Goal: Task Accomplishment & Management: Manage account settings

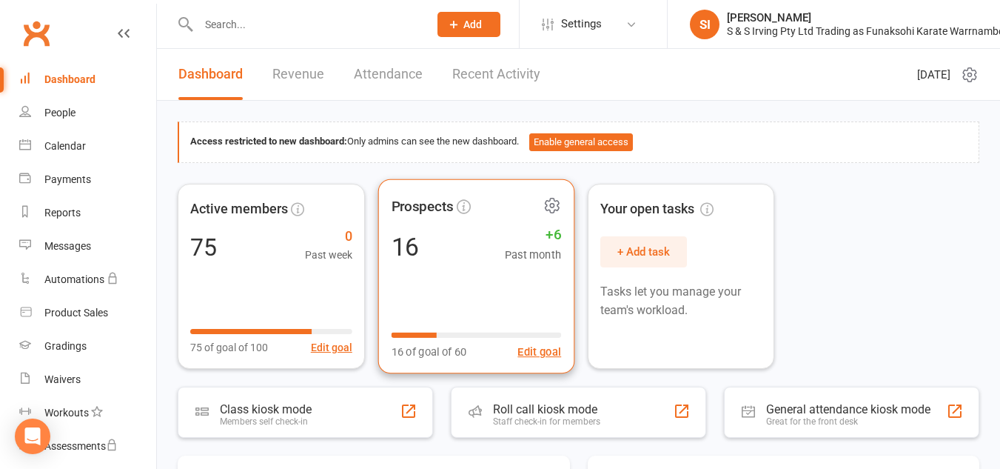
click at [467, 310] on div "Prospects 16 +6 Past month 16 of goal of 60 Edit goal" at bounding box center [476, 275] width 196 height 195
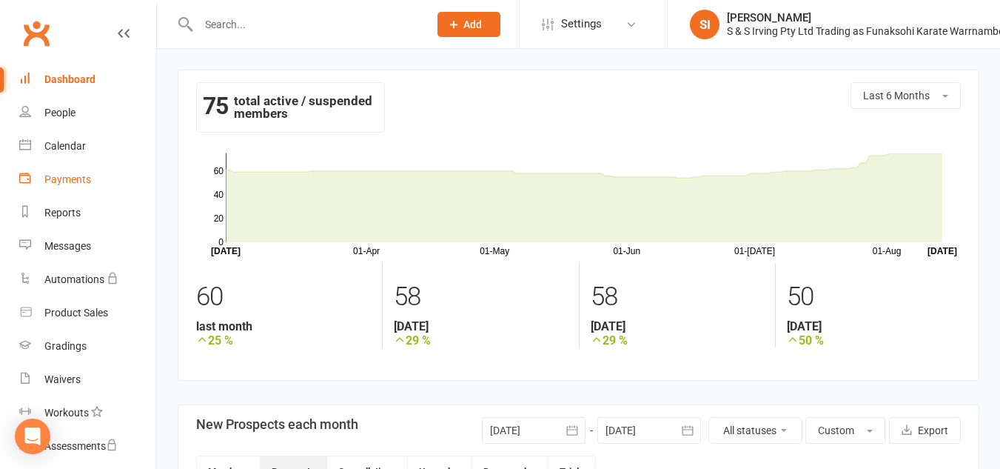
click at [76, 181] on div "Payments" at bounding box center [67, 179] width 47 height 12
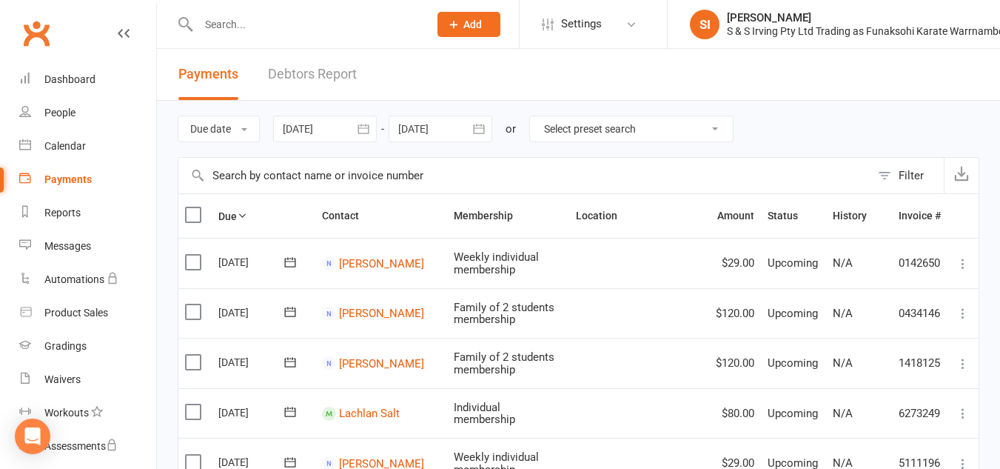
click at [261, 171] on input "text" at bounding box center [524, 176] width 692 height 36
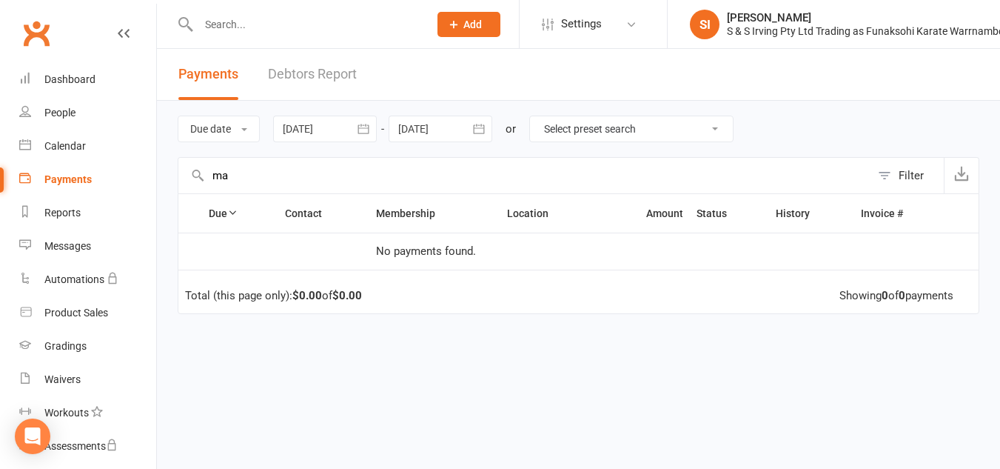
type input "m"
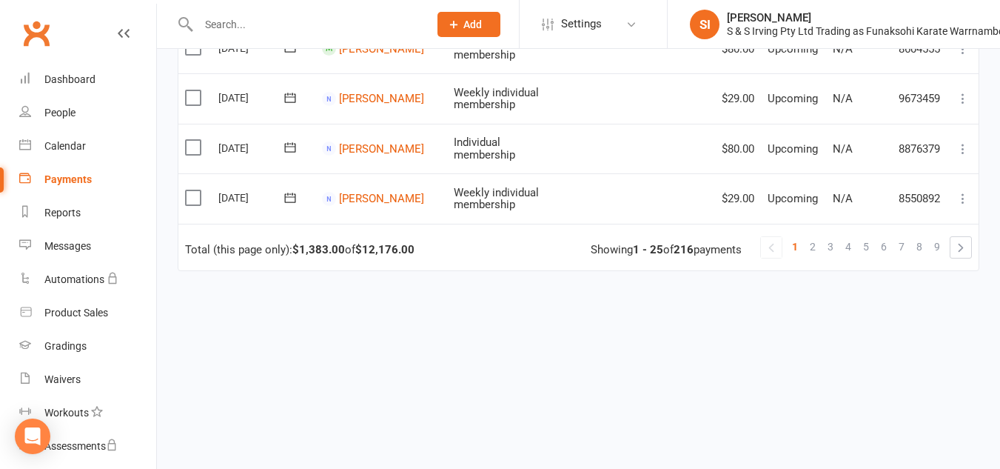
scroll to position [1290, 0]
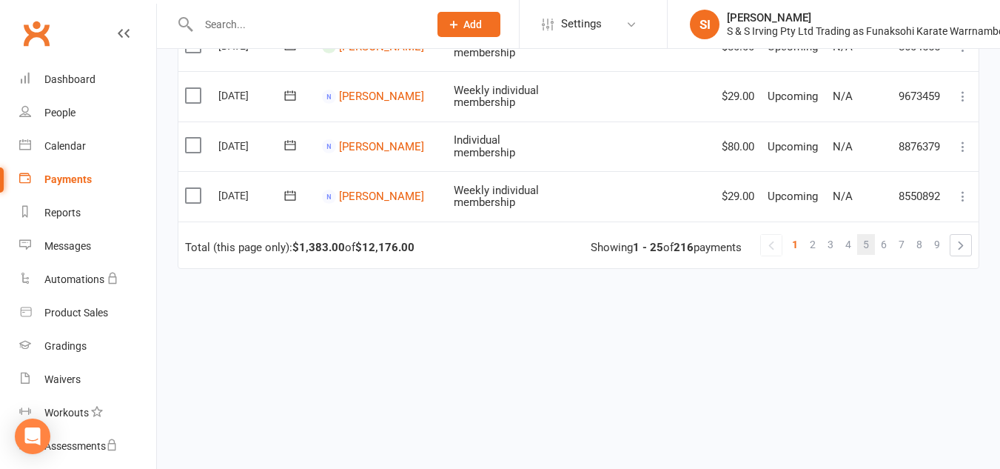
click at [868, 250] on span "5" at bounding box center [866, 244] width 6 height 21
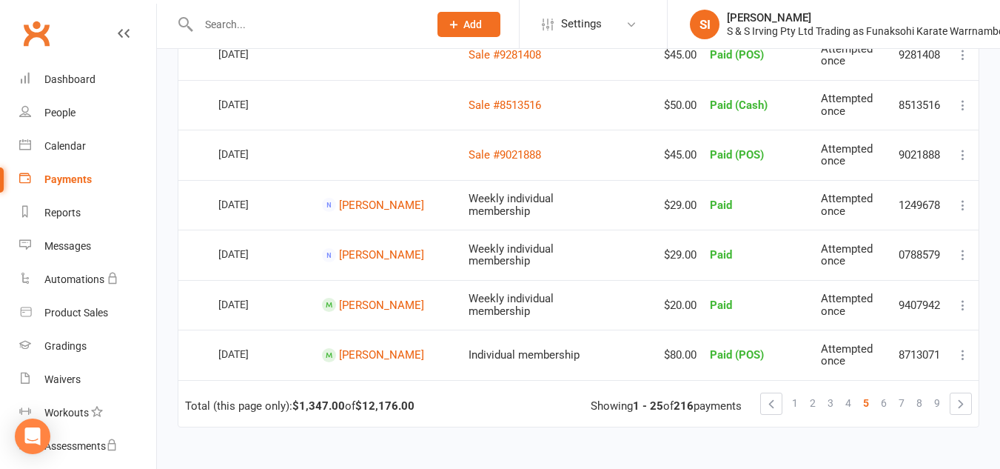
scroll to position [1315, 0]
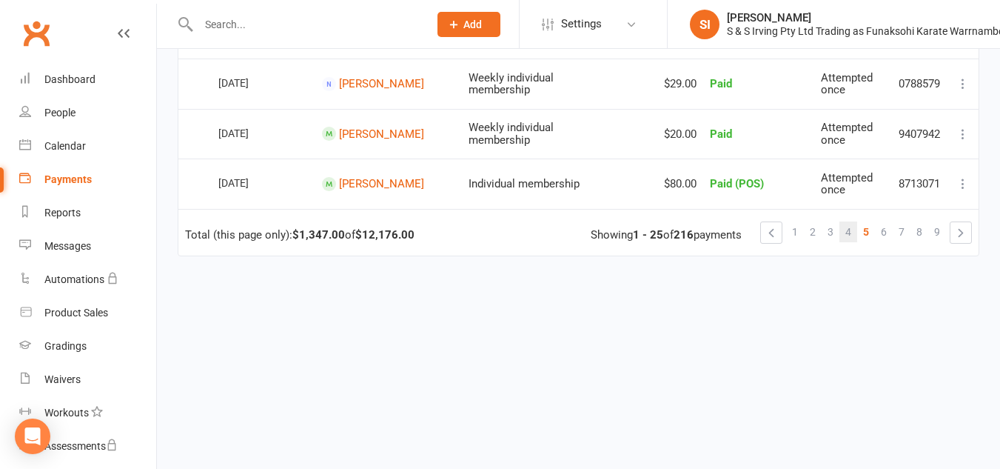
click at [848, 232] on span "4" at bounding box center [848, 231] width 6 height 21
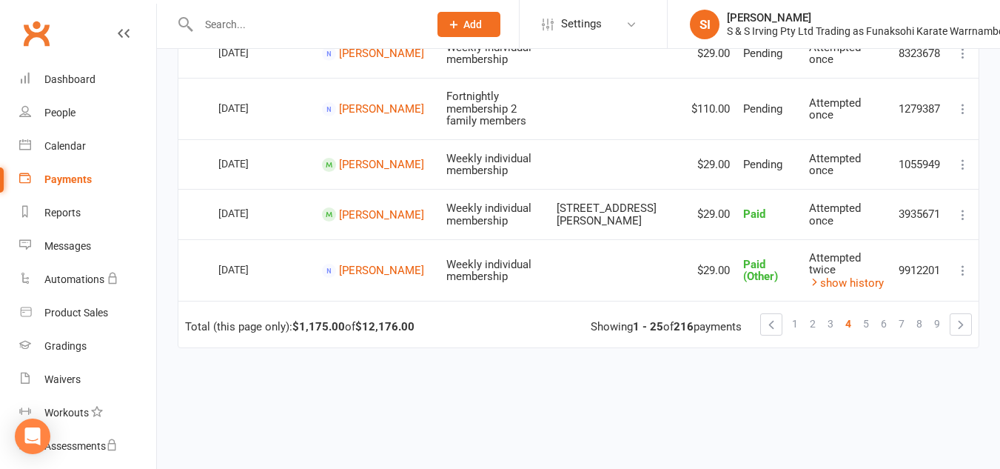
scroll to position [1261, 0]
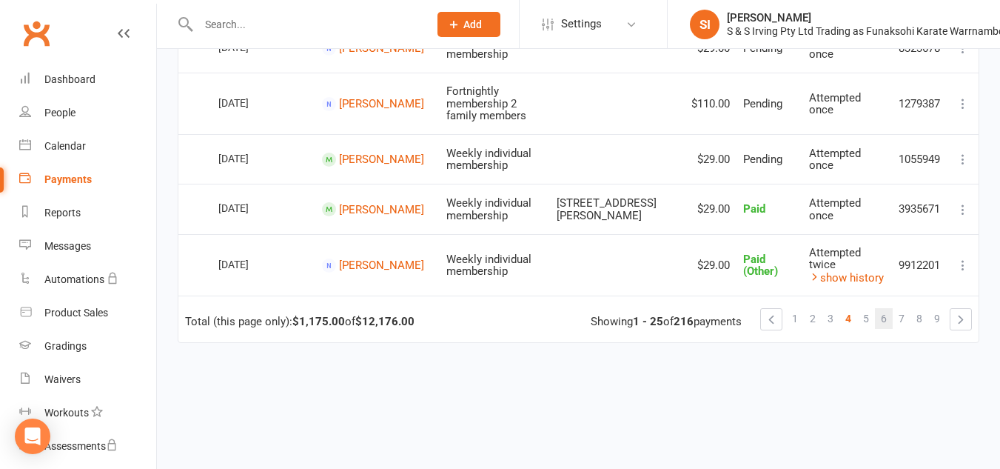
click at [882, 308] on span "6" at bounding box center [884, 318] width 6 height 21
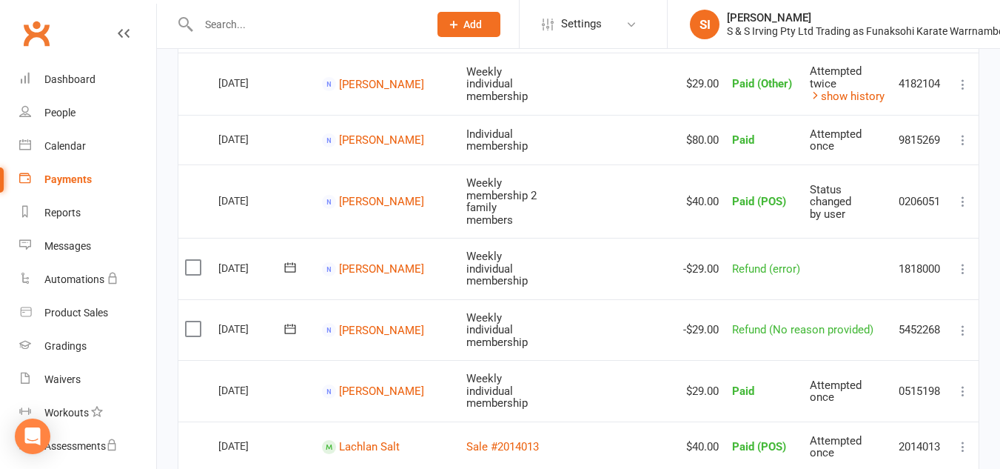
scroll to position [0, 0]
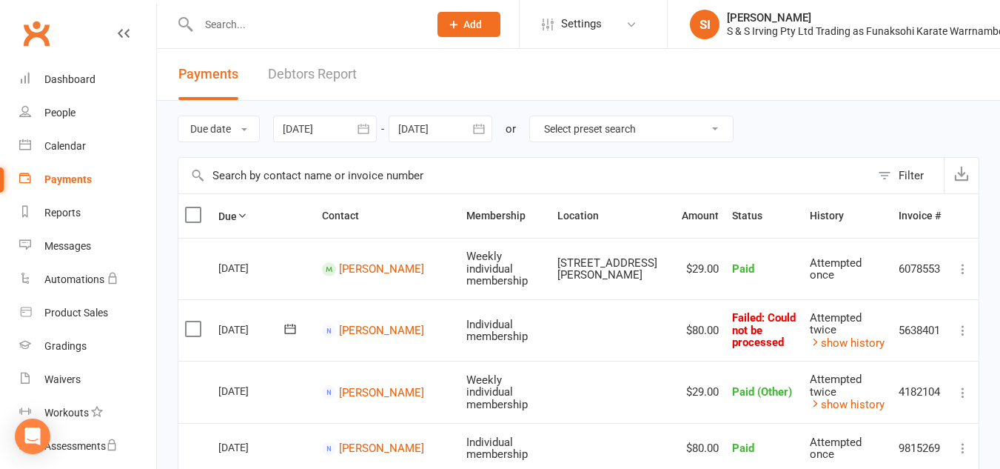
click at [371, 177] on input "text" at bounding box center [524, 176] width 692 height 36
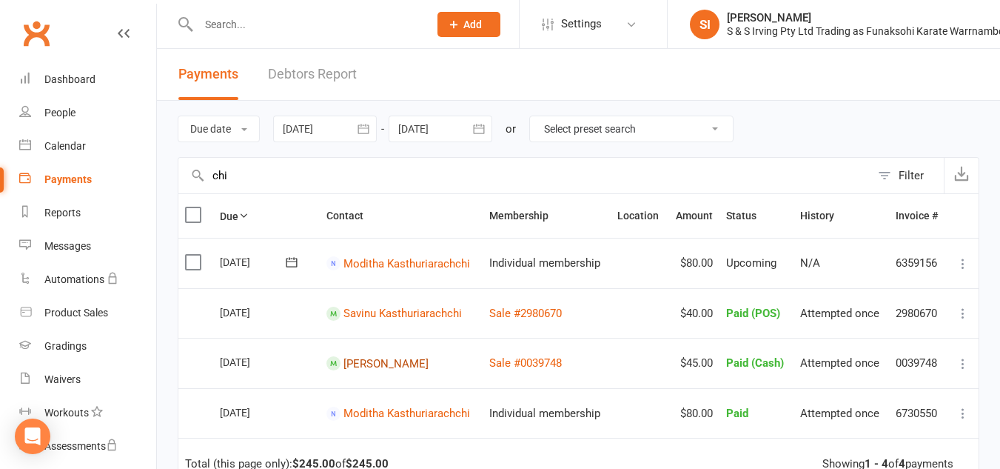
type input "chi"
click at [369, 363] on link "[PERSON_NAME]" at bounding box center [386, 362] width 85 height 13
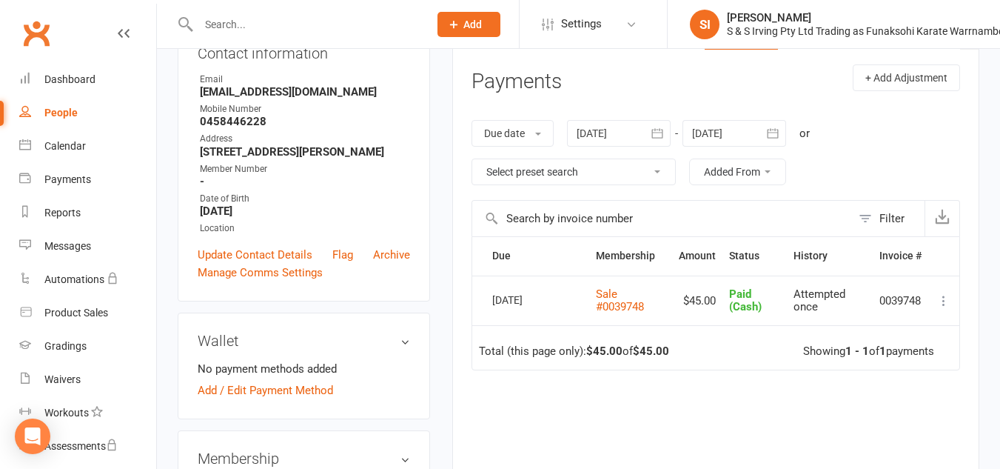
scroll to position [187, 0]
click at [654, 132] on icon "button" at bounding box center [657, 132] width 15 height 15
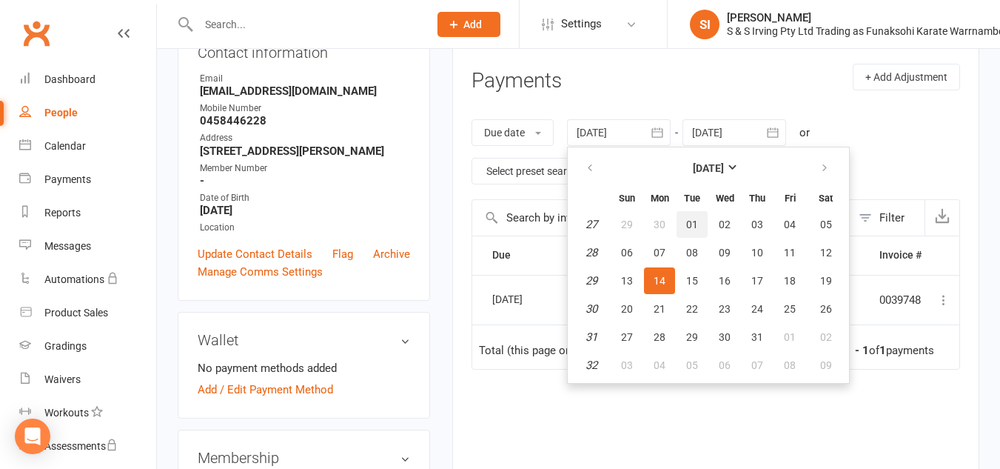
click at [692, 216] on button "01" at bounding box center [692, 224] width 31 height 27
type input "01 Jul 2025"
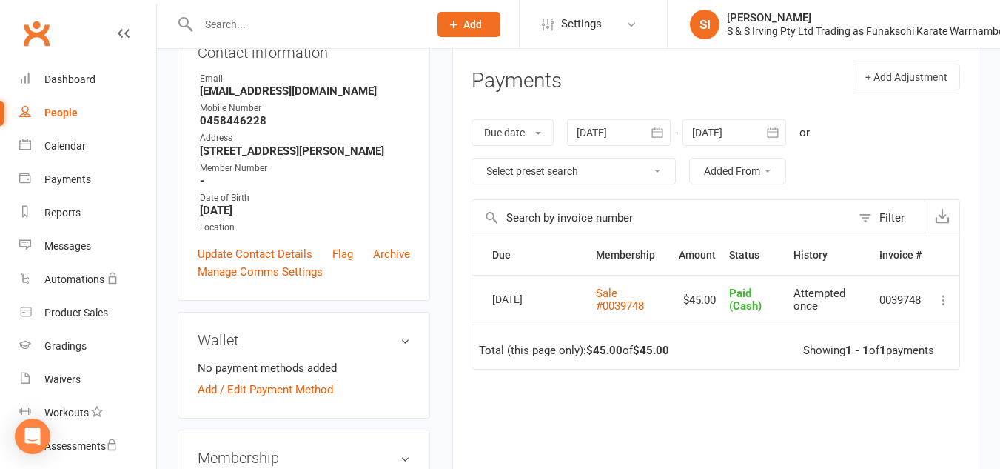
click at [774, 138] on icon "button" at bounding box center [772, 132] width 15 height 15
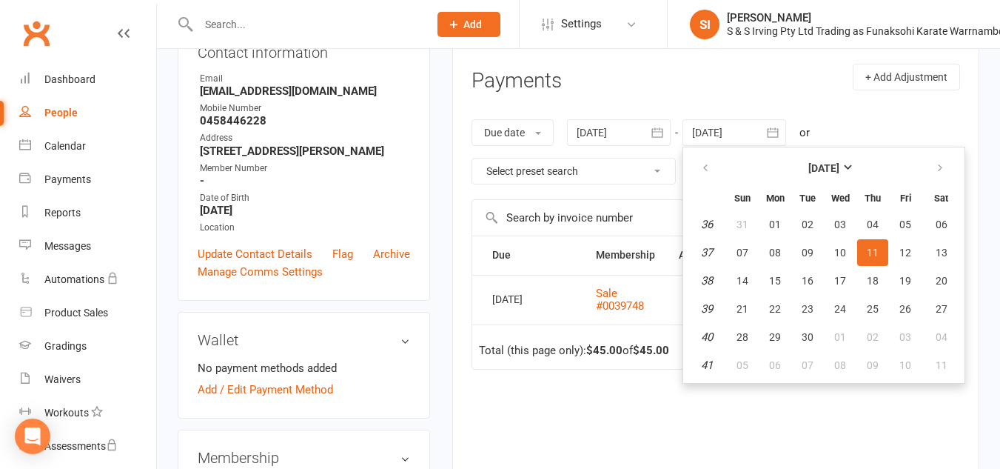
click at [774, 138] on icon "button" at bounding box center [772, 132] width 15 height 15
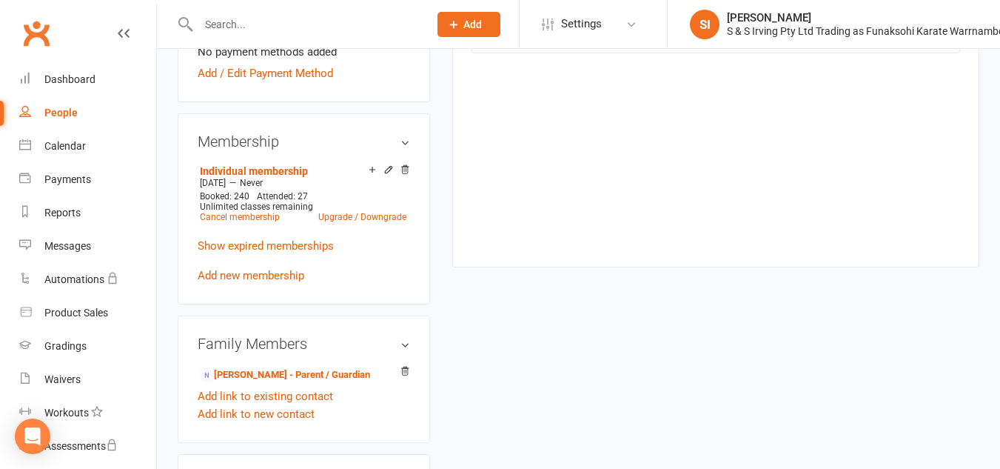
scroll to position [584, 0]
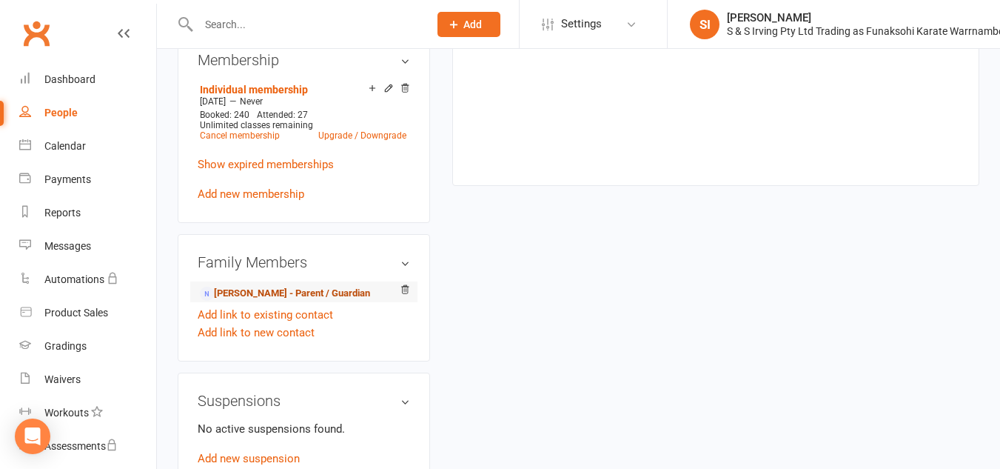
click at [278, 301] on link "[PERSON_NAME] - Parent / Guardian" at bounding box center [285, 294] width 170 height 16
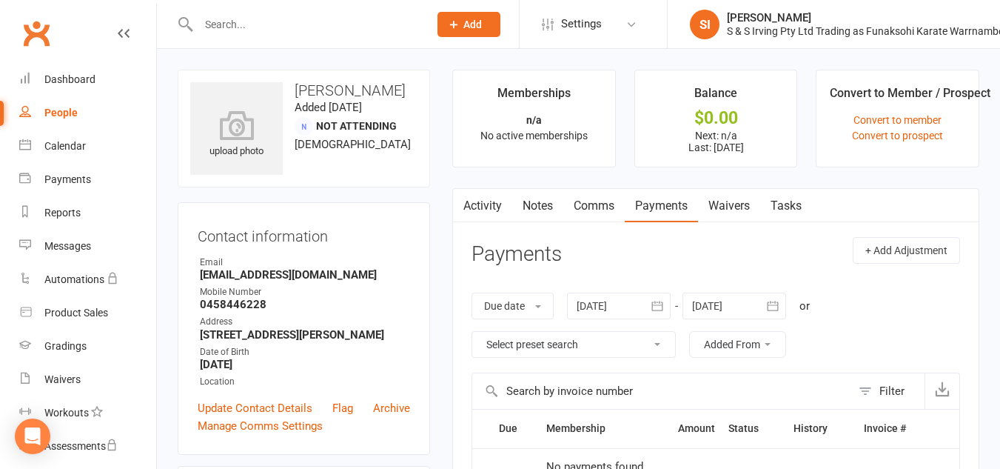
click at [79, 116] on link "People" at bounding box center [87, 112] width 137 height 33
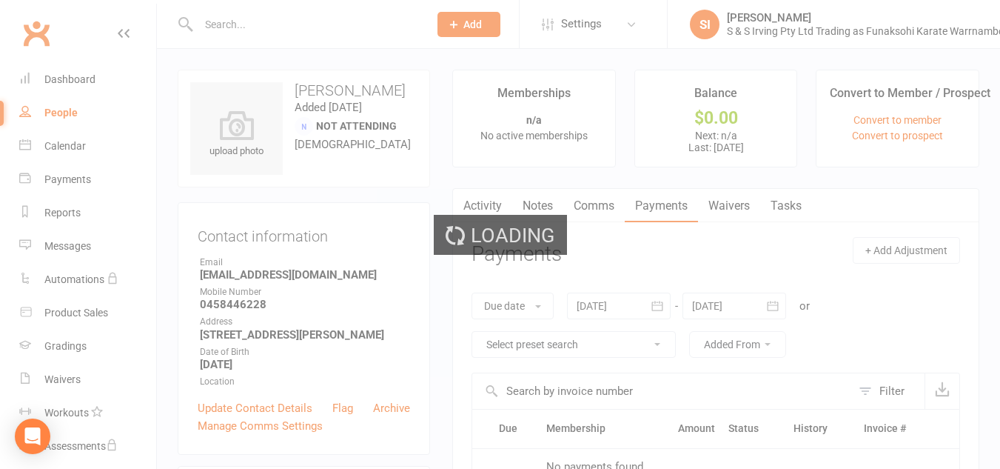
select select "100"
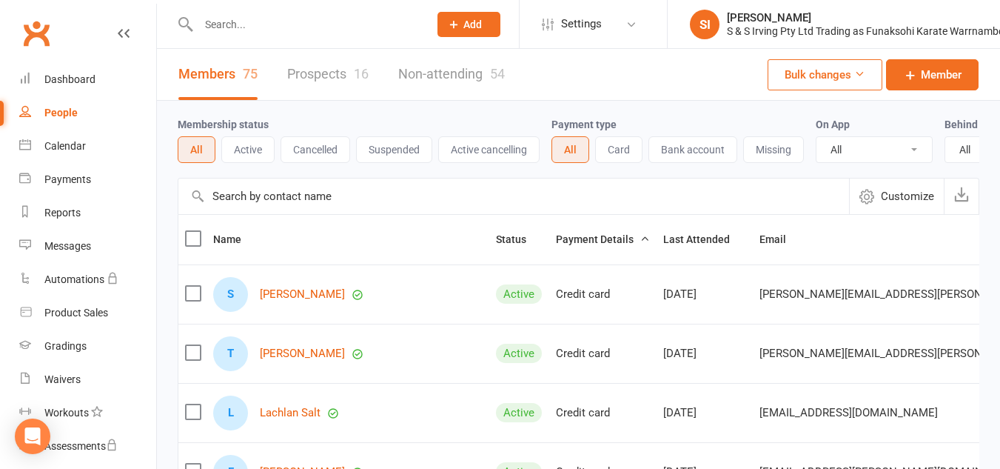
click at [280, 205] on input "text" at bounding box center [513, 196] width 671 height 36
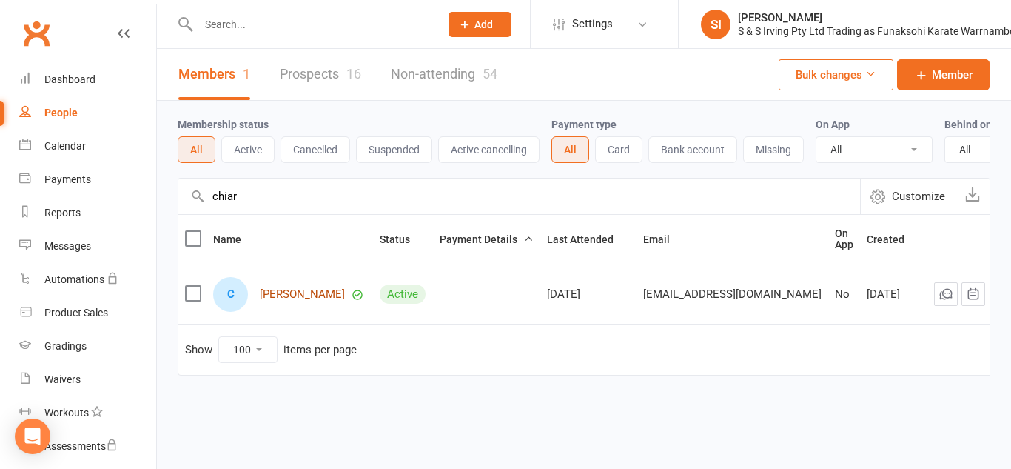
type input "chiar"
click at [282, 301] on link "[PERSON_NAME]" at bounding box center [302, 294] width 85 height 13
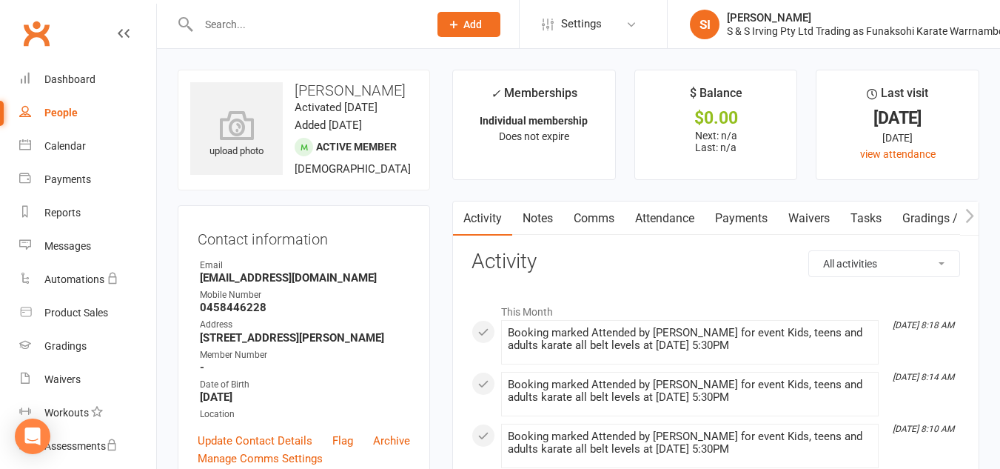
click at [748, 226] on link "Payments" at bounding box center [741, 218] width 73 height 34
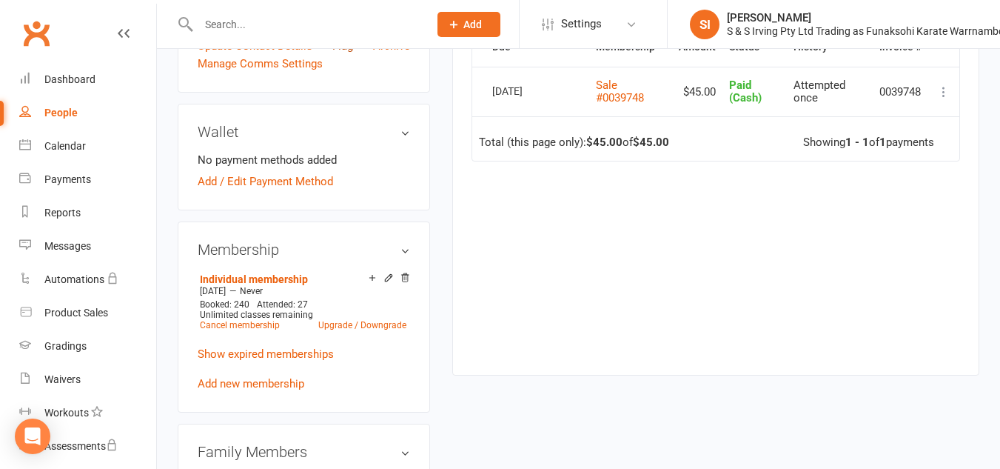
scroll to position [403, 0]
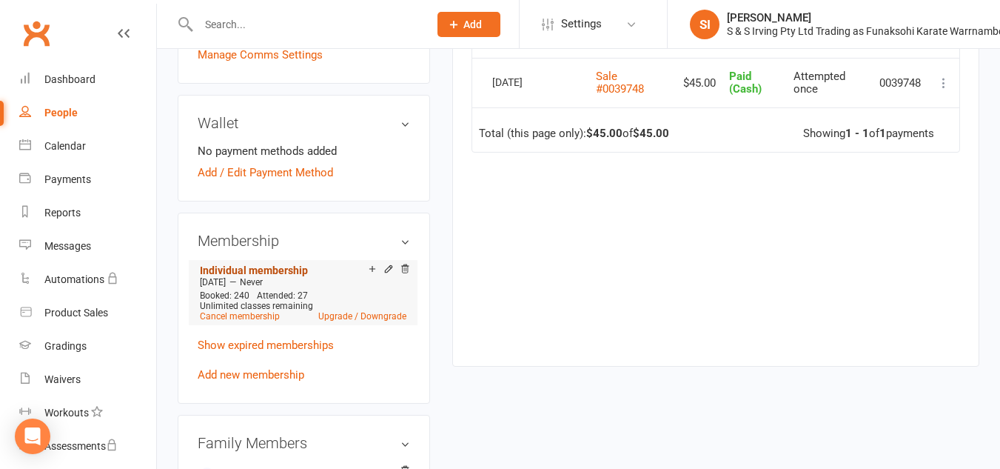
click at [279, 276] on link "Individual membership" at bounding box center [254, 270] width 108 height 12
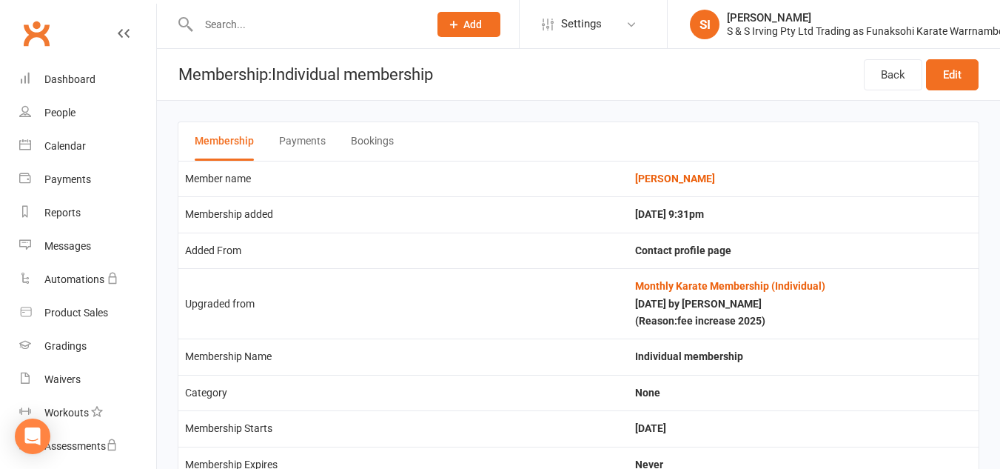
drag, startPoint x: 271, startPoint y: 175, endPoint x: 286, endPoint y: 179, distance: 15.5
click at [286, 179] on td "Member name" at bounding box center [403, 179] width 450 height 36
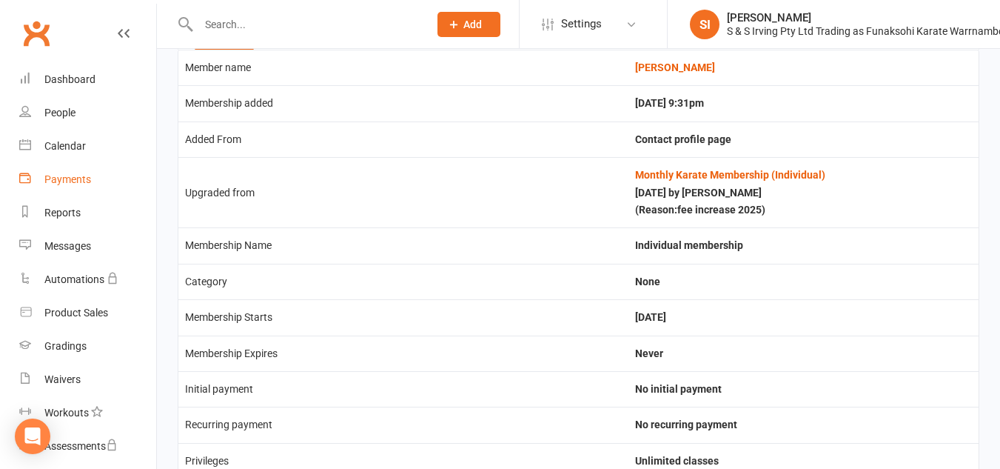
scroll to position [84, 0]
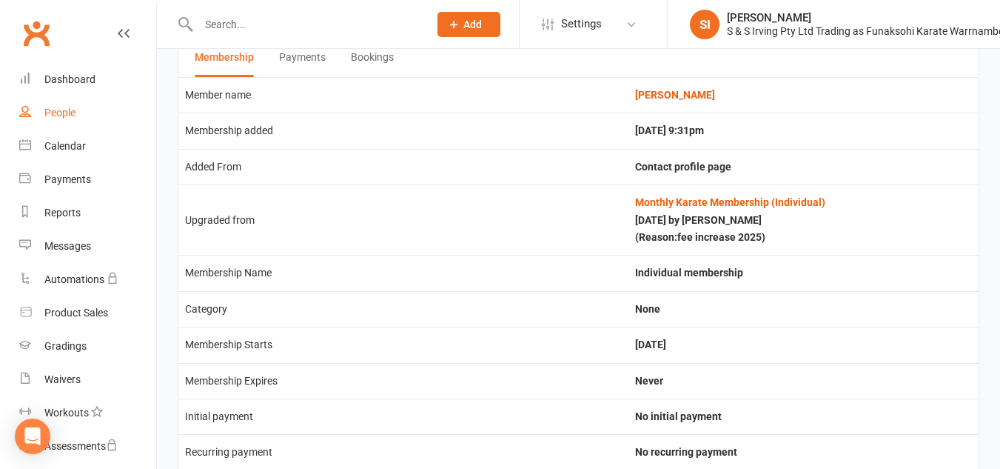
click at [66, 111] on div "People" at bounding box center [59, 113] width 31 height 12
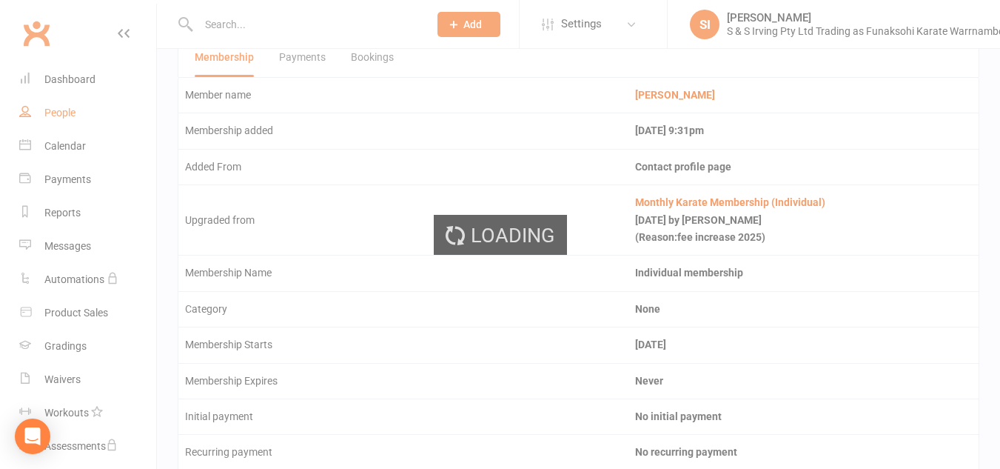
select select "100"
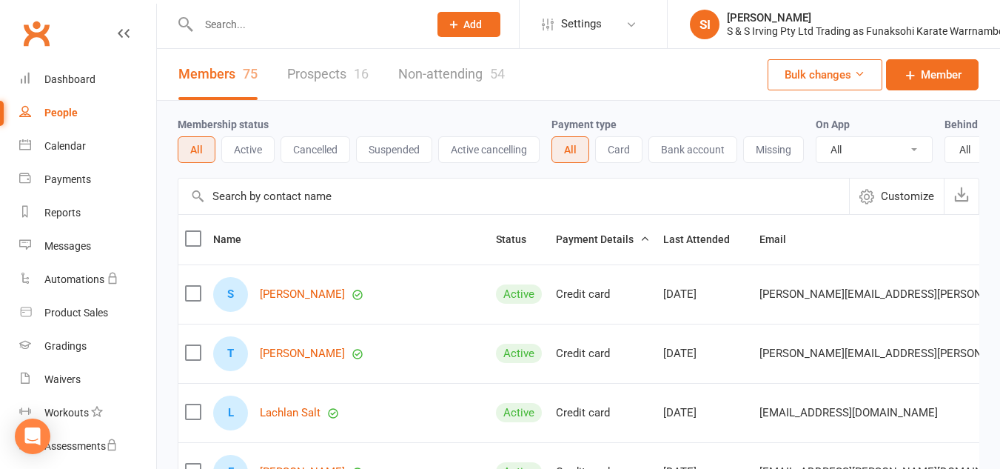
click at [288, 201] on input "text" at bounding box center [513, 196] width 671 height 36
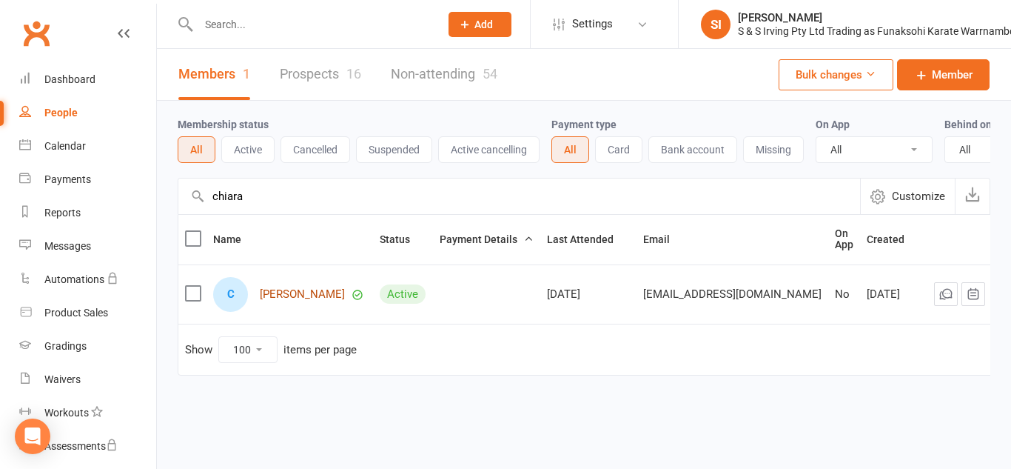
type input "chiara"
click at [284, 301] on link "[PERSON_NAME]" at bounding box center [302, 294] width 85 height 13
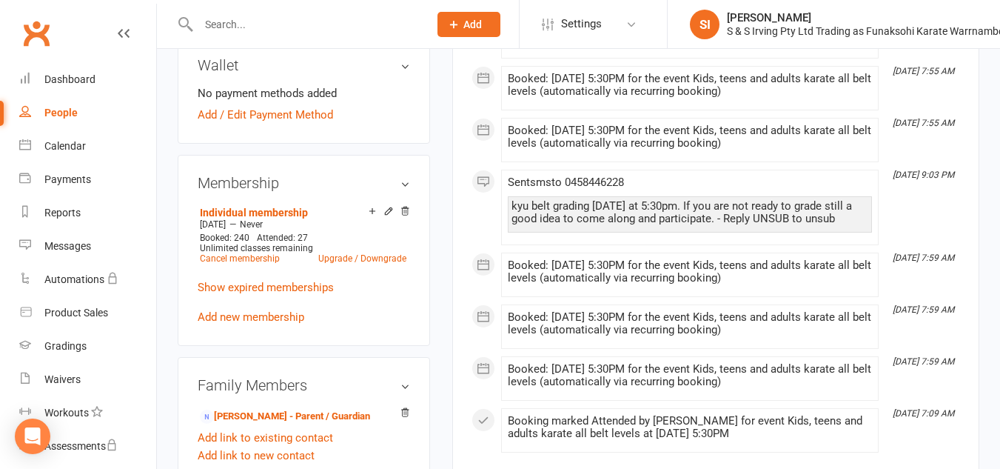
scroll to position [540, 0]
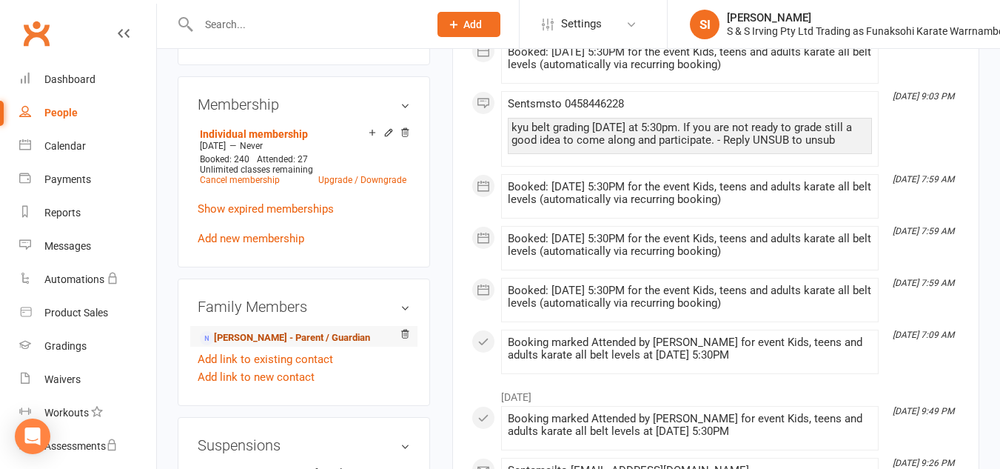
click at [292, 346] on link "[PERSON_NAME] - Parent / Guardian" at bounding box center [285, 338] width 170 height 16
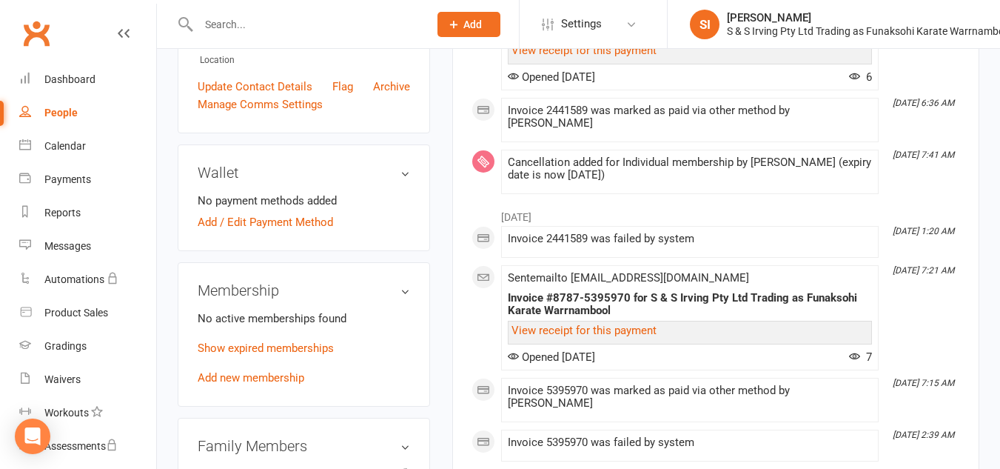
scroll to position [324, 0]
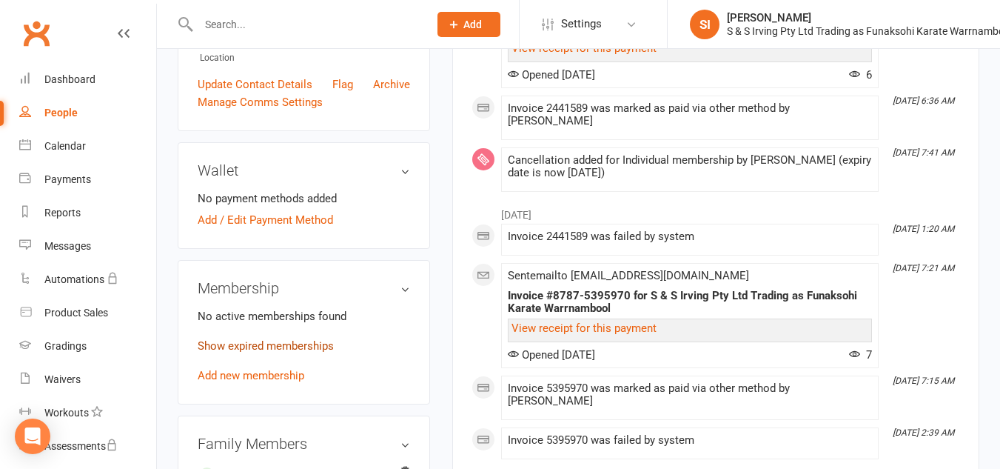
click at [322, 352] on link "Show expired memberships" at bounding box center [266, 345] width 136 height 13
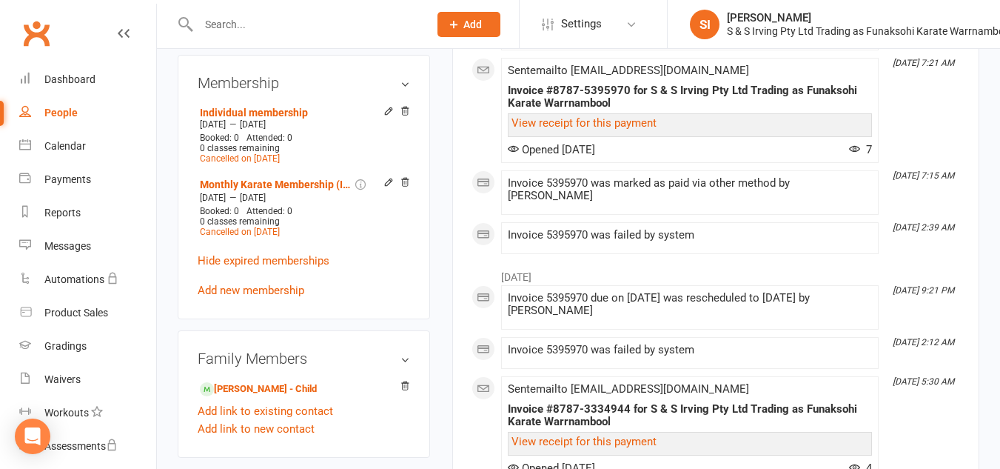
scroll to position [603, 0]
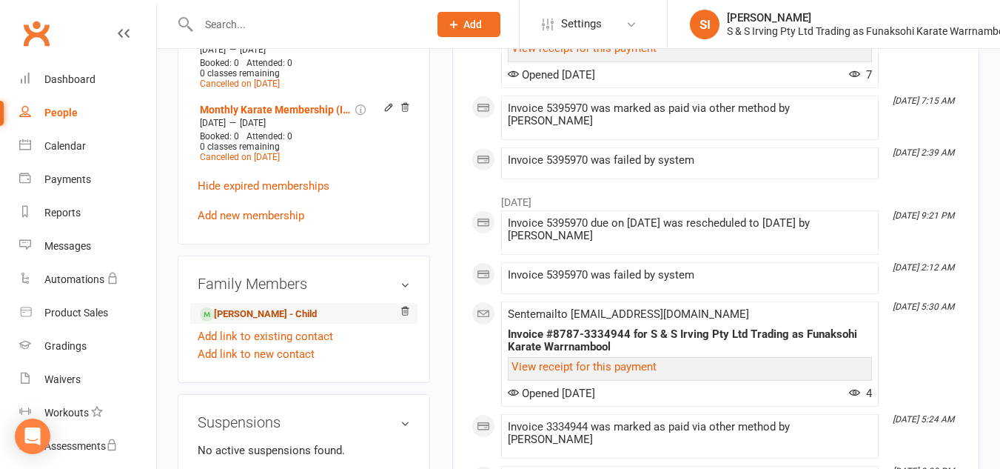
click at [255, 322] on link "Chiara Kelly - Child" at bounding box center [258, 314] width 117 height 16
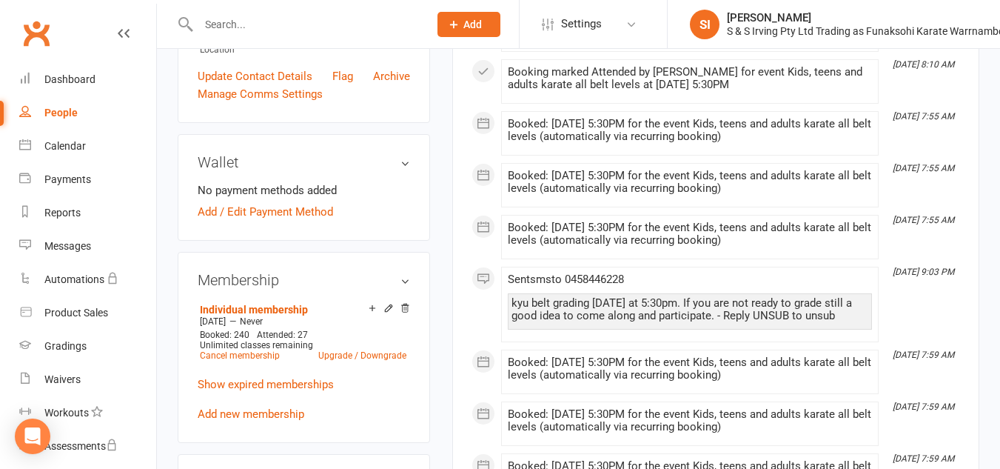
scroll to position [385, 0]
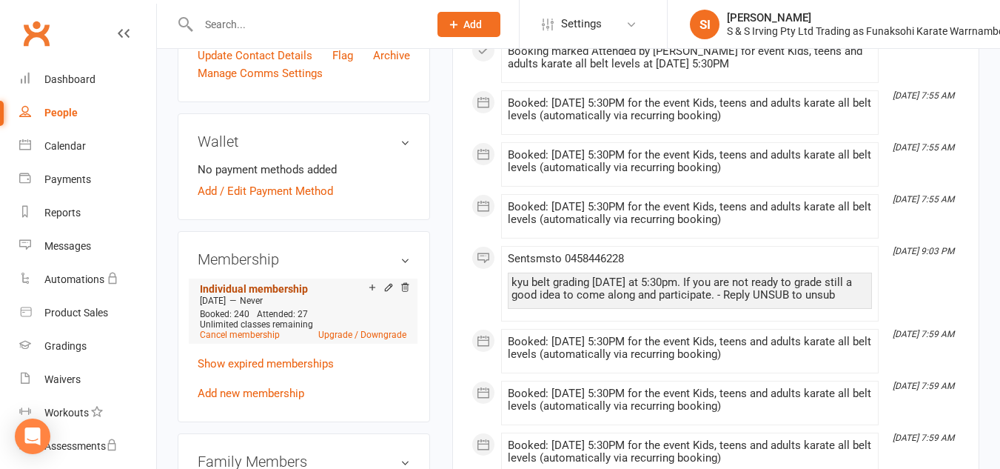
click at [249, 295] on link "Individual membership" at bounding box center [254, 289] width 108 height 12
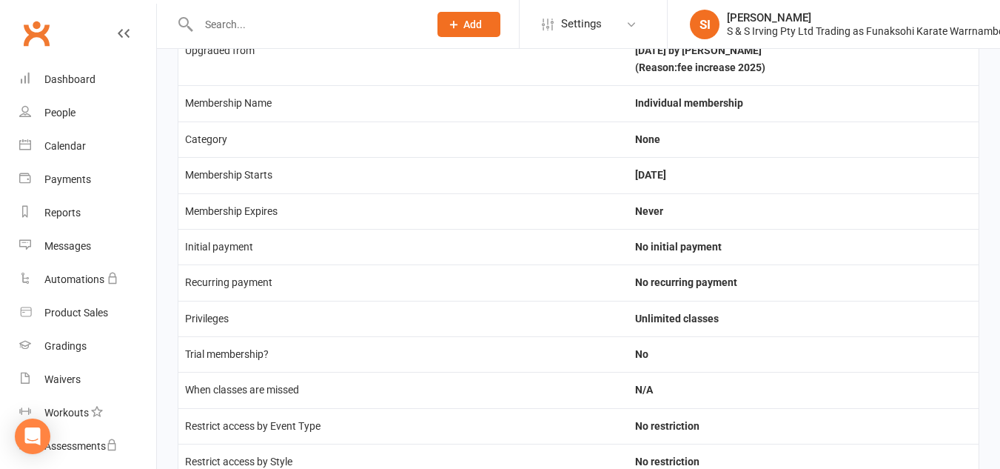
scroll to position [298, 0]
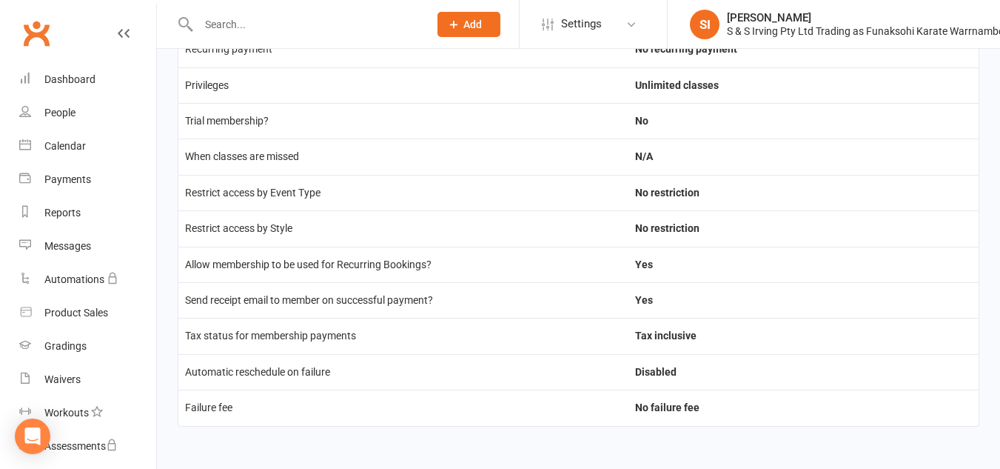
click at [479, 314] on td "Send receipt email to member on successful payment?" at bounding box center [403, 300] width 450 height 36
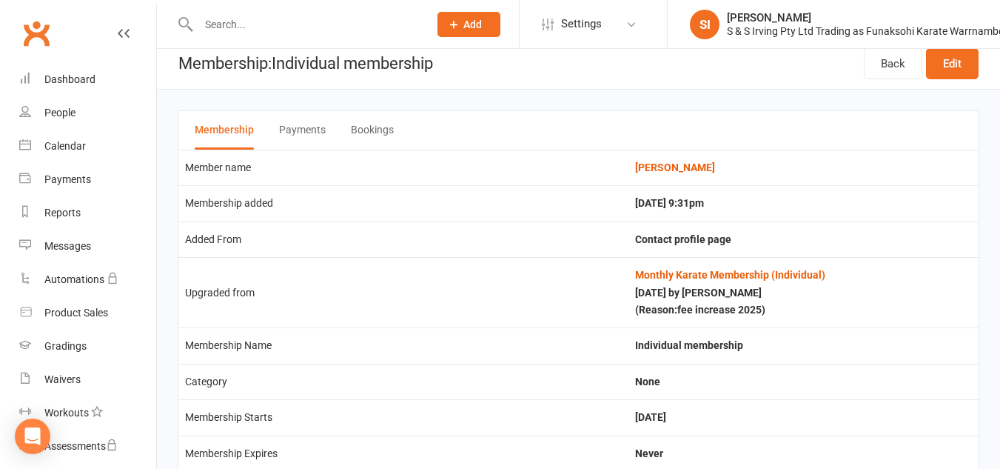
scroll to position [0, 0]
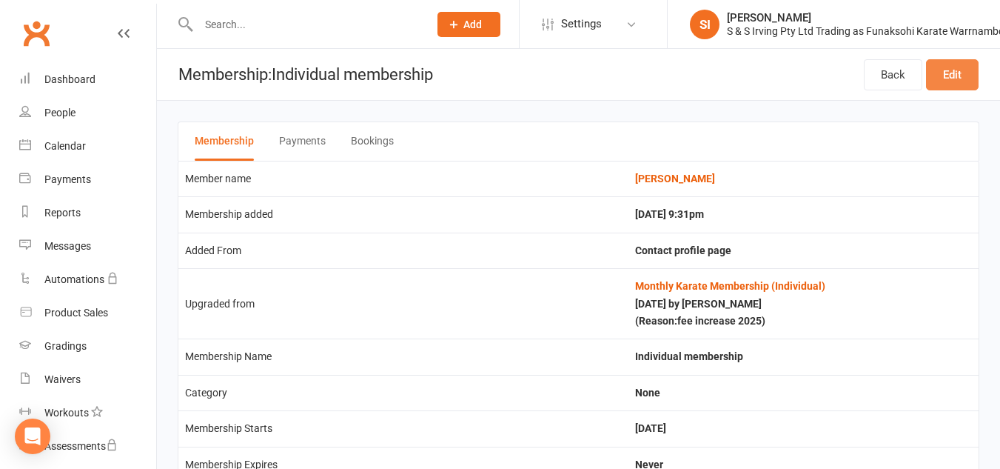
click at [962, 81] on link "Edit" at bounding box center [952, 74] width 53 height 31
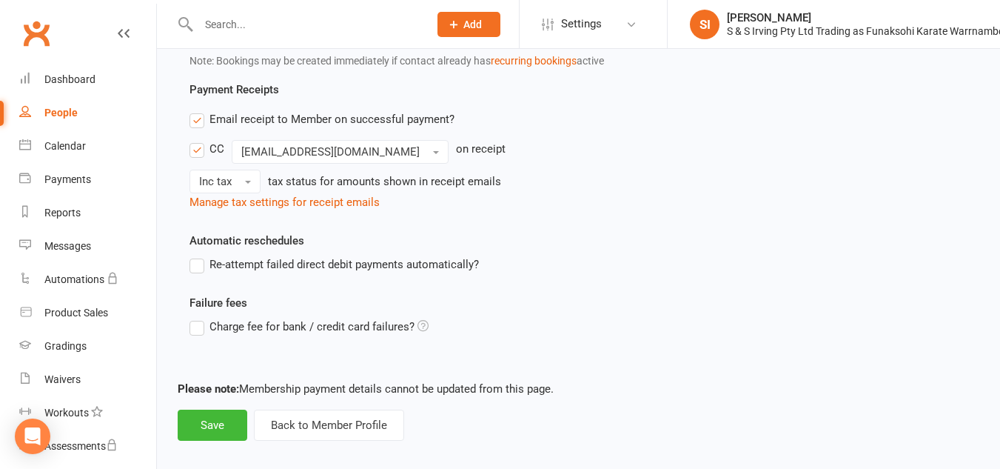
scroll to position [702, 0]
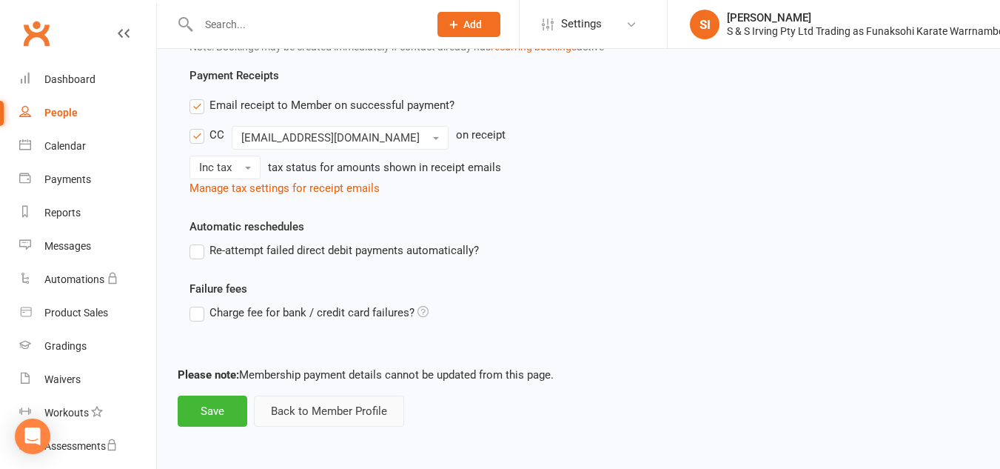
click at [286, 409] on button "Back to Member Profile" at bounding box center [329, 410] width 150 height 31
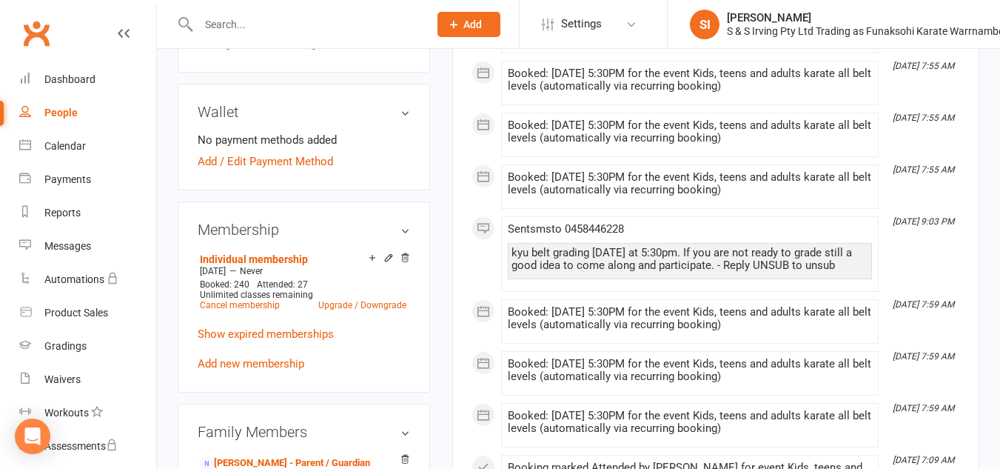
scroll to position [415, 0]
click at [292, 264] on link "Individual membership" at bounding box center [254, 258] width 108 height 12
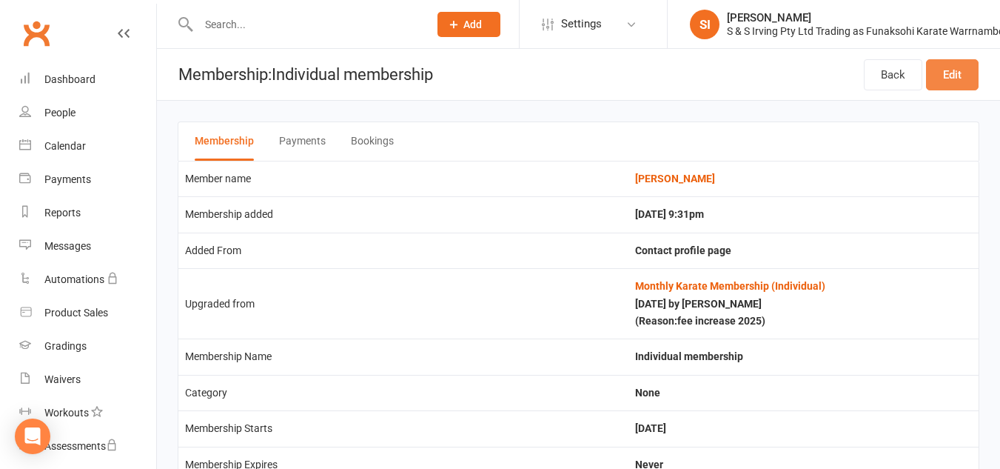
click at [955, 63] on link "Edit" at bounding box center [952, 74] width 53 height 31
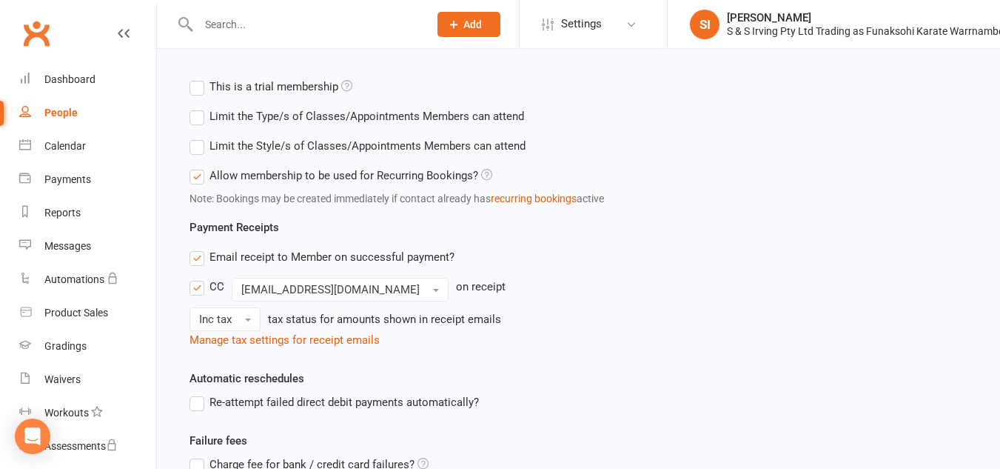
scroll to position [702, 0]
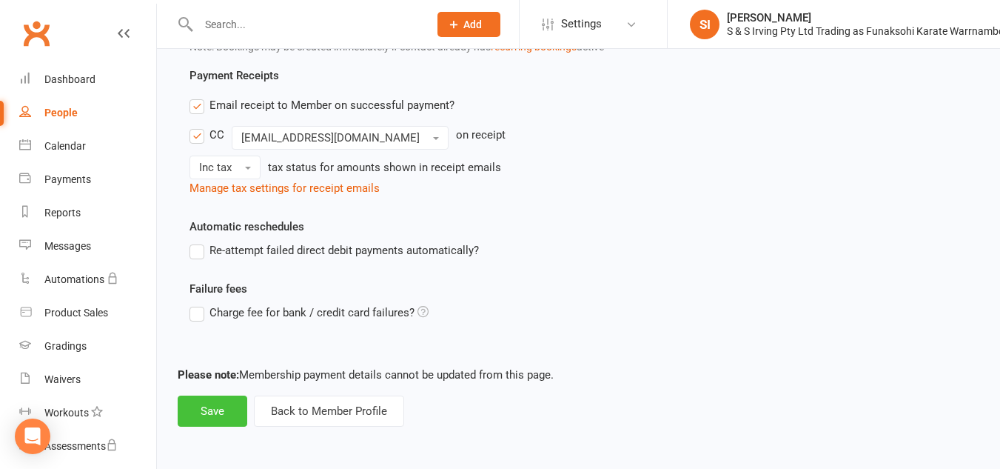
click at [199, 415] on button "Save" at bounding box center [213, 410] width 70 height 31
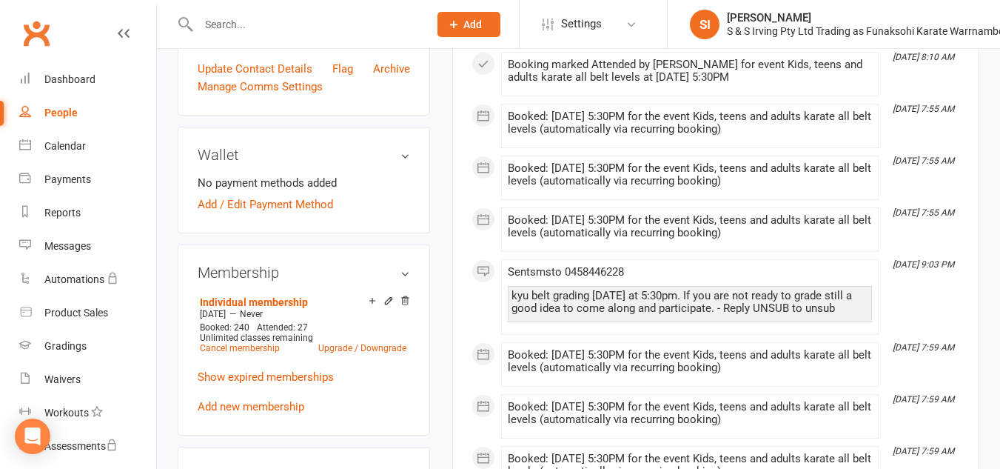
scroll to position [372, 0]
click at [286, 307] on link "Individual membership" at bounding box center [254, 301] width 108 height 12
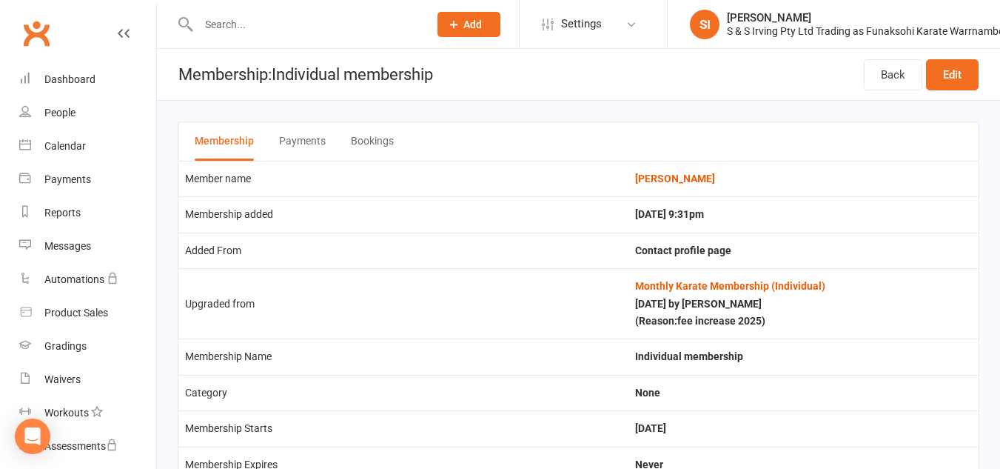
click at [304, 147] on button "Payments" at bounding box center [302, 141] width 47 height 38
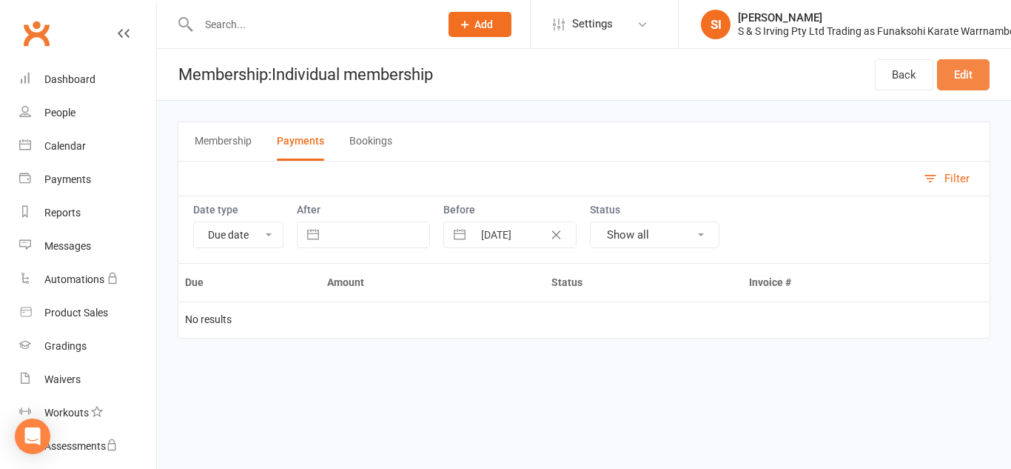
click at [966, 73] on link "Edit" at bounding box center [963, 74] width 53 height 31
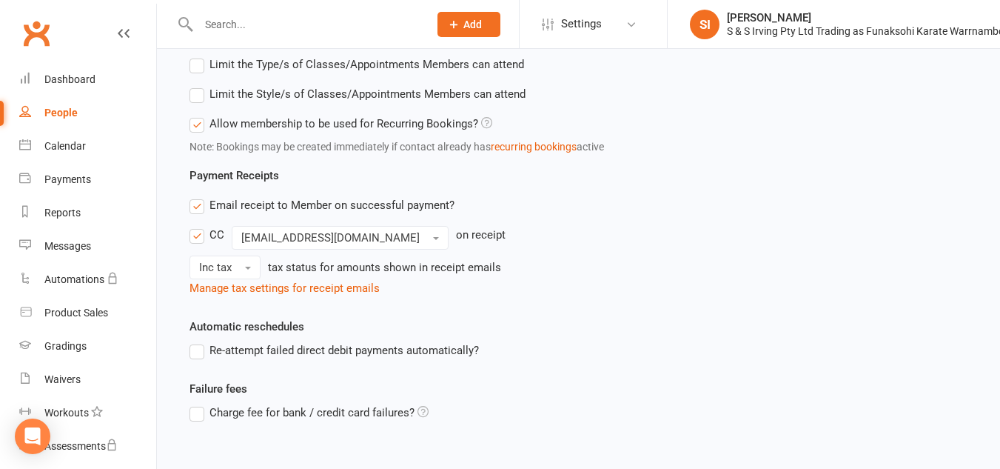
scroll to position [702, 0]
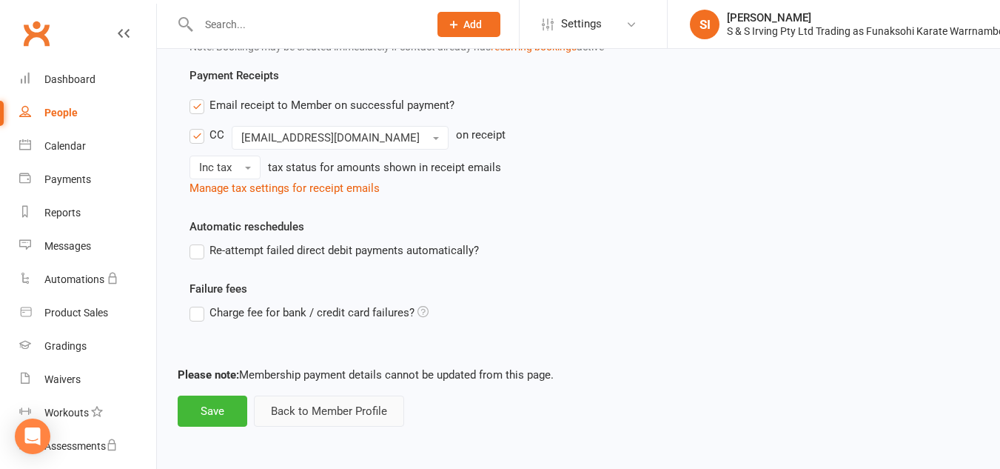
click at [298, 414] on button "Back to Member Profile" at bounding box center [329, 410] width 150 height 31
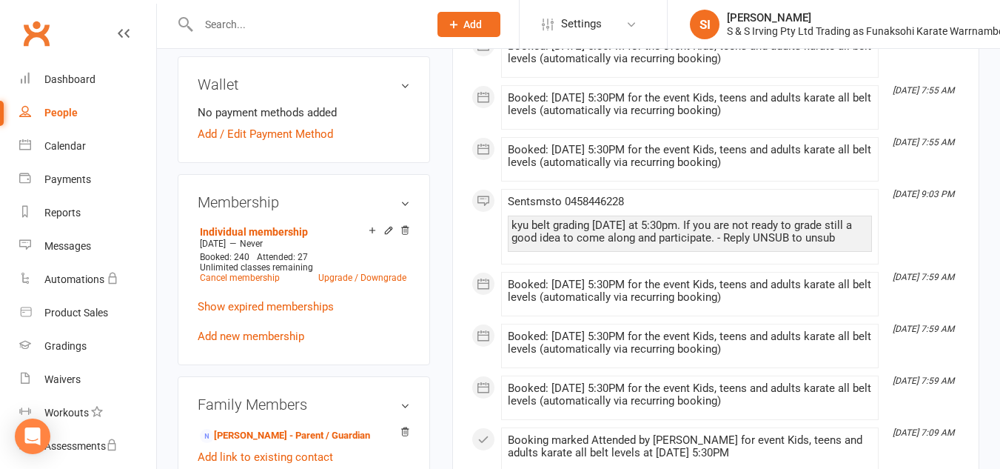
scroll to position [443, 0]
click at [333, 282] on link "Upgrade / Downgrade" at bounding box center [362, 277] width 88 height 10
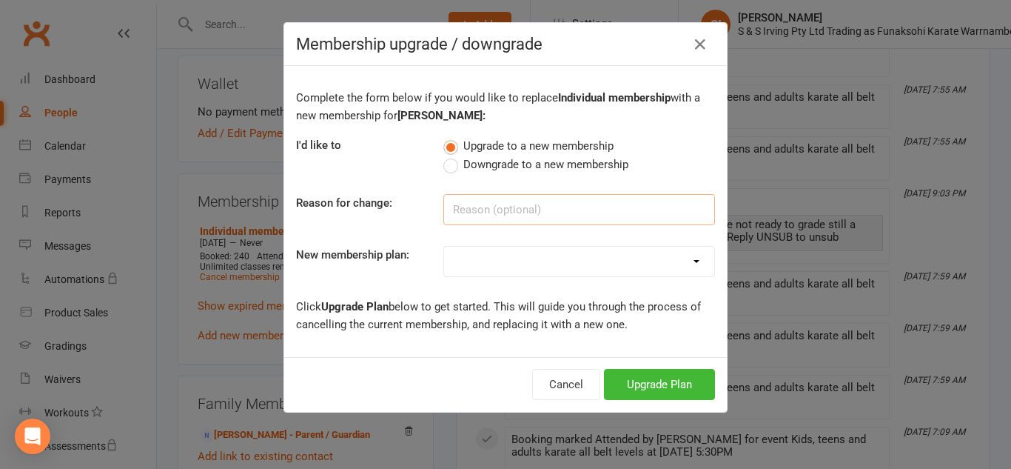
click at [497, 207] on input at bounding box center [579, 209] width 272 height 31
type input "fortnightly payments"
click at [674, 260] on select "Individual membership Family of 2 students membership Weekly individual members…" at bounding box center [579, 262] width 270 height 30
click at [703, 44] on icon "button" at bounding box center [700, 45] width 18 height 18
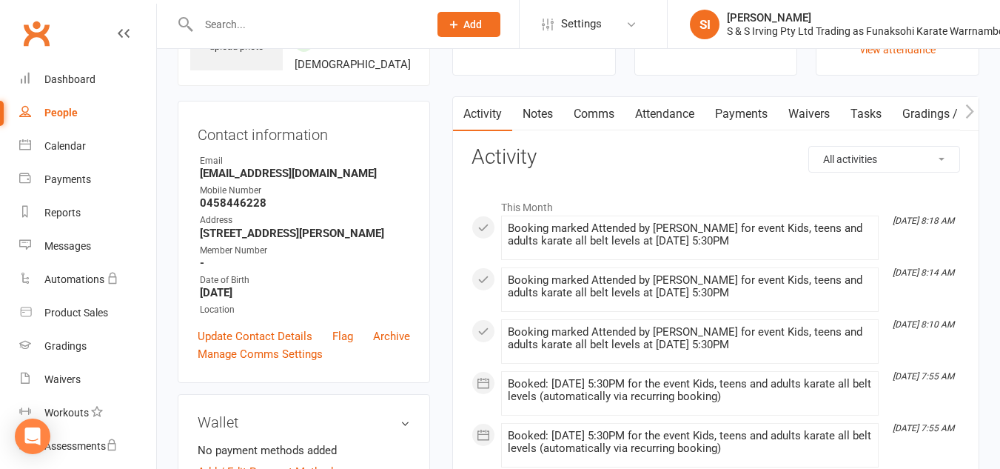
scroll to position [0, 0]
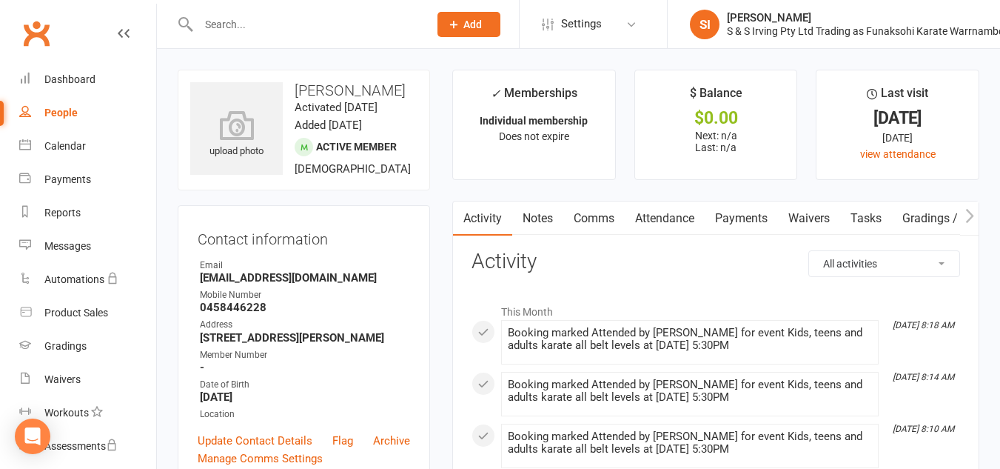
click at [738, 215] on link "Payments" at bounding box center [741, 218] width 73 height 34
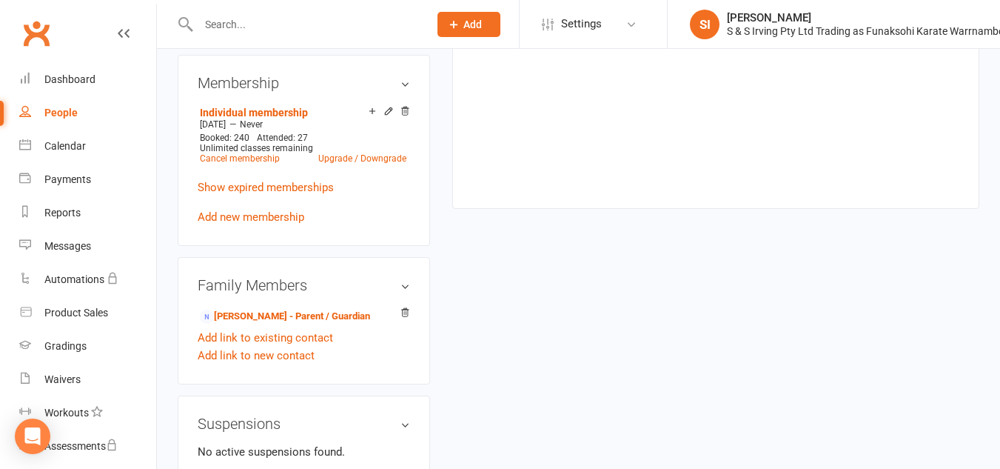
scroll to position [563, 0]
click at [322, 323] on link "[PERSON_NAME] - Parent / Guardian" at bounding box center [285, 315] width 170 height 16
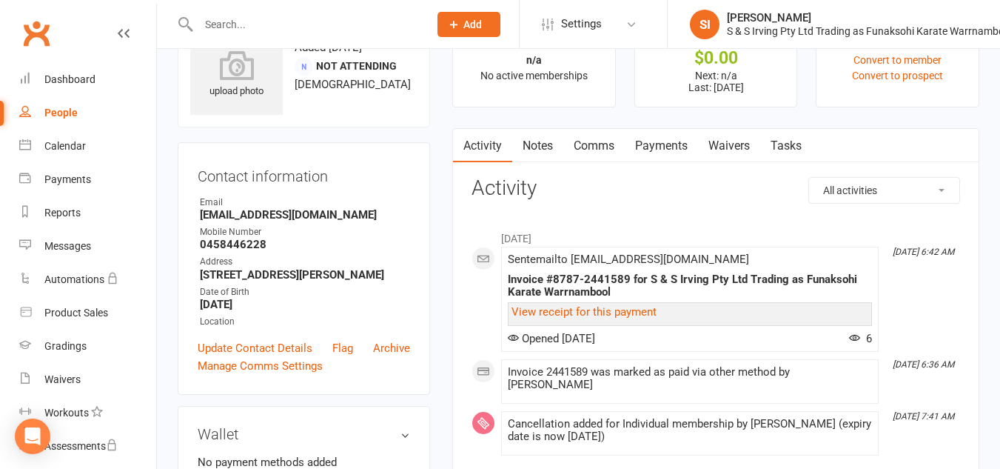
scroll to position [70, 0]
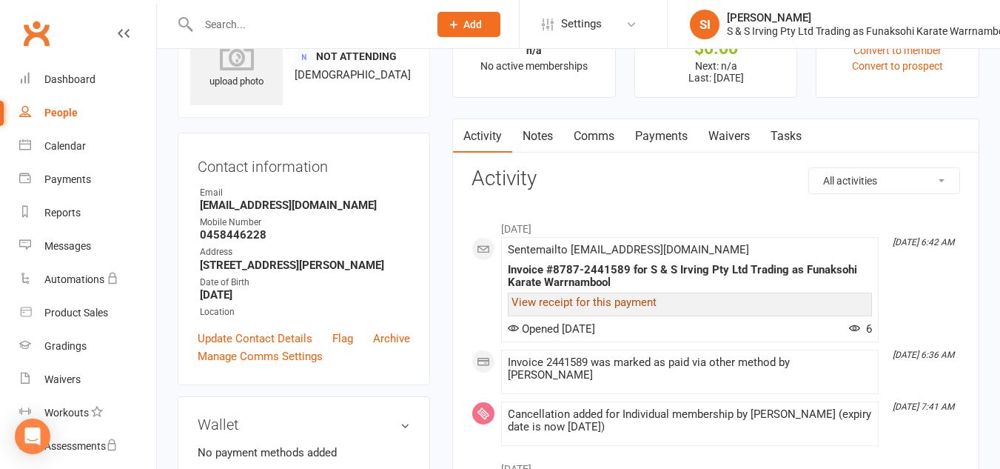
click at [651, 303] on link "View receipt for this payment" at bounding box center [584, 301] width 145 height 13
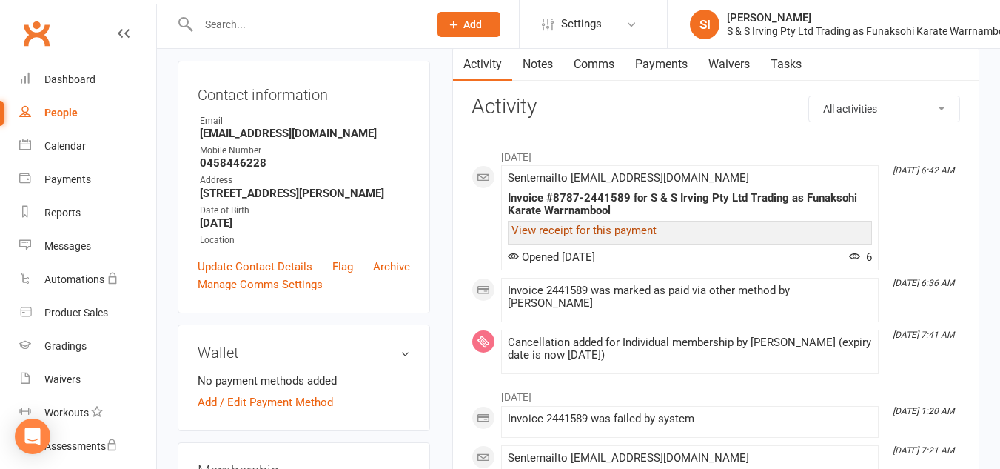
scroll to position [0, 0]
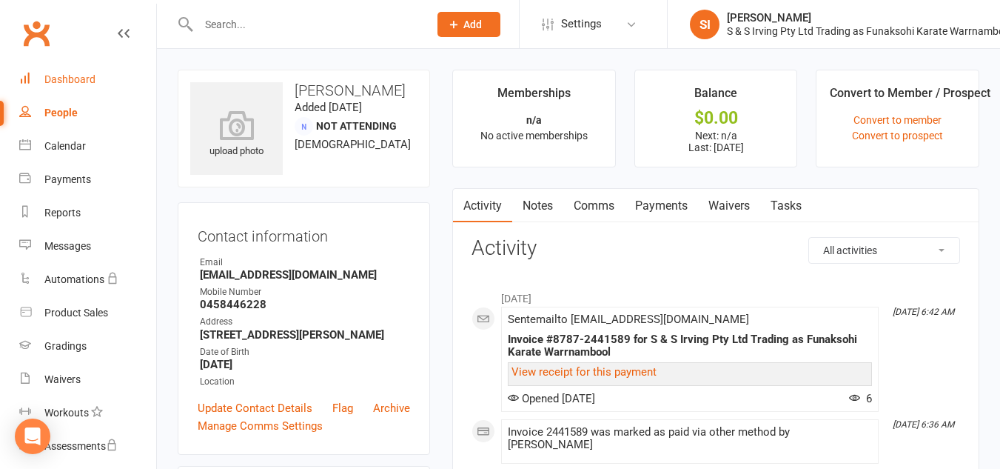
click at [81, 78] on div "Dashboard" at bounding box center [69, 79] width 51 height 12
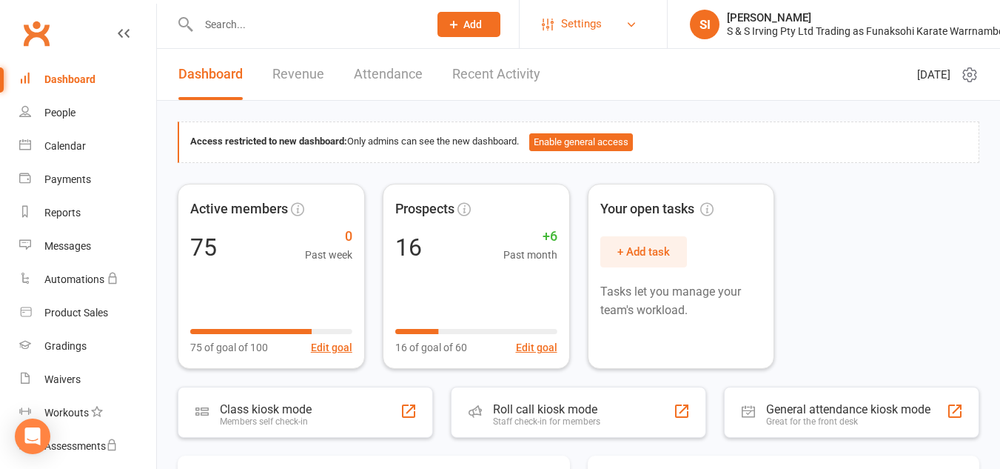
click at [623, 27] on link "Settings" at bounding box center [593, 23] width 103 height 33
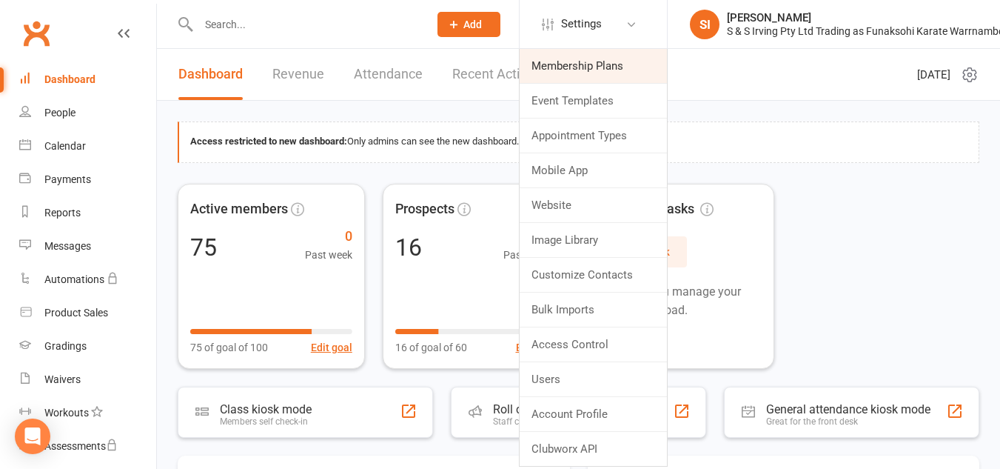
click at [598, 69] on link "Membership Plans" at bounding box center [593, 66] width 147 height 34
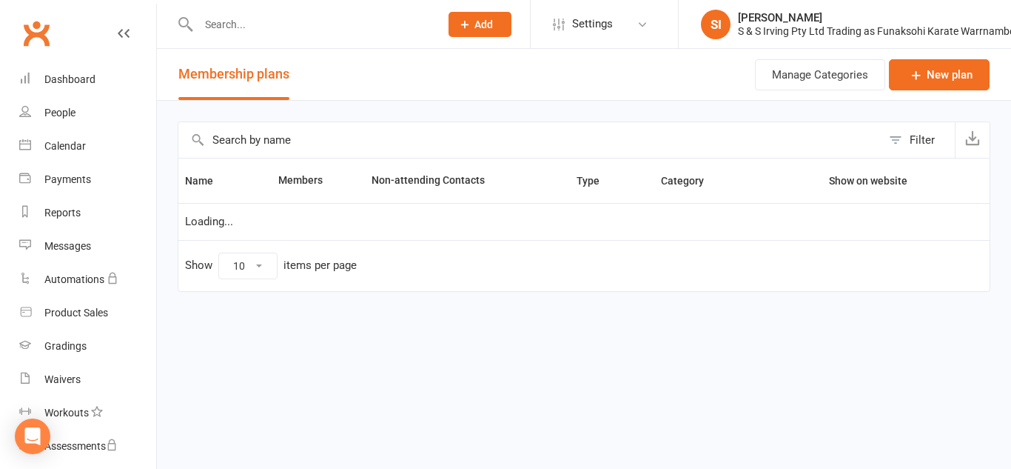
select select "25"
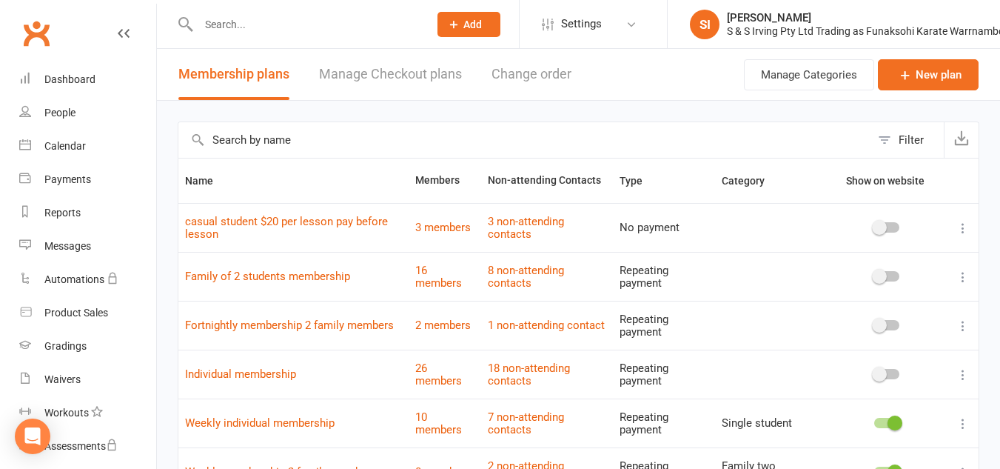
click at [477, 12] on button "Add" at bounding box center [469, 24] width 63 height 25
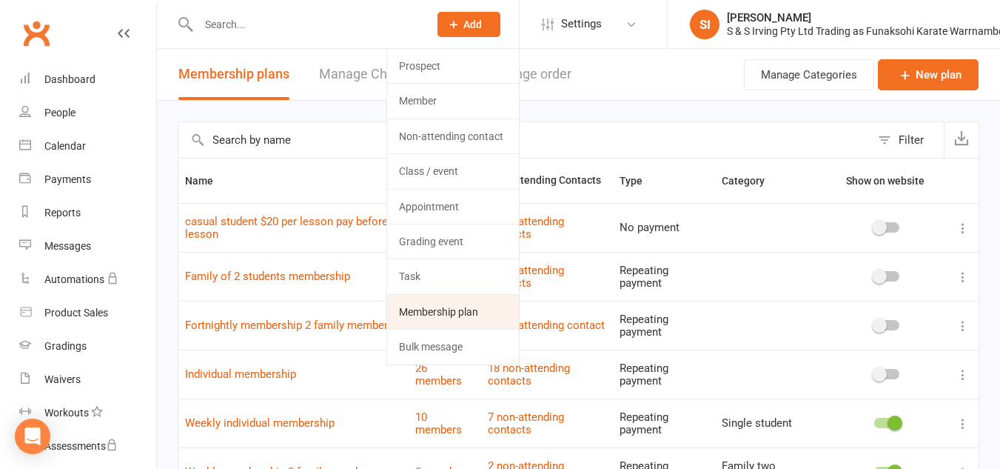
click at [435, 304] on link "Membership plan" at bounding box center [453, 312] width 132 height 34
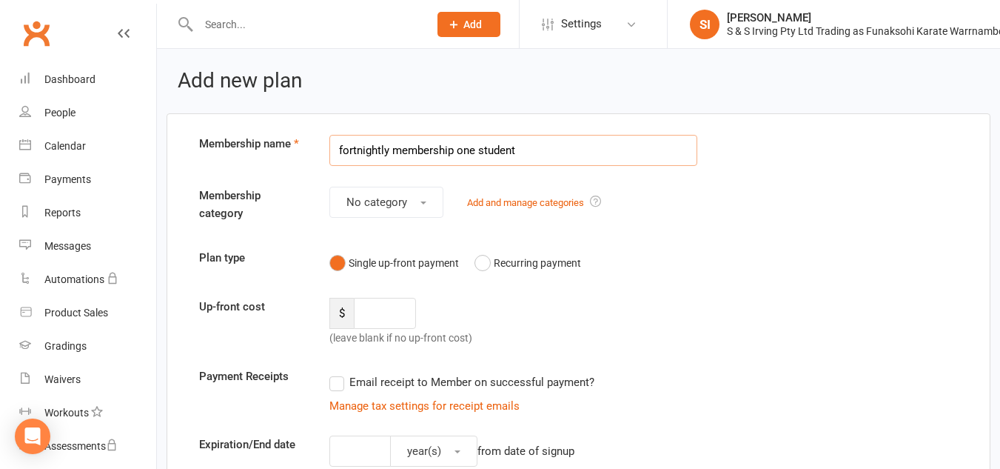
type input "fortnightly membership one student"
click at [389, 311] on input "number" at bounding box center [385, 313] width 62 height 31
type input "58"
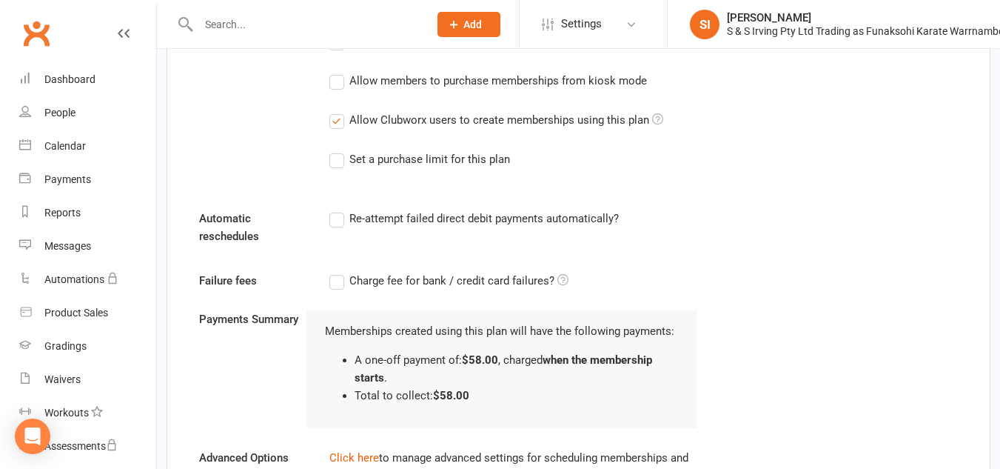
scroll to position [951, 0]
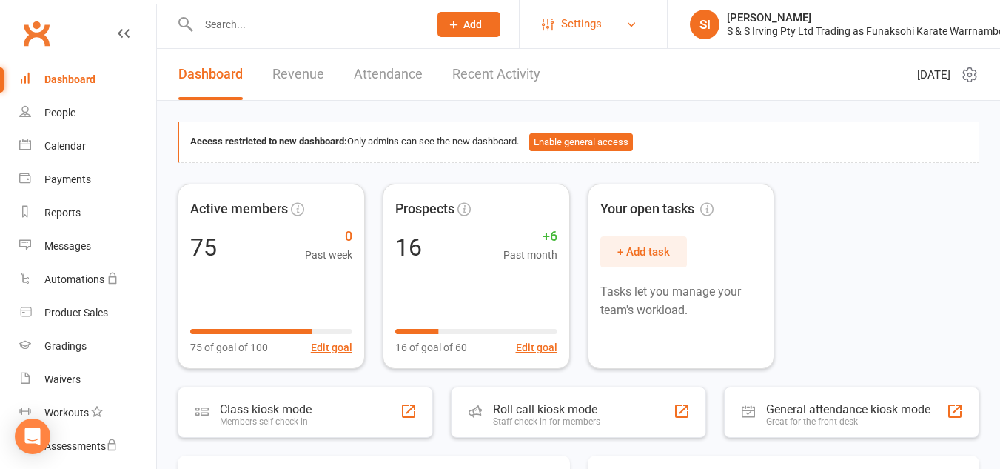
click at [624, 30] on link "Settings" at bounding box center [593, 23] width 103 height 33
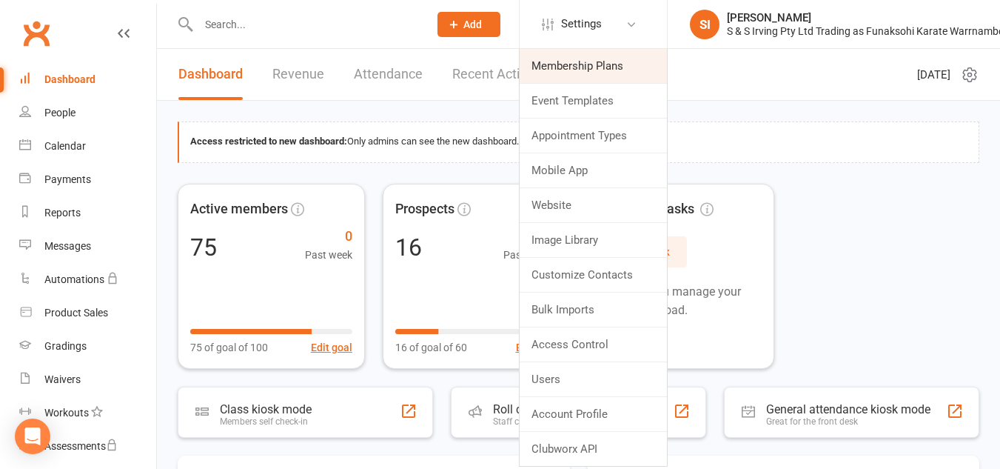
click at [600, 58] on link "Membership Plans" at bounding box center [593, 66] width 147 height 34
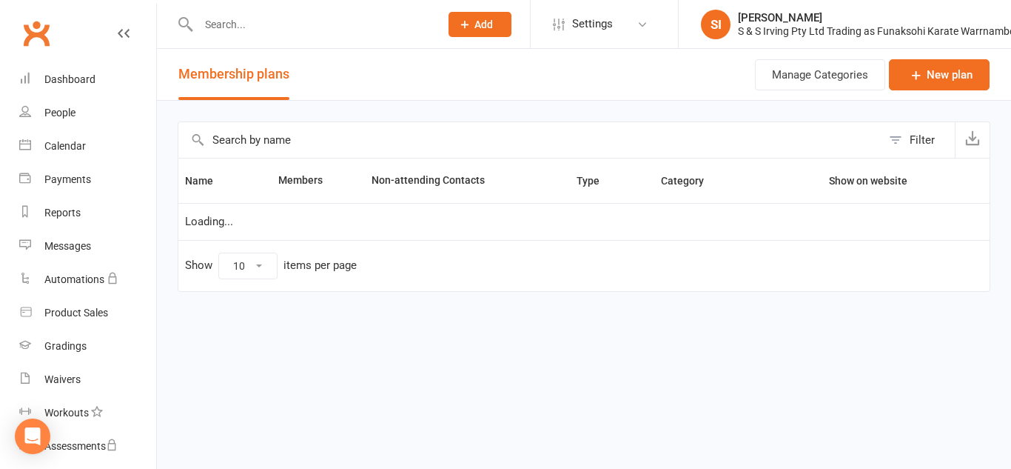
select select "25"
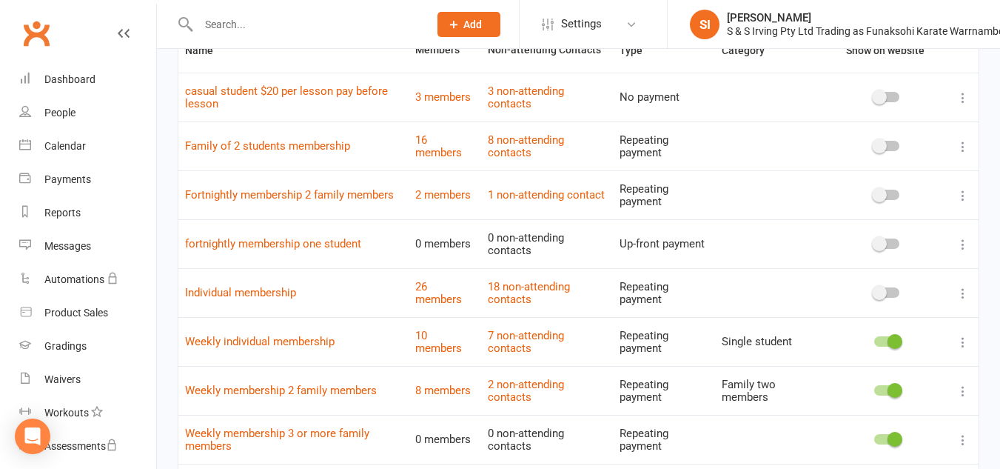
scroll to position [151, 0]
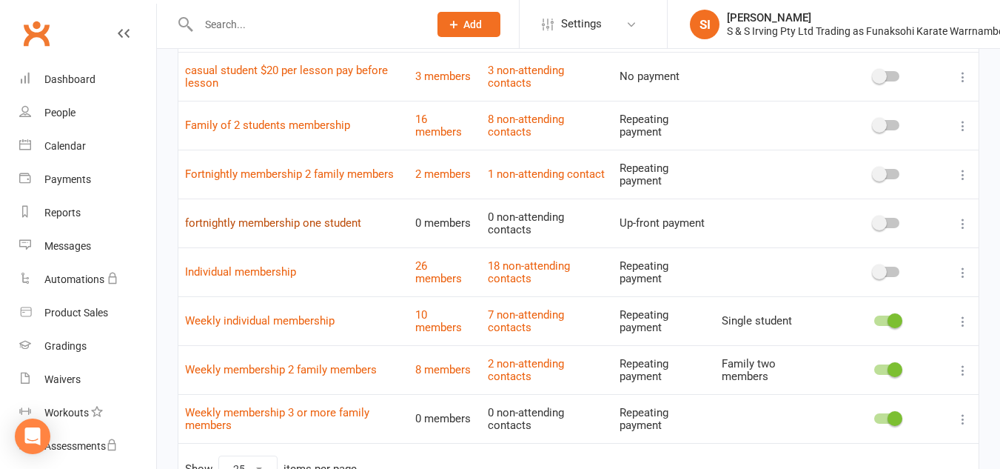
click at [318, 224] on link "fortnightly membership one student" at bounding box center [273, 222] width 176 height 13
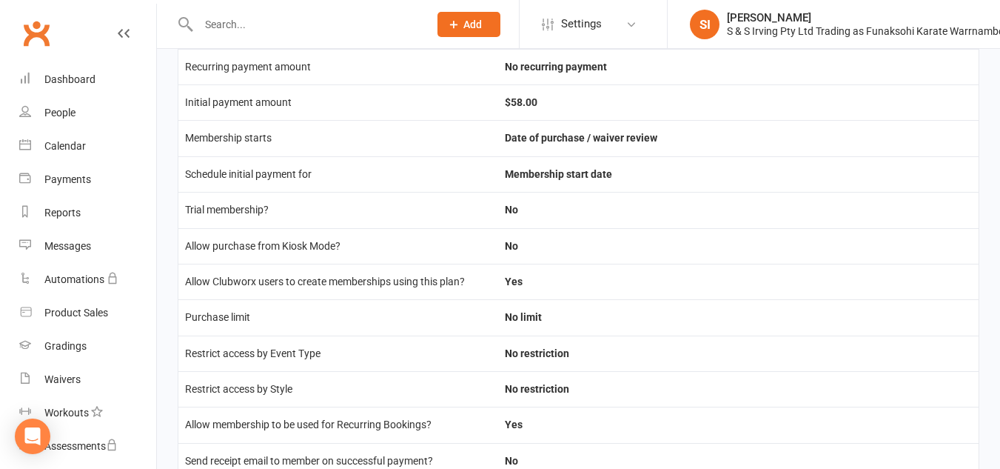
scroll to position [426, 0]
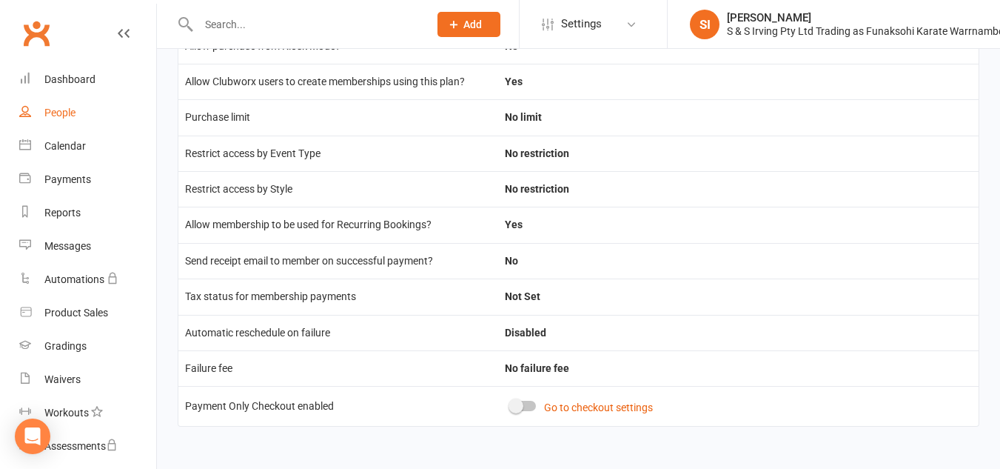
click at [70, 113] on div "People" at bounding box center [59, 113] width 31 height 12
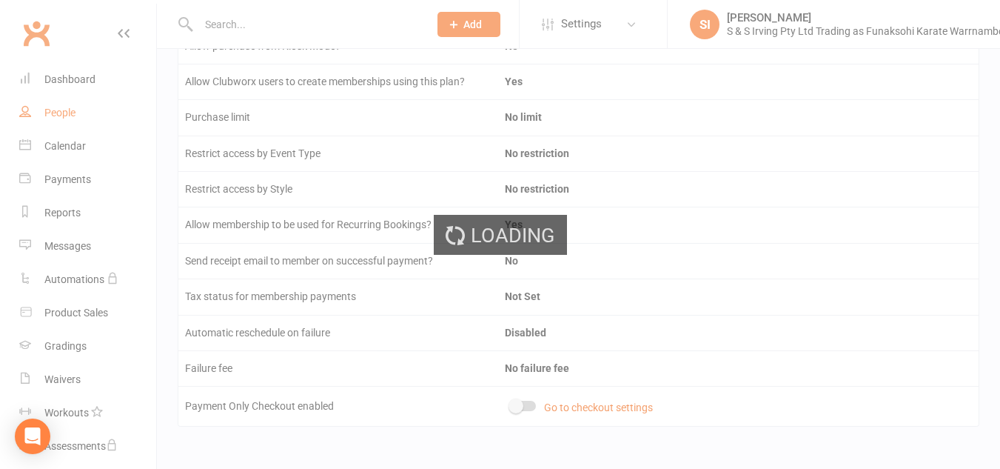
select select "100"
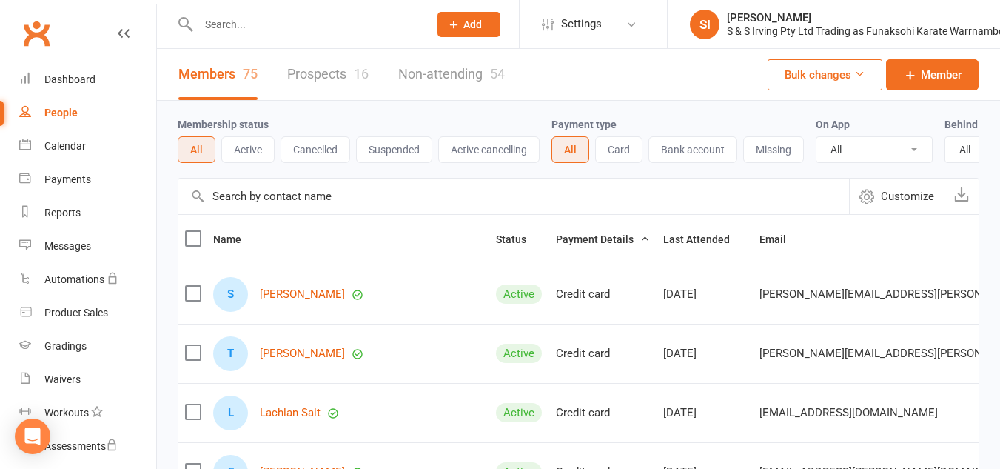
click at [253, 214] on input "text" at bounding box center [513, 196] width 671 height 36
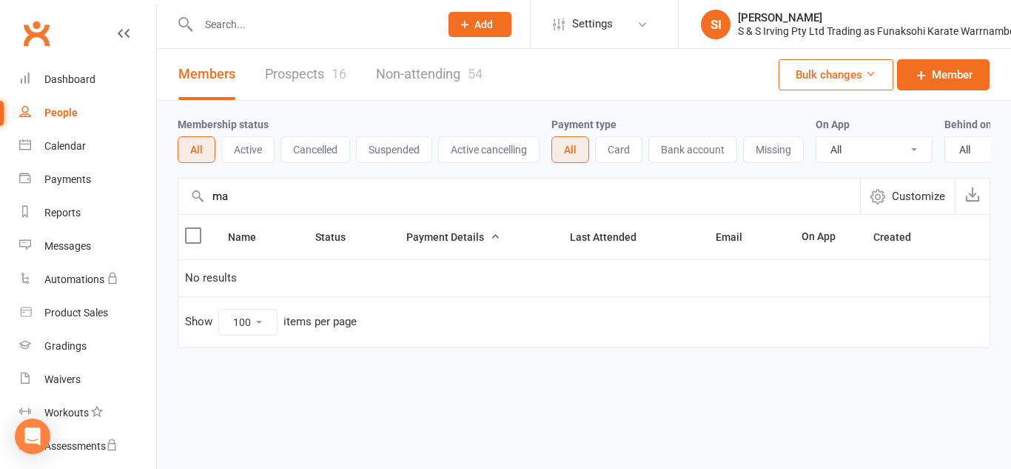
type input "m"
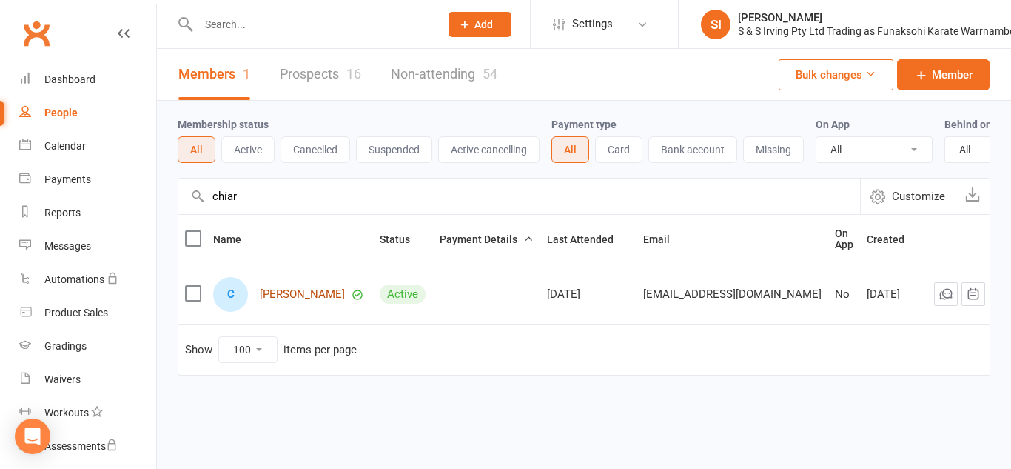
type input "chiar"
click at [287, 301] on link "[PERSON_NAME]" at bounding box center [302, 294] width 85 height 13
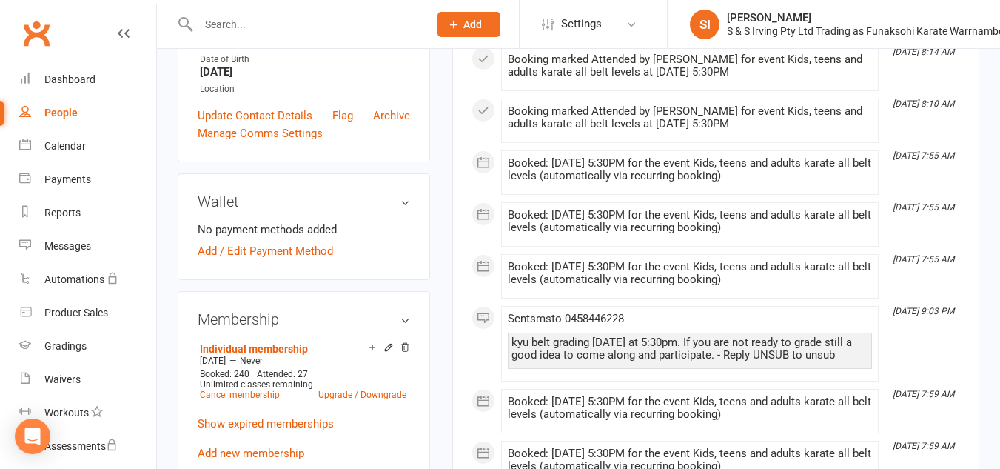
scroll to position [326, 0]
click at [264, 354] on link "Individual membership" at bounding box center [254, 348] width 108 height 12
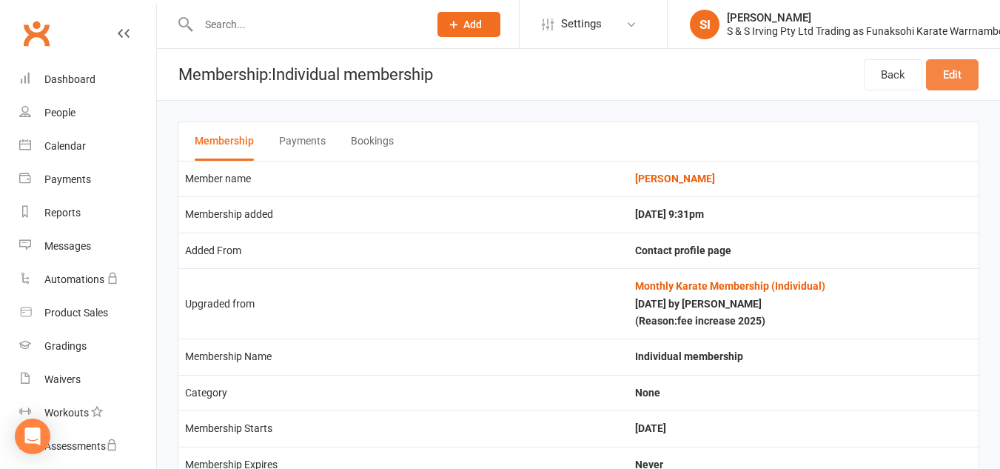
click at [945, 65] on link "Edit" at bounding box center [952, 74] width 53 height 31
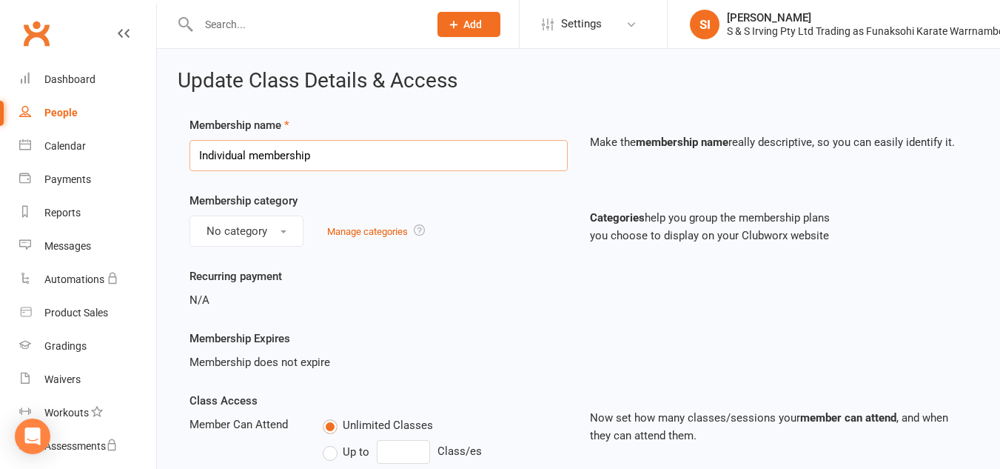
click at [543, 158] on input "Individual membership" at bounding box center [379, 155] width 378 height 31
click at [238, 156] on input "Individual membership" at bounding box center [379, 155] width 378 height 31
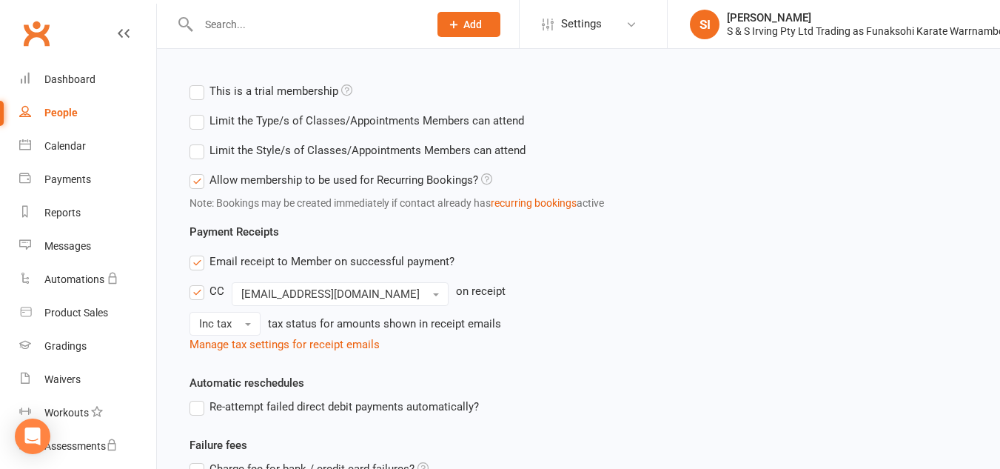
scroll to position [702, 0]
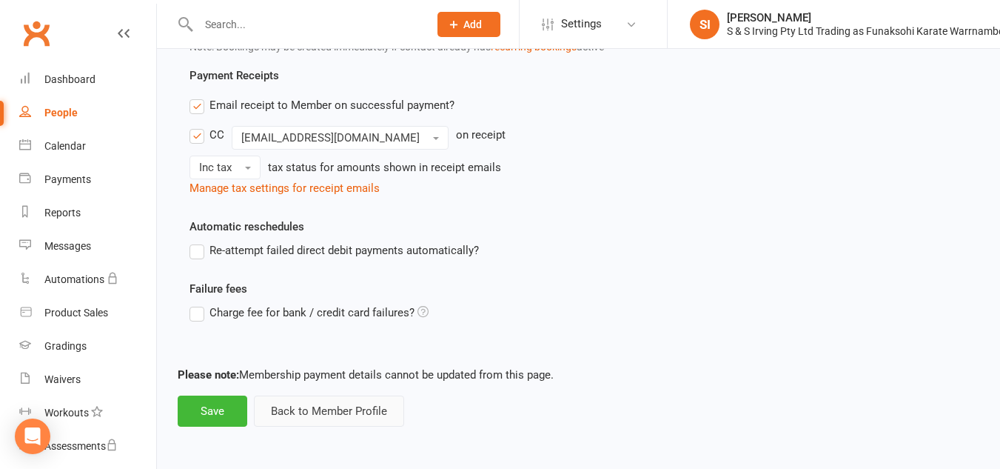
click at [312, 419] on button "Back to Member Profile" at bounding box center [329, 410] width 150 height 31
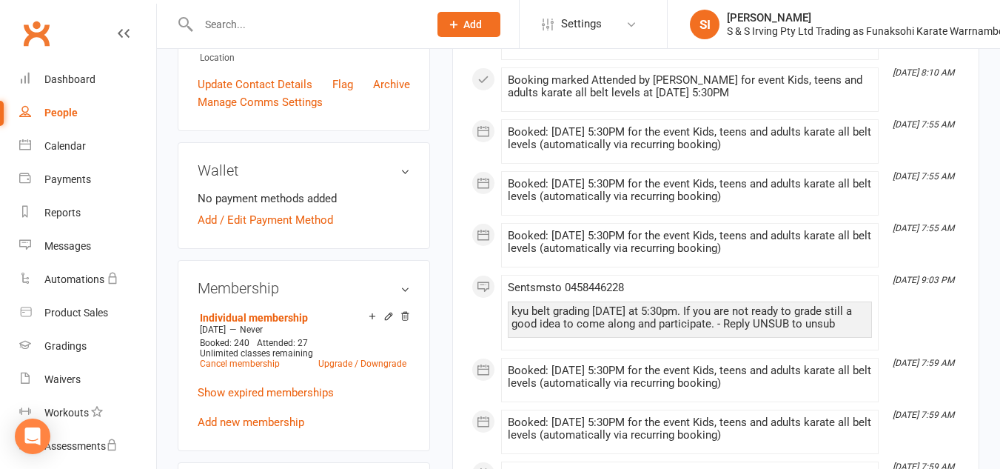
scroll to position [357, 0]
click at [352, 368] on link "Upgrade / Downgrade" at bounding box center [362, 363] width 88 height 10
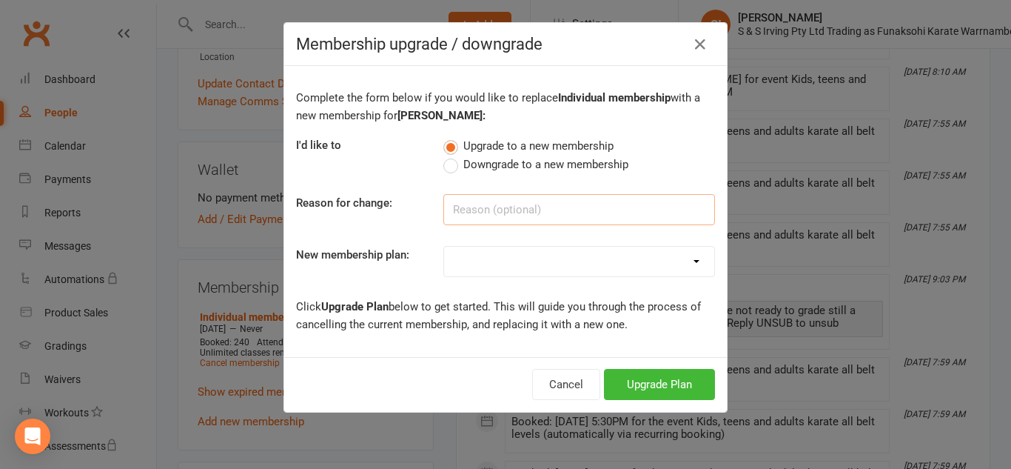
click at [529, 212] on input at bounding box center [579, 209] width 272 height 31
type input "fortnightly payments"
click at [499, 260] on select "Individual membership Family of 2 students membership Weekly individual members…" at bounding box center [579, 262] width 270 height 30
select select "7"
click at [444, 247] on select "Individual membership Family of 2 students membership Weekly individual members…" at bounding box center [579, 262] width 270 height 30
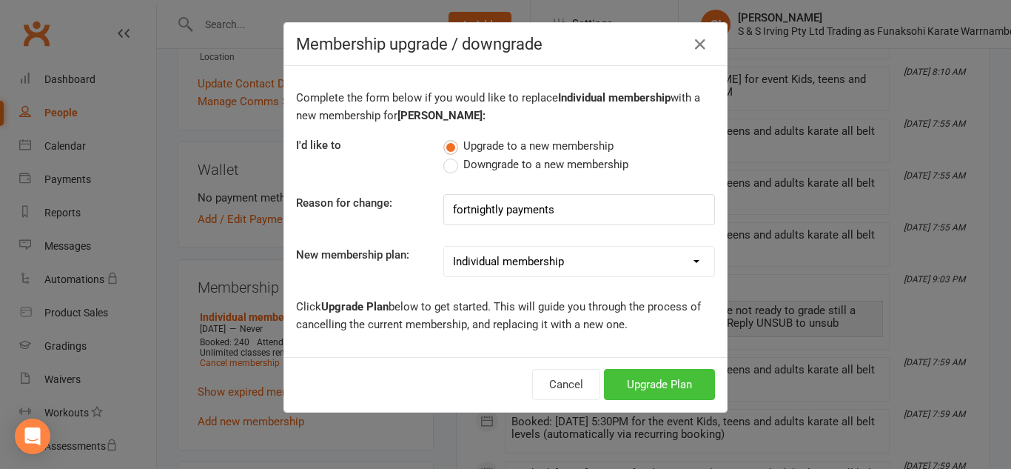
click at [647, 379] on button "Upgrade Plan" at bounding box center [659, 384] width 111 height 31
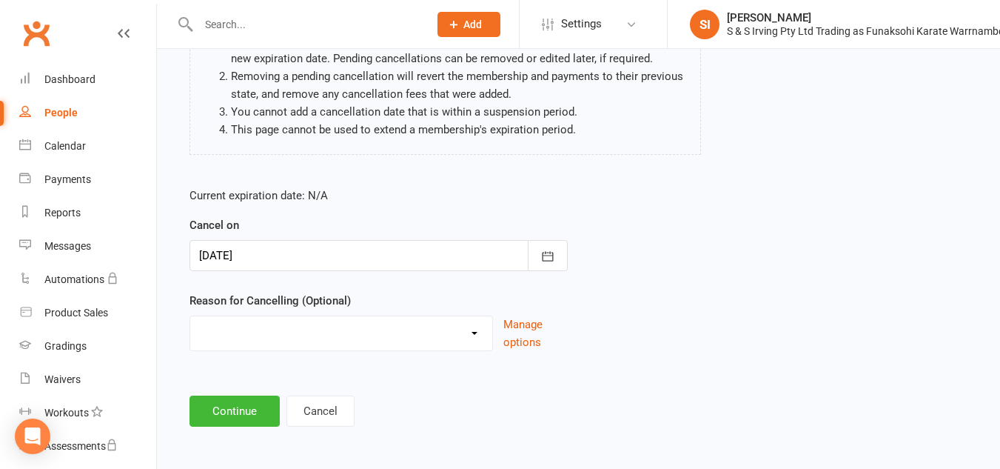
scroll to position [171, 0]
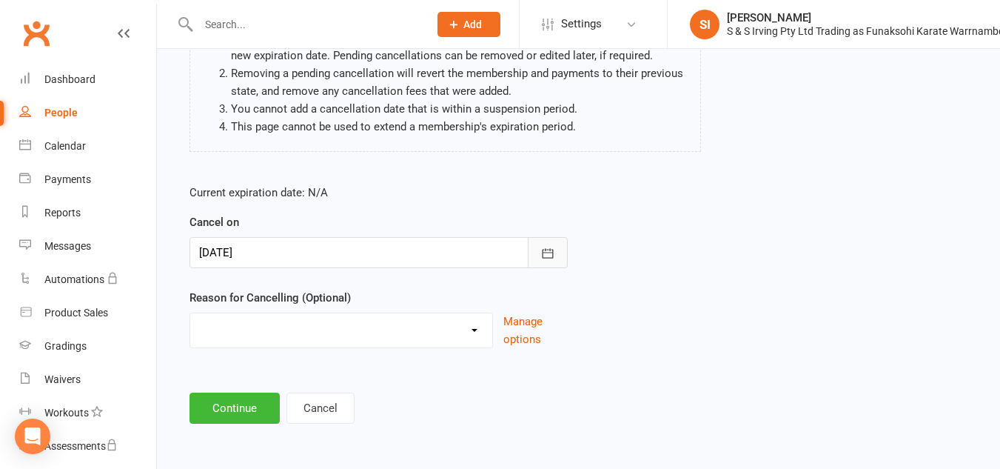
click at [551, 249] on icon "button" at bounding box center [547, 253] width 15 height 15
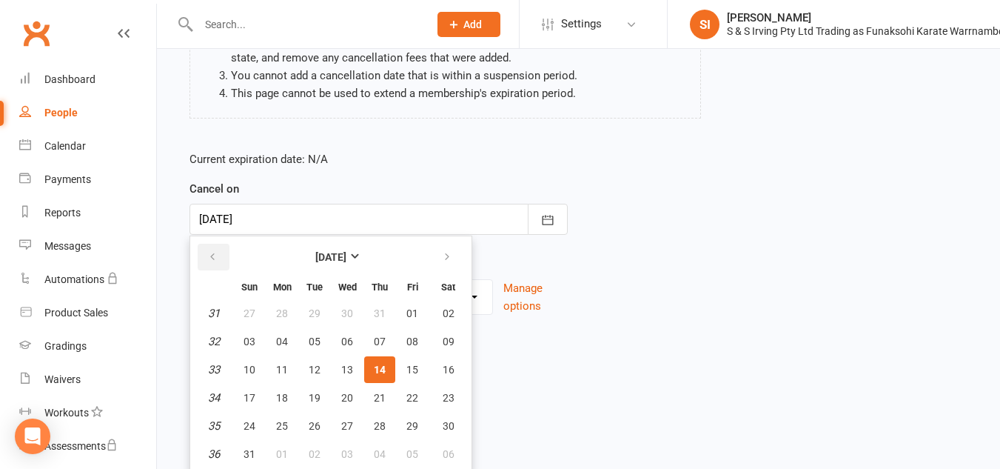
click at [210, 261] on icon "button" at bounding box center [212, 257] width 10 height 12
click at [284, 366] on span "14" at bounding box center [282, 369] width 12 height 12
type input "[DATE]"
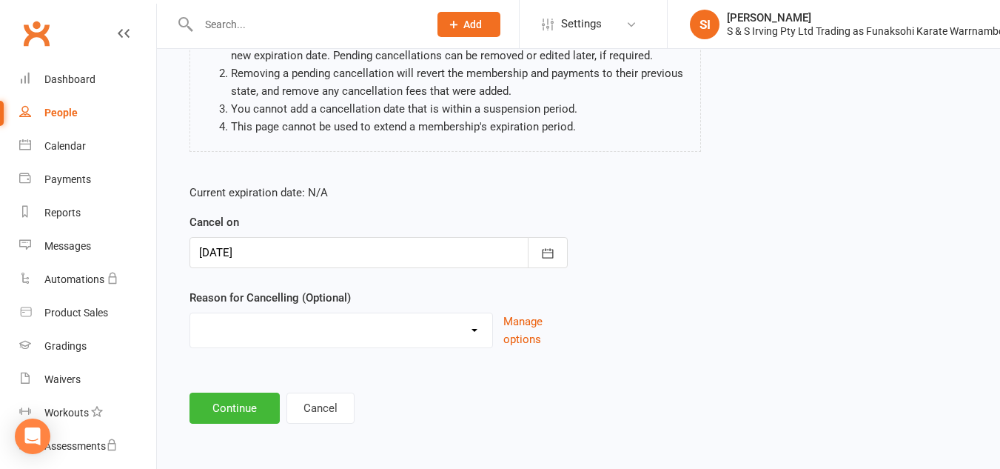
scroll to position [171, 0]
click at [241, 405] on button "Continue" at bounding box center [235, 407] width 90 height 31
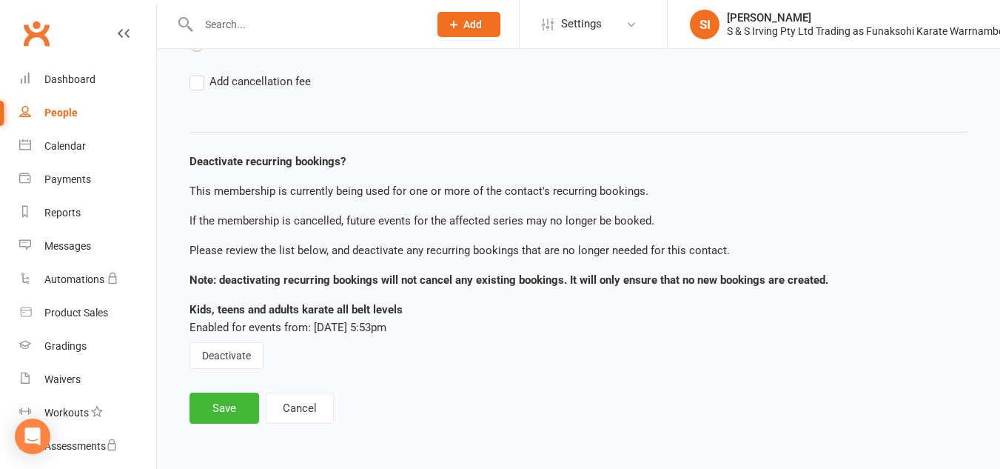
scroll to position [149, 0]
click at [241, 405] on button "Save" at bounding box center [225, 407] width 70 height 31
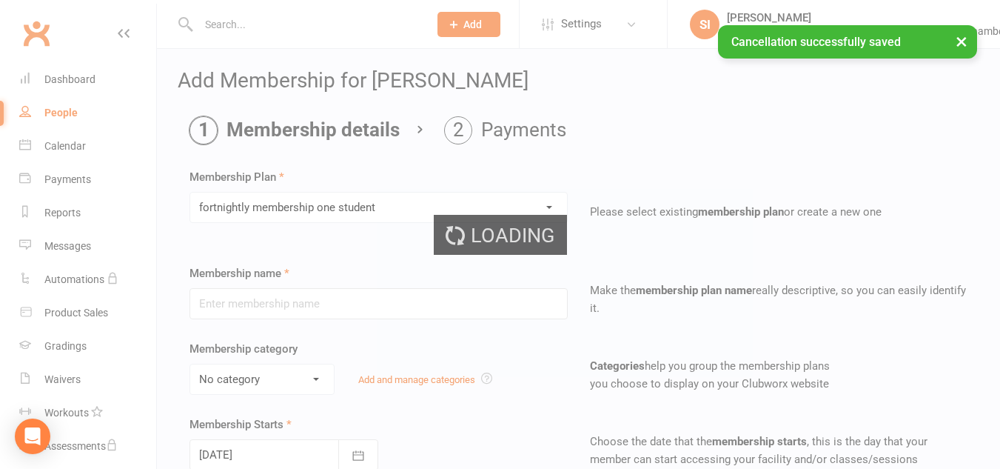
type input "fortnightly membership one student"
type input "0"
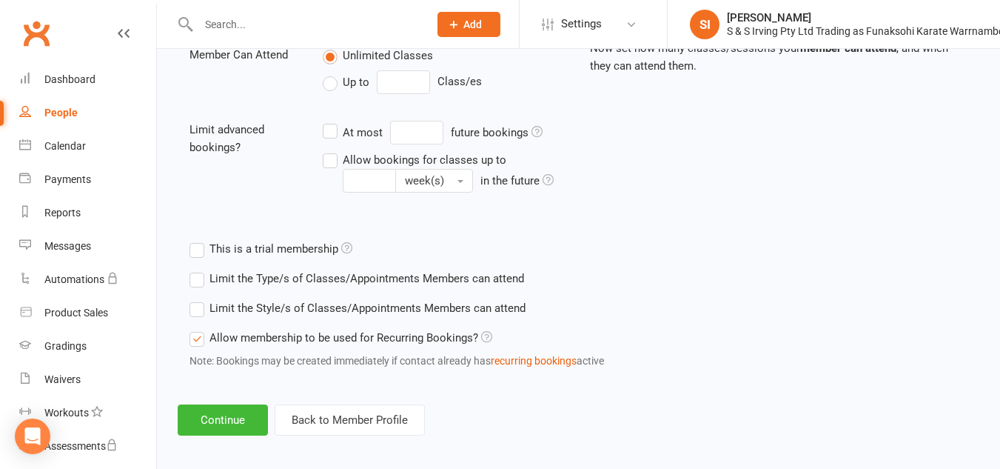
scroll to position [560, 0]
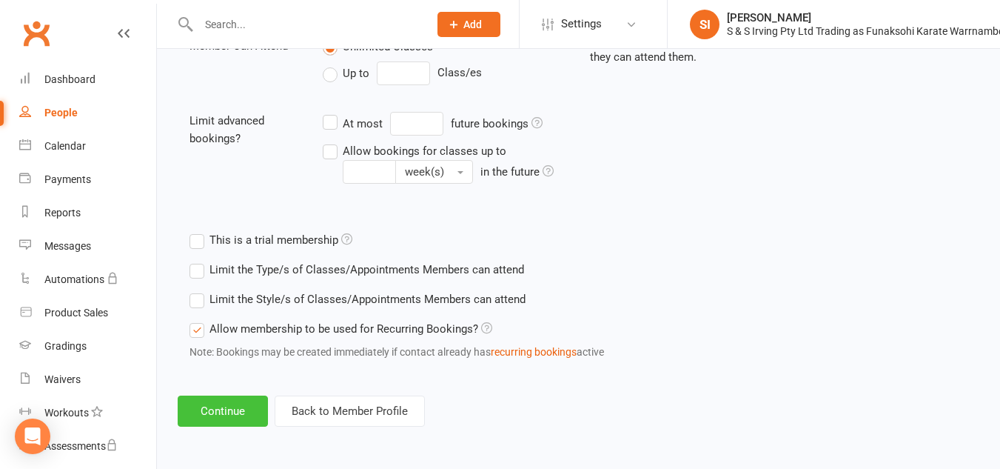
click at [241, 405] on button "Continue" at bounding box center [223, 410] width 90 height 31
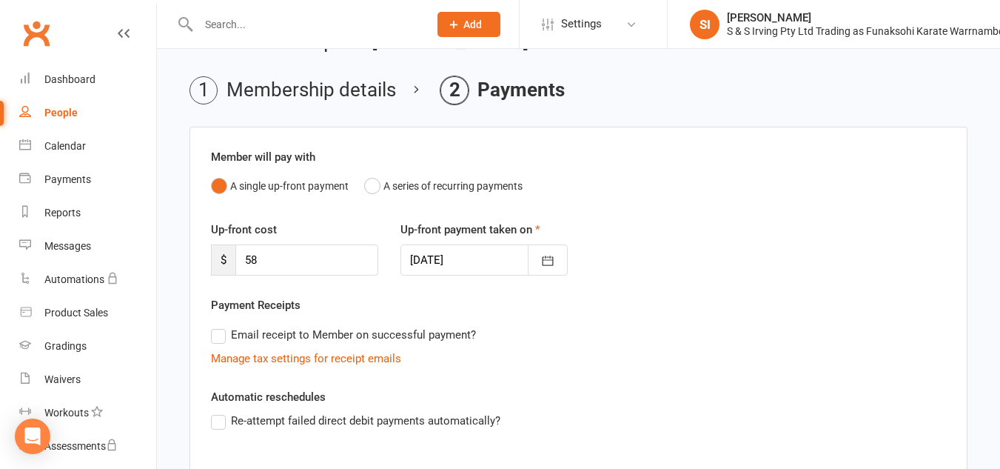
scroll to position [41, 0]
click at [262, 264] on input "58" at bounding box center [306, 258] width 143 height 31
type input "5"
type input "40"
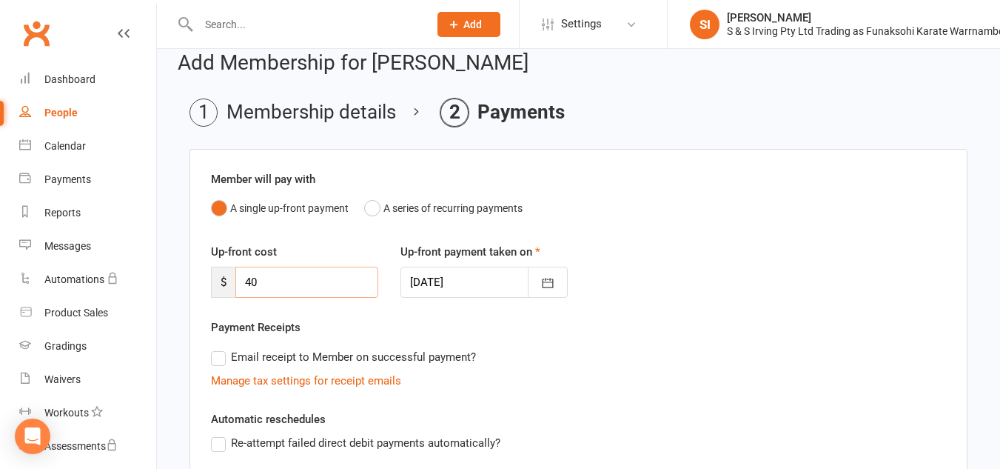
scroll to position [0, 0]
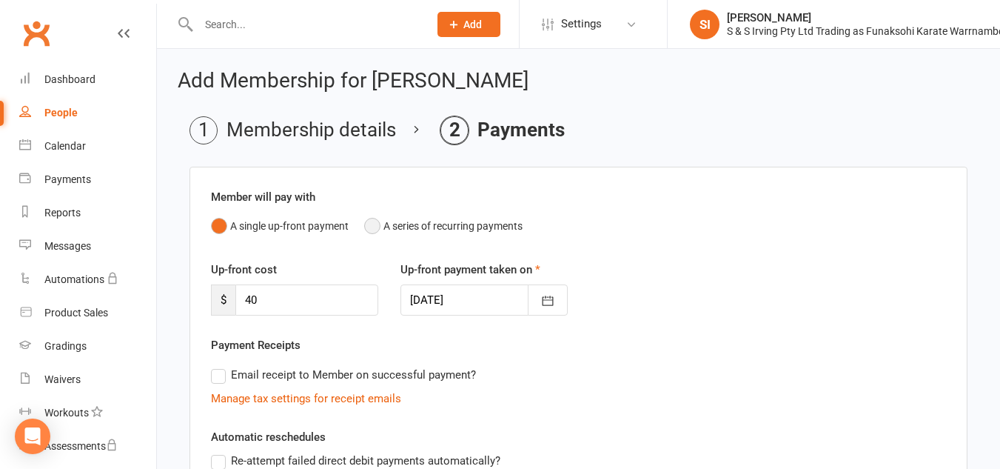
click at [372, 221] on button "A series of recurring payments" at bounding box center [443, 226] width 158 height 28
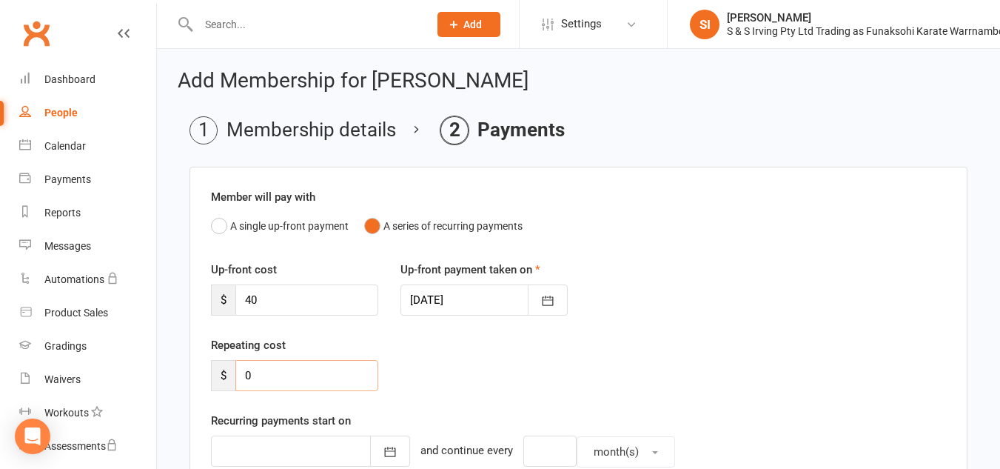
click at [269, 372] on input "0" at bounding box center [306, 375] width 143 height 31
type input "40"
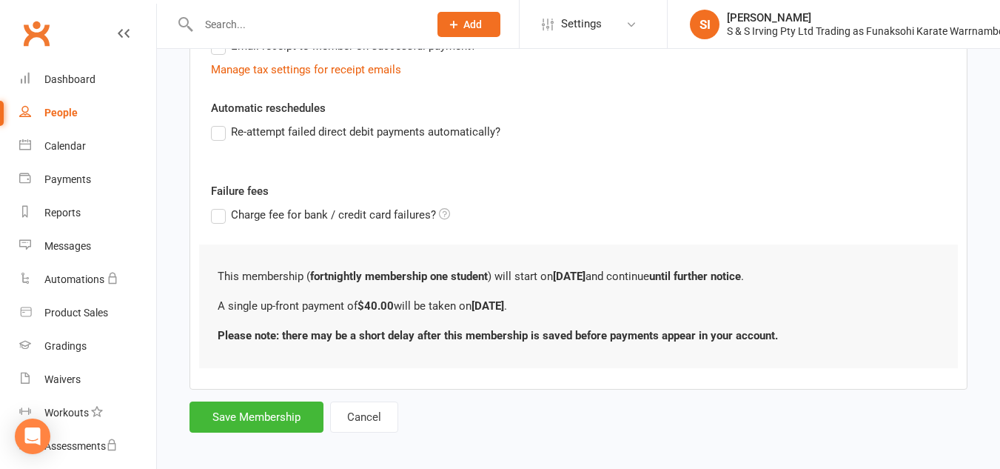
scroll to position [489, 0]
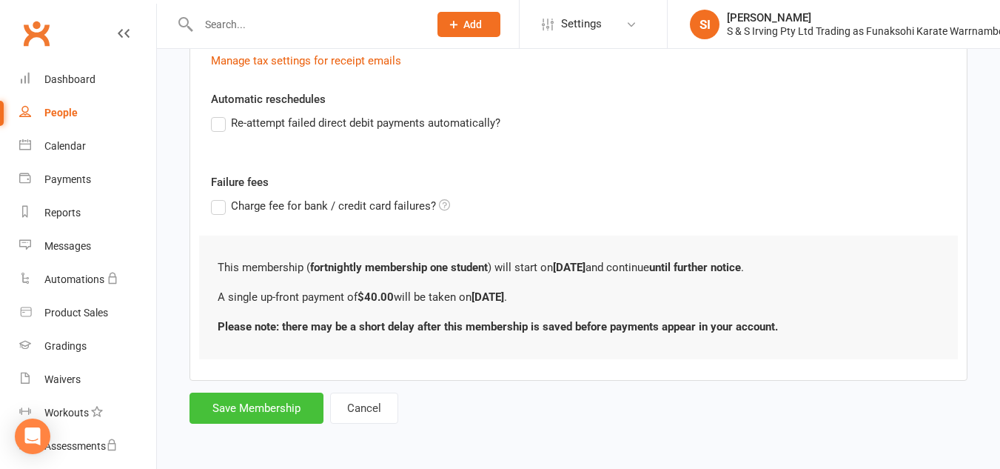
click at [258, 402] on button "Save Membership" at bounding box center [257, 407] width 134 height 31
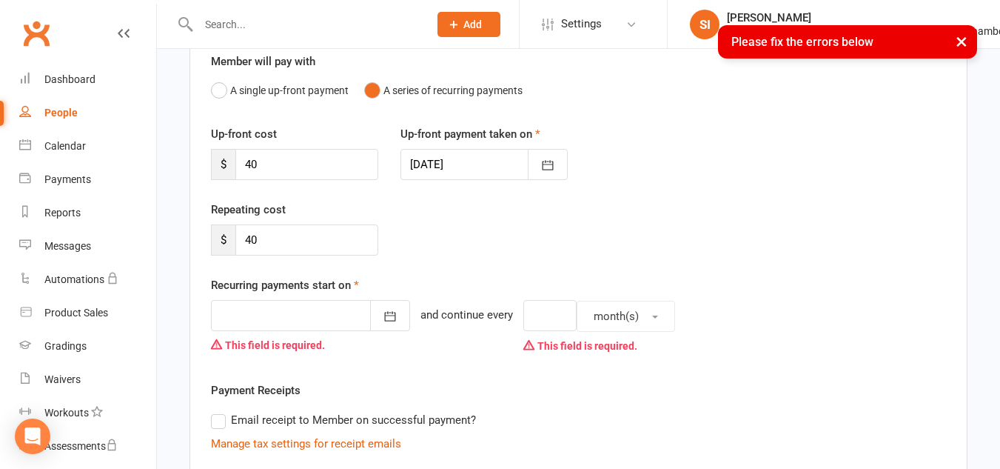
scroll to position [136, 0]
click at [383, 315] on icon "button" at bounding box center [390, 315] width 15 height 15
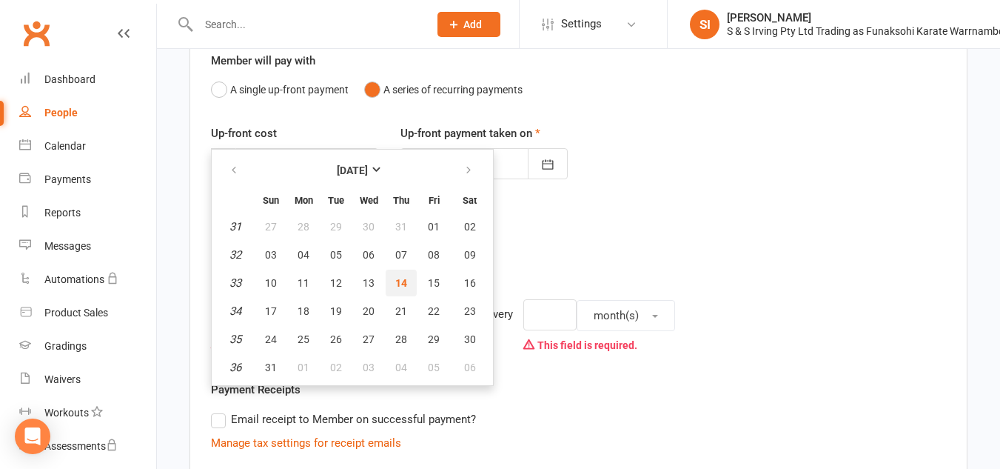
click at [398, 285] on span "14" at bounding box center [401, 283] width 12 height 12
type input "[DATE]"
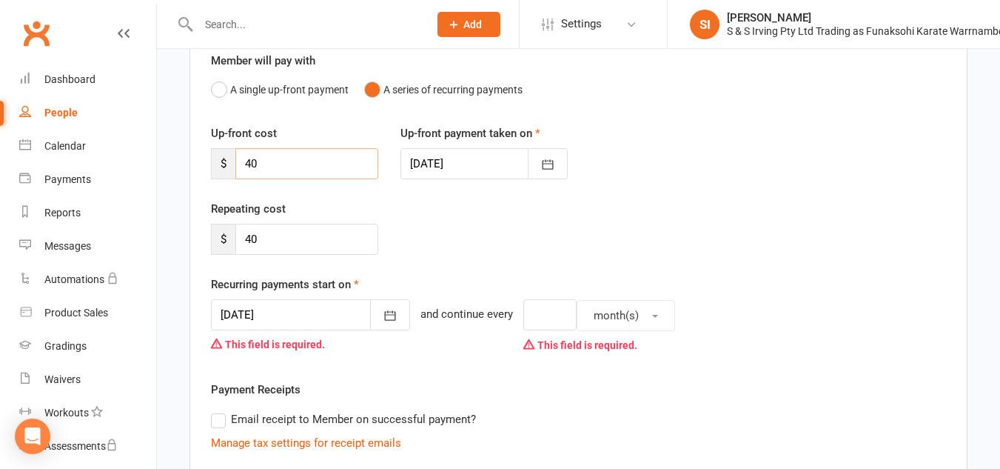
click at [261, 164] on input "40" at bounding box center [306, 163] width 143 height 31
type input "4"
type input "0"
click at [652, 318] on span "button" at bounding box center [655, 316] width 6 height 3
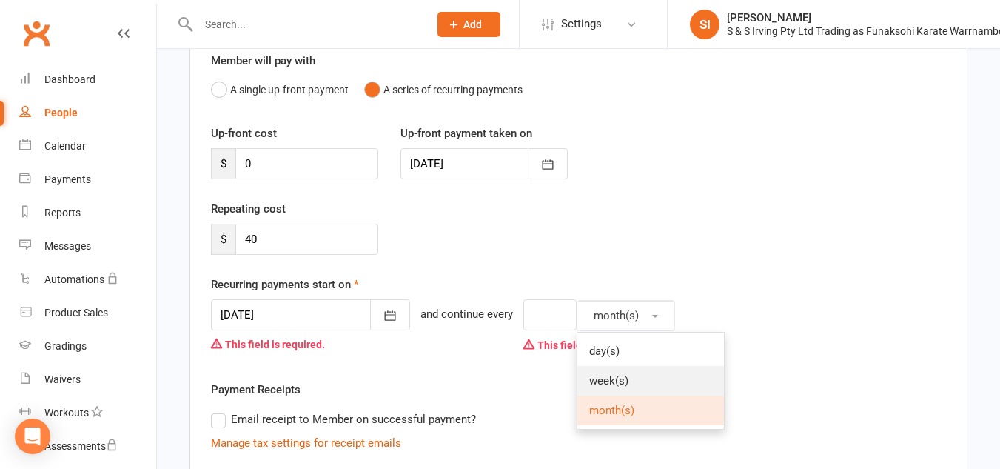
click at [621, 375] on link "week(s)" at bounding box center [650, 381] width 147 height 30
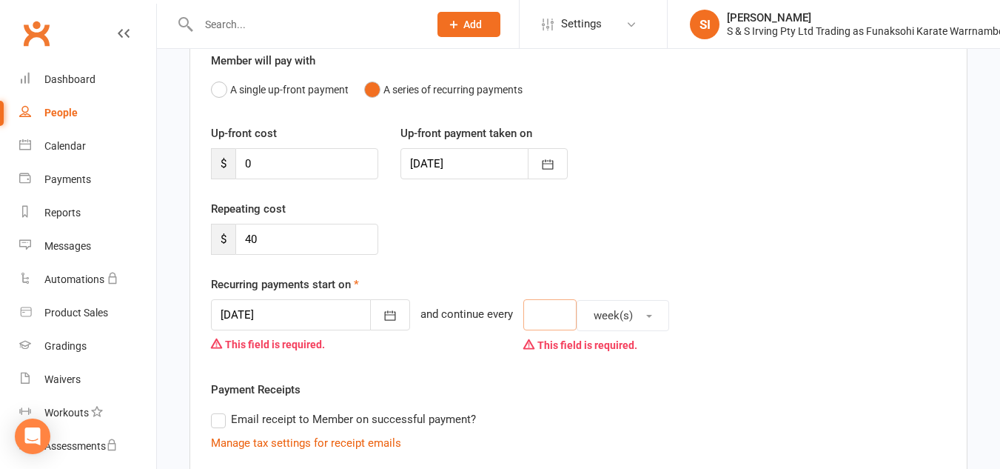
click at [546, 321] on input "number" at bounding box center [549, 314] width 53 height 31
type input "2"
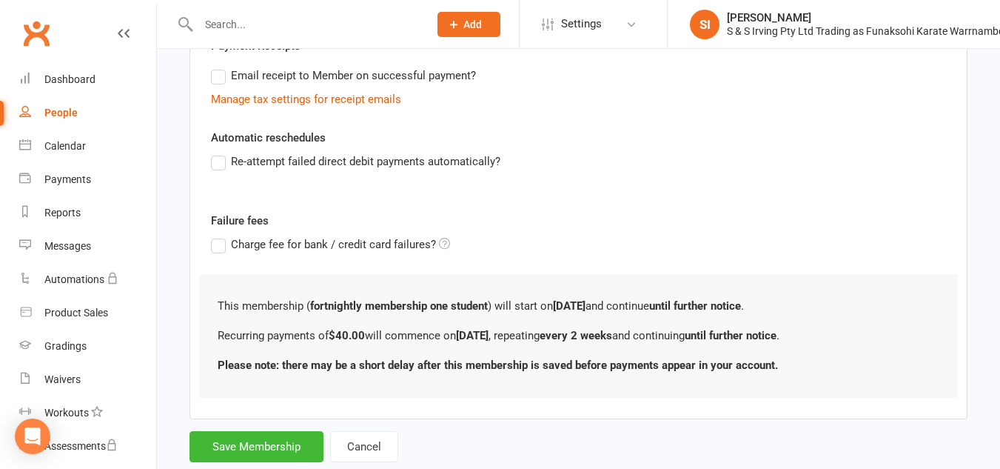
scroll to position [518, 0]
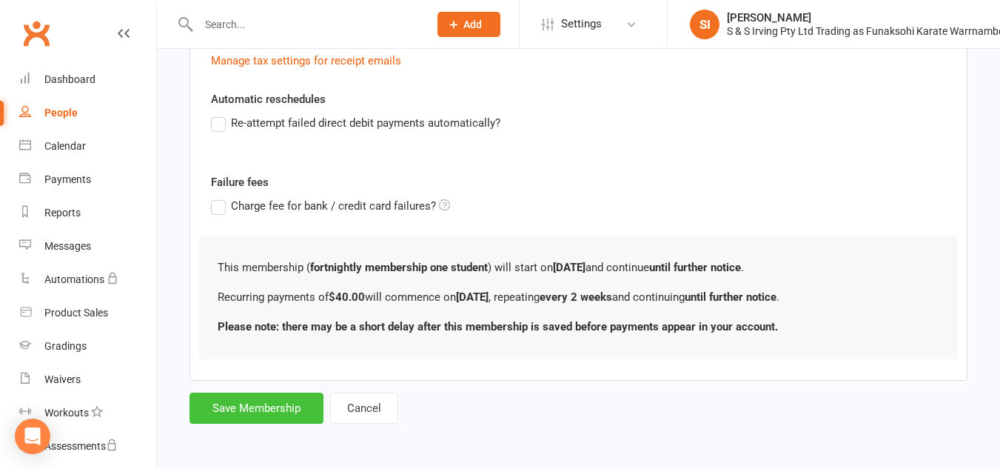
click at [275, 410] on button "Save Membership" at bounding box center [257, 407] width 134 height 31
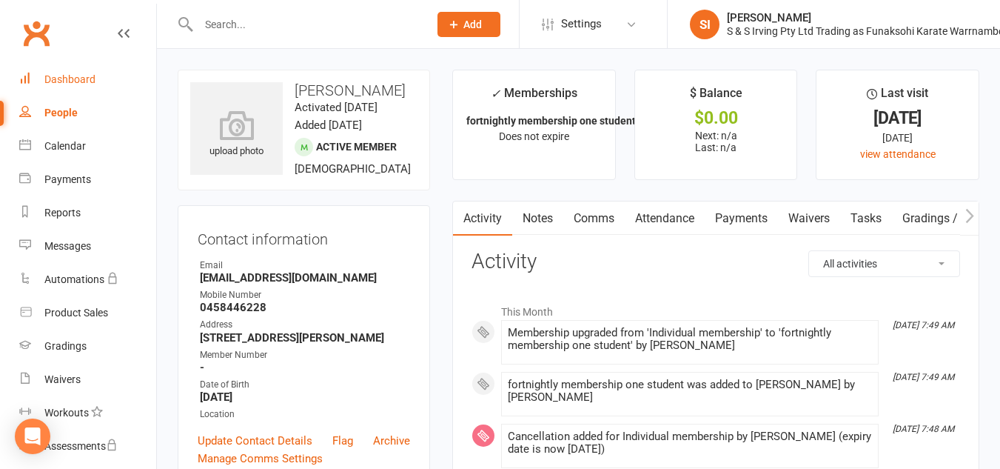
click at [87, 81] on div "Dashboard" at bounding box center [69, 79] width 51 height 12
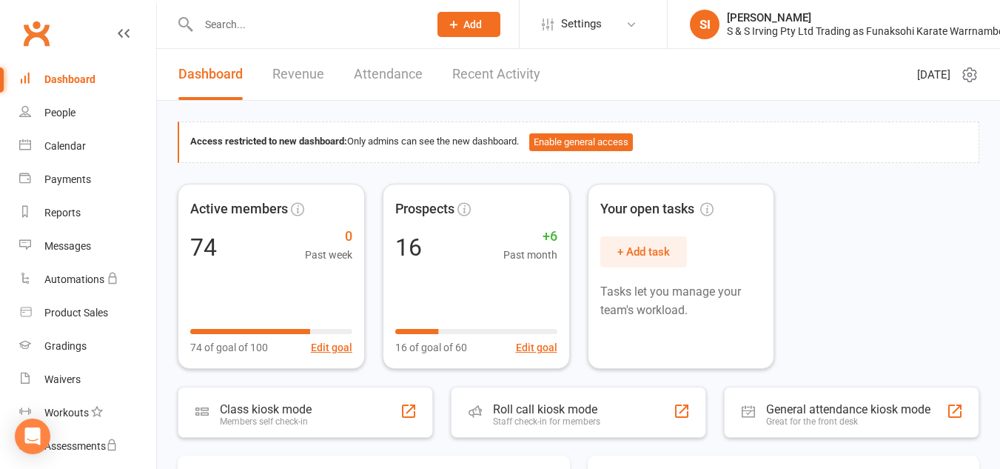
click at [649, 22] on li "Settings Membership Plans Event Templates Appointment Types Mobile App Website …" at bounding box center [593, 24] width 148 height 48
click at [635, 22] on icon at bounding box center [632, 25] width 12 height 12
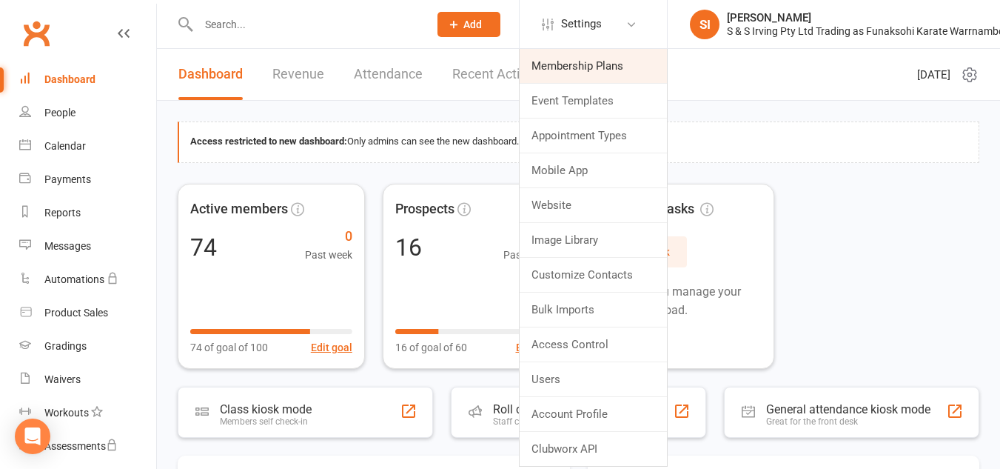
click at [585, 70] on link "Membership Plans" at bounding box center [593, 66] width 147 height 34
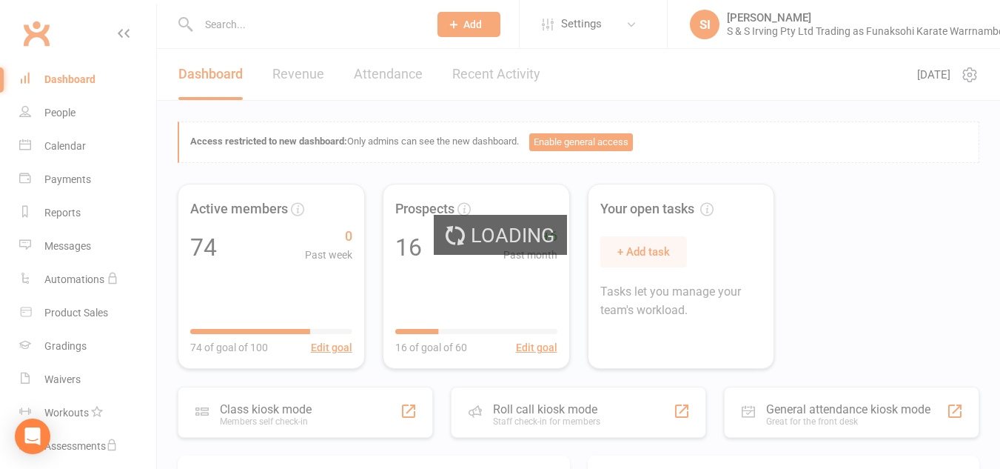
select select "25"
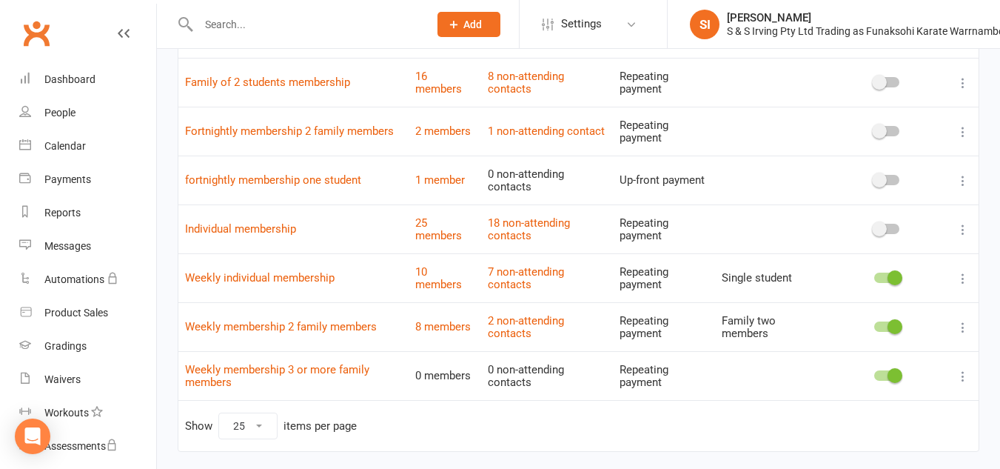
scroll to position [240, 0]
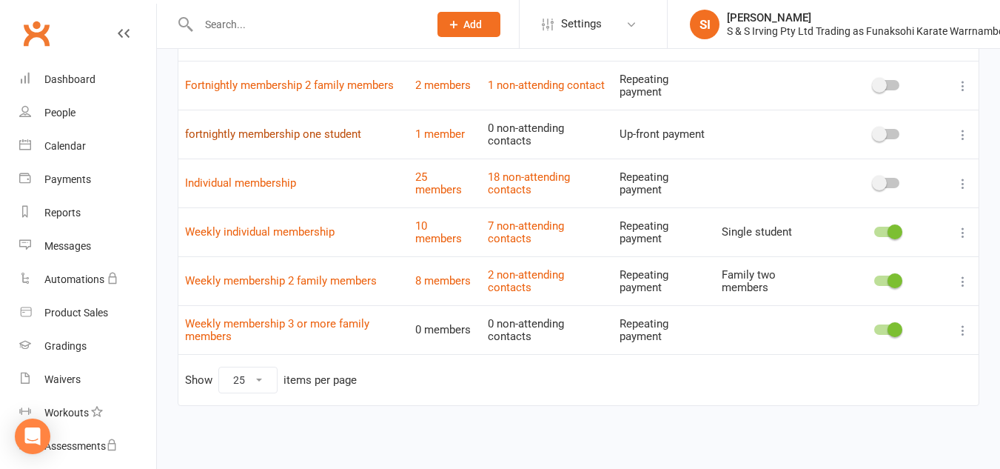
click at [348, 131] on link "fortnightly membership one student" at bounding box center [273, 133] width 176 height 13
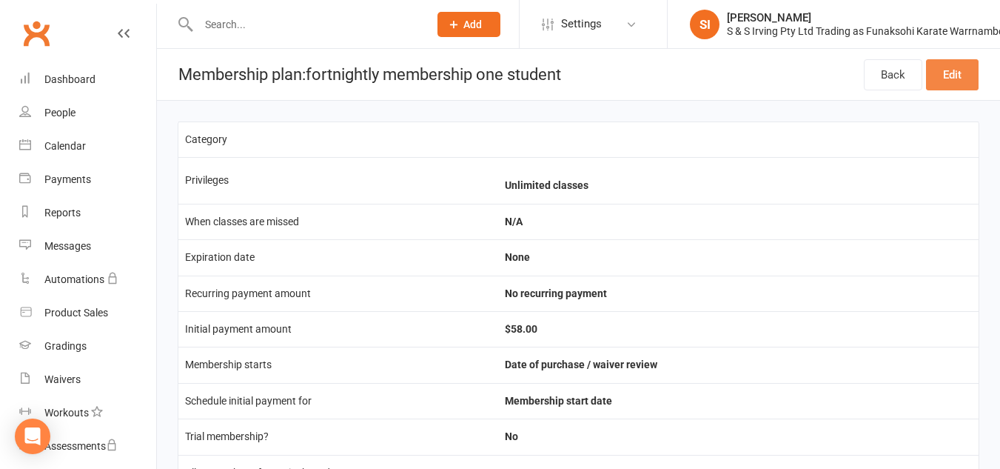
click at [953, 76] on link "Edit" at bounding box center [952, 74] width 53 height 31
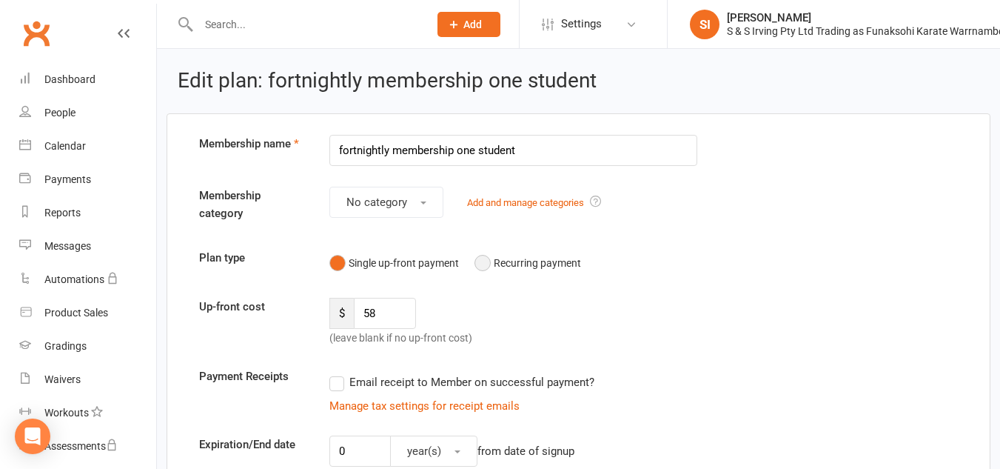
click at [492, 262] on button "Recurring payment" at bounding box center [528, 263] width 107 height 28
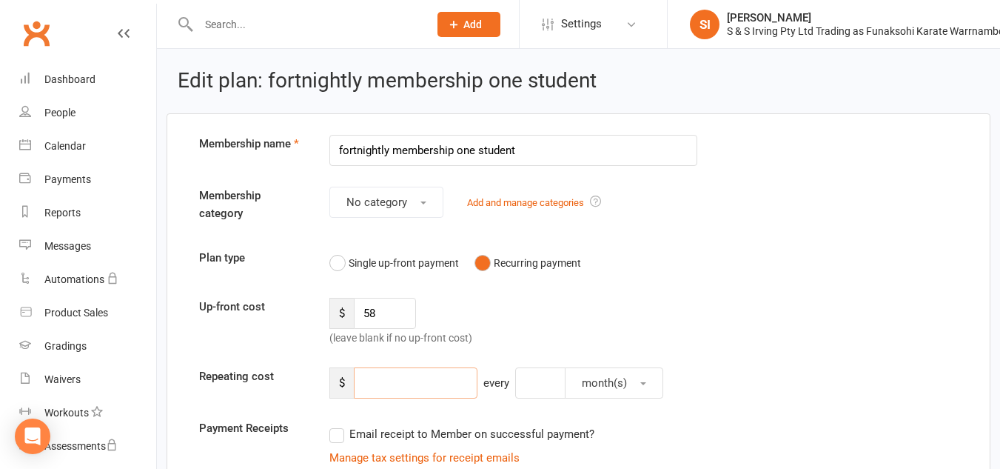
click at [381, 385] on input "number" at bounding box center [416, 382] width 124 height 31
type input "58"
click at [381, 321] on input "58" at bounding box center [385, 313] width 62 height 31
type input "5"
type input "0"
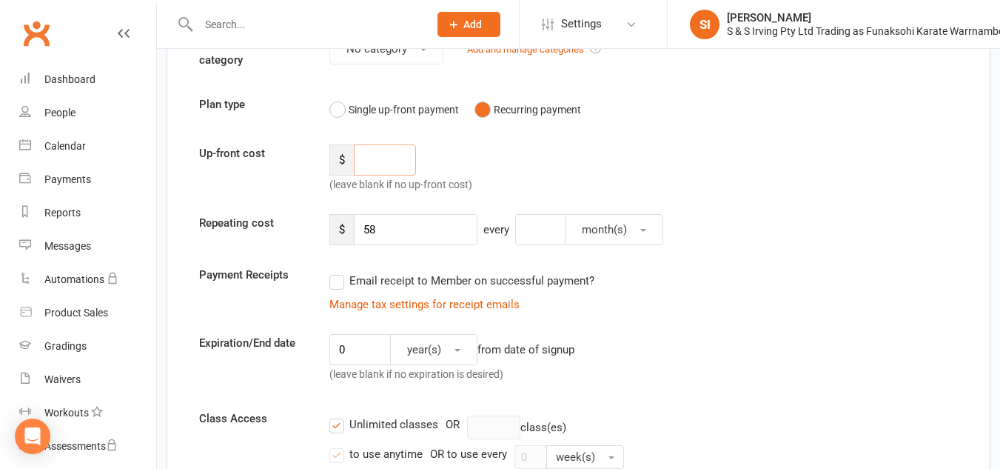
scroll to position [154, 0]
click at [639, 229] on button "month(s)" at bounding box center [614, 228] width 98 height 31
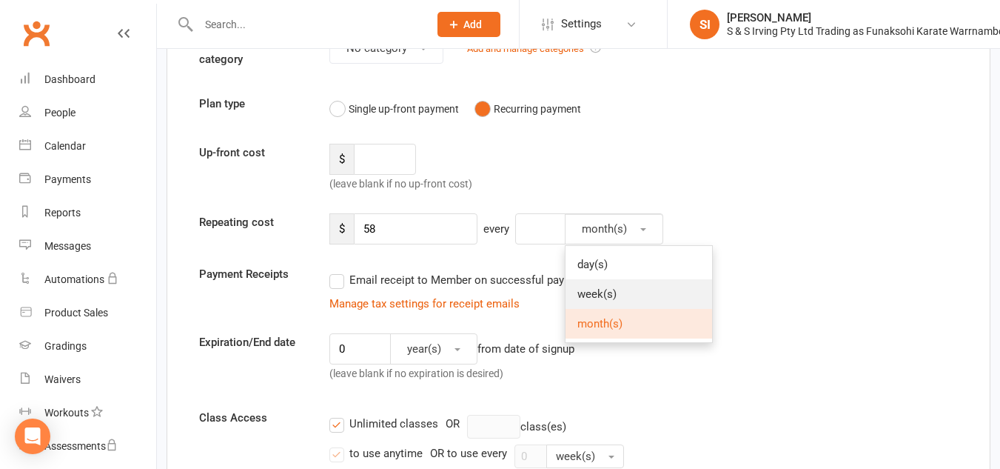
click at [630, 289] on link "week(s)" at bounding box center [639, 294] width 147 height 30
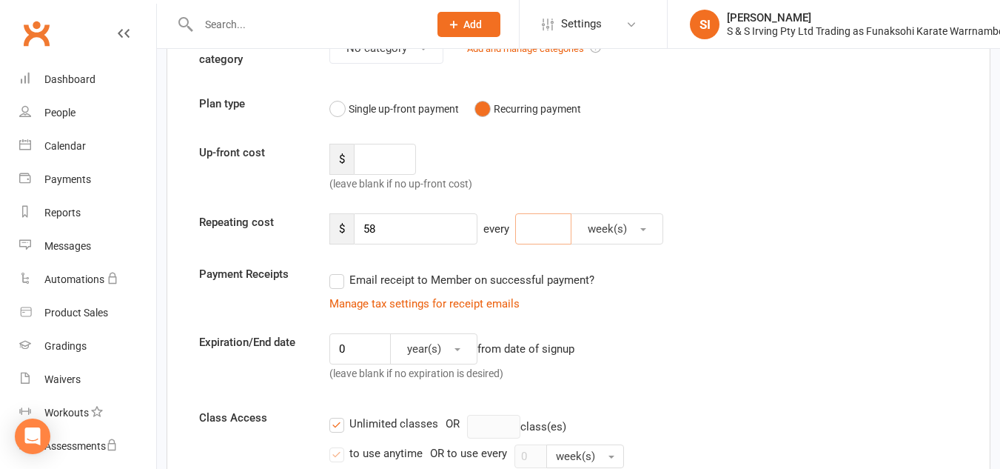
click at [536, 227] on input "number" at bounding box center [543, 228] width 56 height 31
type input "2"
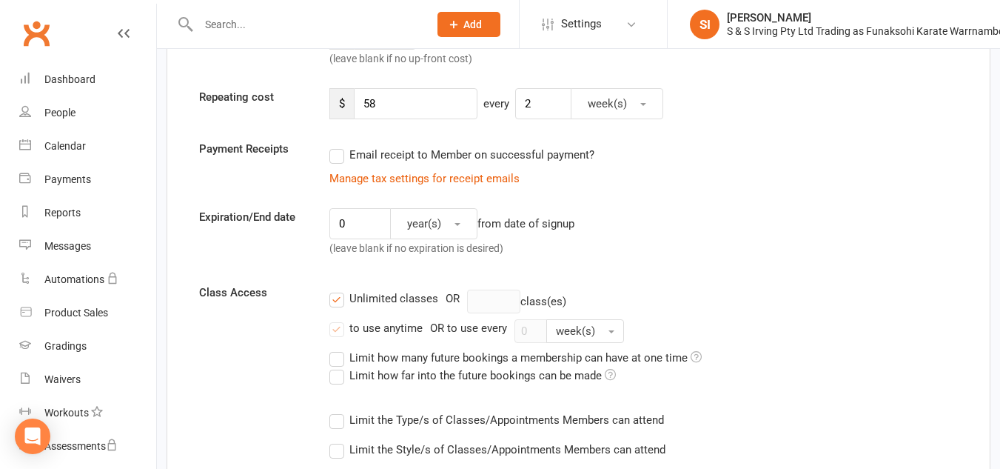
scroll to position [284, 0]
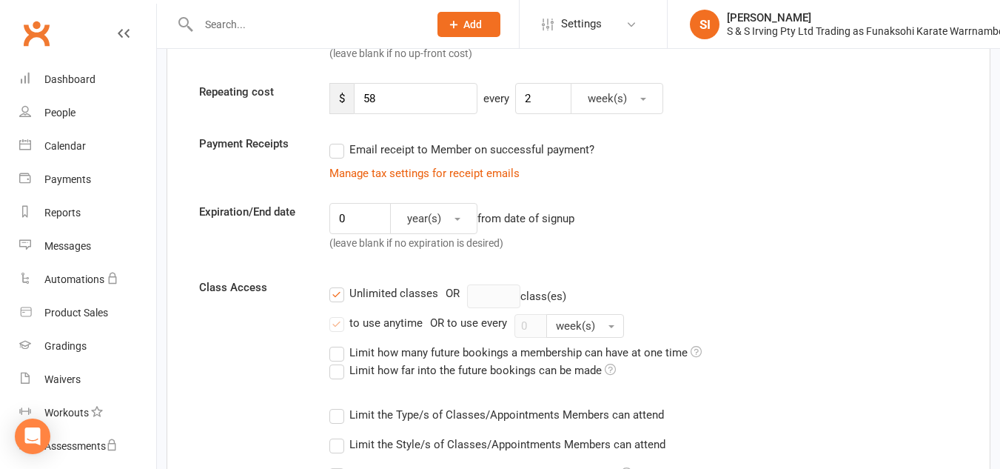
click at [333, 153] on label "Email receipt to Member on successful payment?" at bounding box center [461, 150] width 265 height 18
click at [333, 141] on input "Email receipt to Member on successful payment?" at bounding box center [334, 141] width 10 height 0
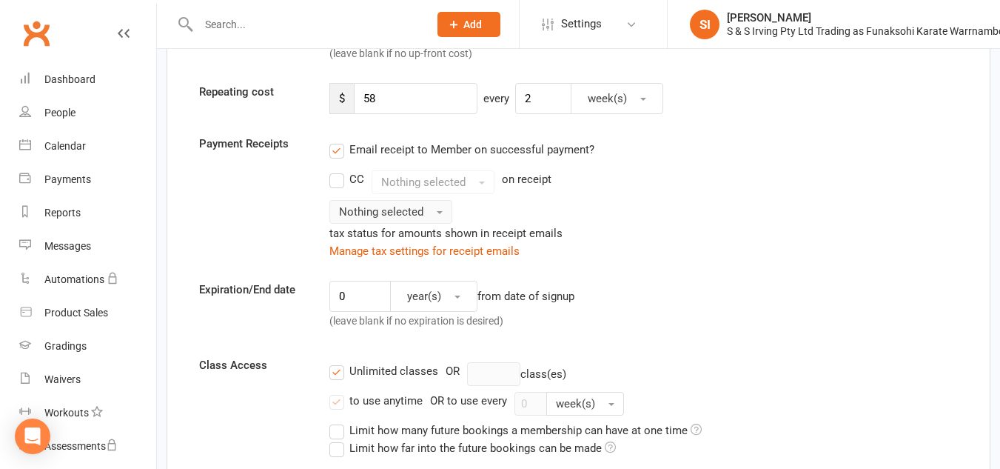
click at [444, 217] on button "Nothing selected" at bounding box center [390, 212] width 123 height 24
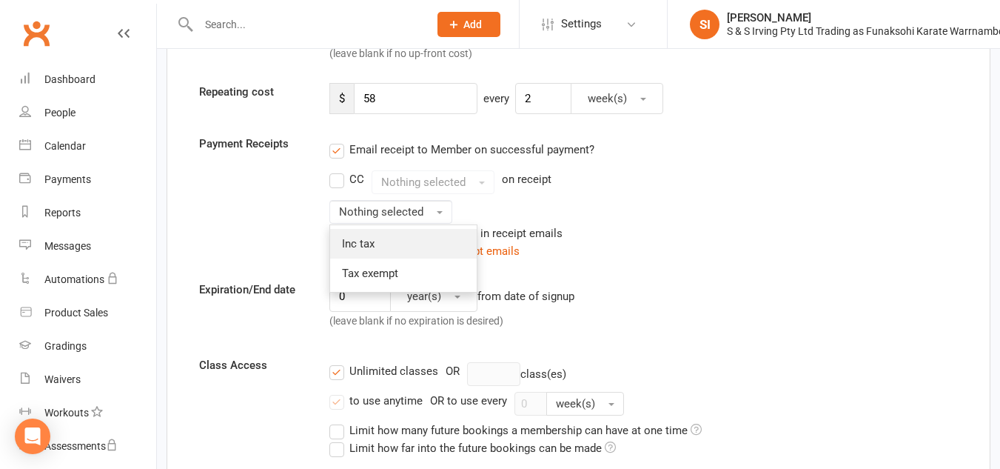
click at [423, 248] on link "Inc tax" at bounding box center [403, 244] width 147 height 30
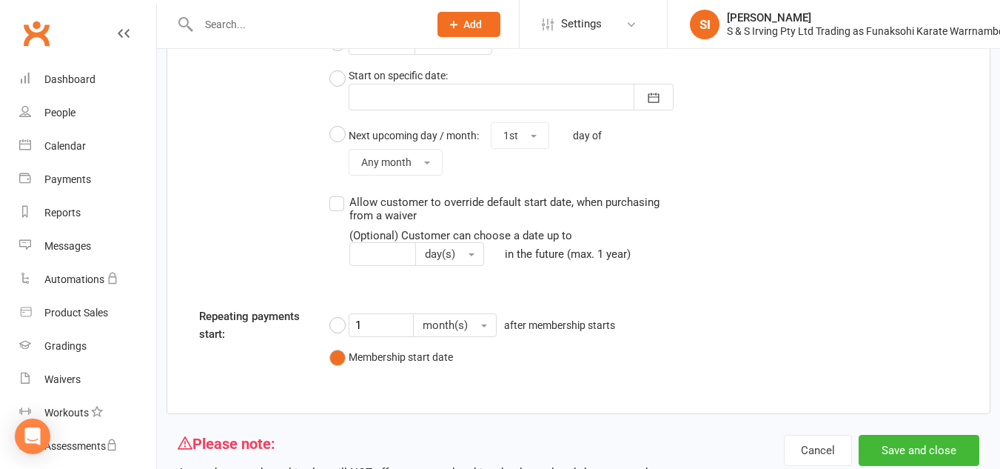
scroll to position [1450, 0]
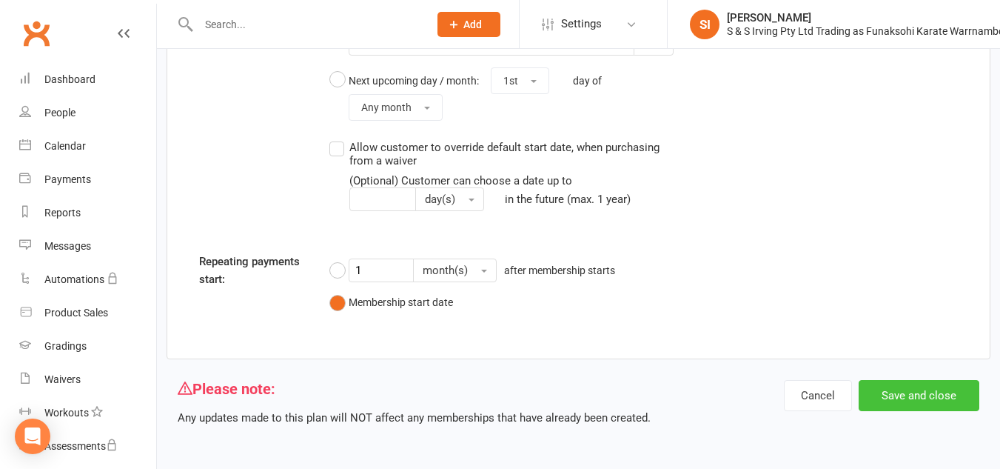
click at [925, 400] on button "Save and close" at bounding box center [919, 395] width 121 height 31
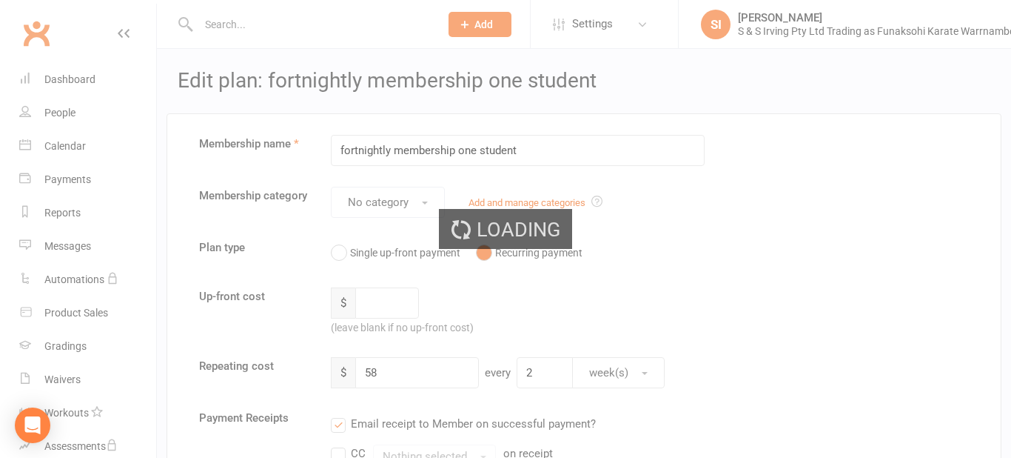
select select "25"
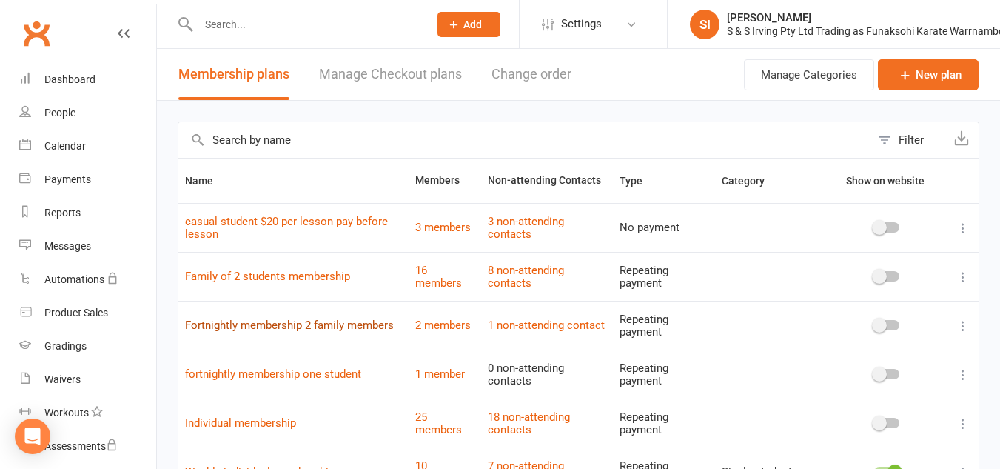
click at [364, 321] on link "Fortnightly membership 2 family members" at bounding box center [289, 324] width 209 height 13
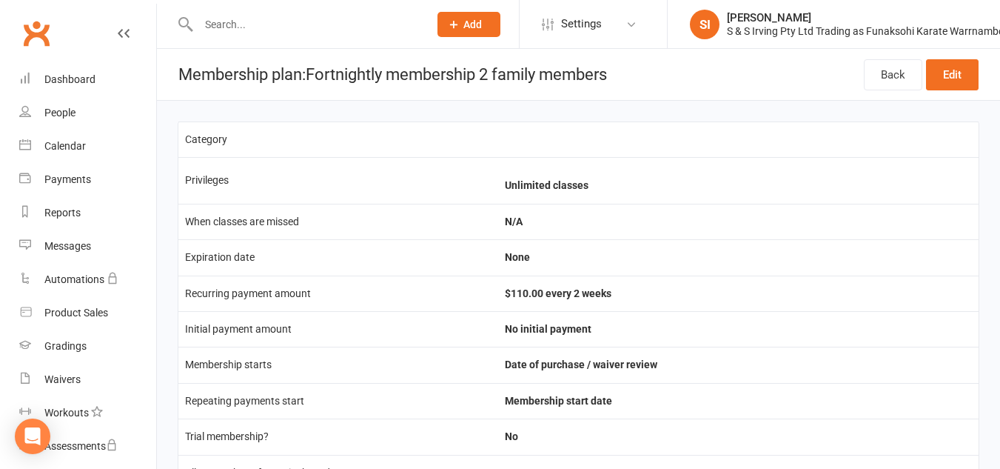
click at [118, 31] on icon at bounding box center [124, 33] width 12 height 12
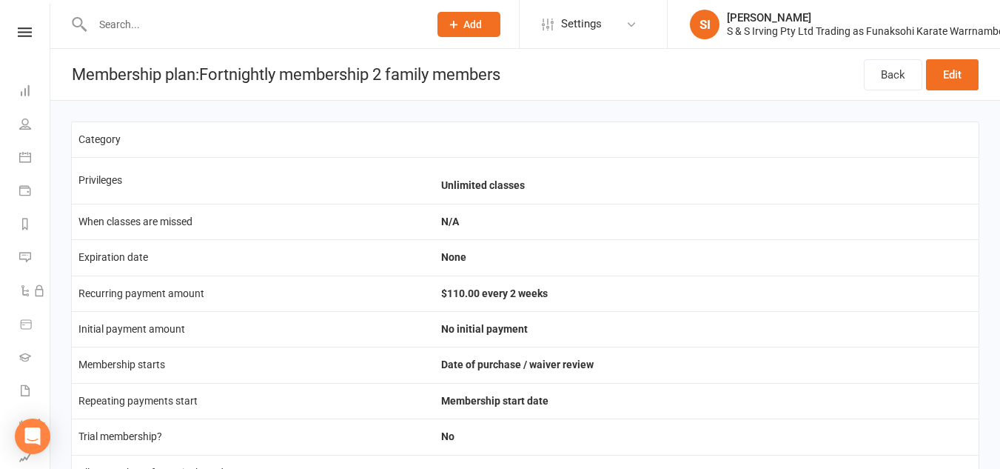
click at [23, 26] on nav "Clubworx Dashboard People Calendar Payments Reports Messages Automations Produc…" at bounding box center [25, 238] width 50 height 469
click at [22, 30] on icon at bounding box center [25, 32] width 14 height 10
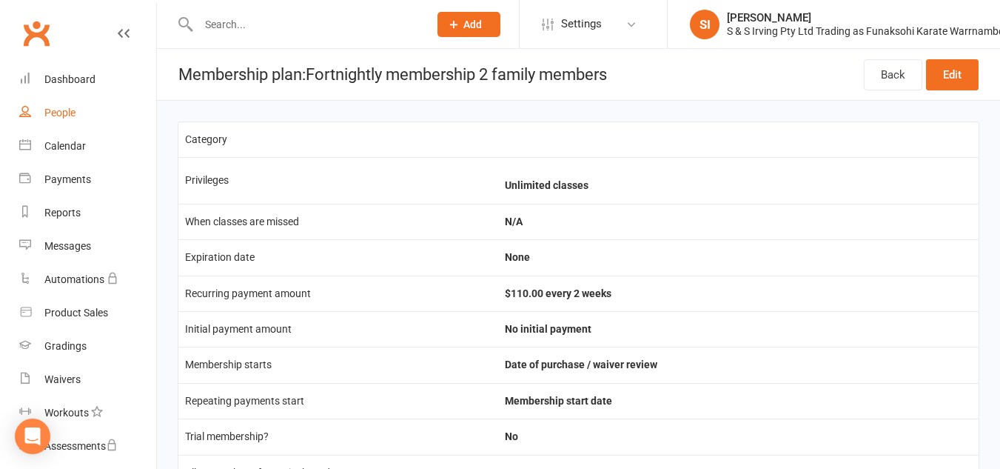
click at [66, 113] on div "People" at bounding box center [59, 113] width 31 height 12
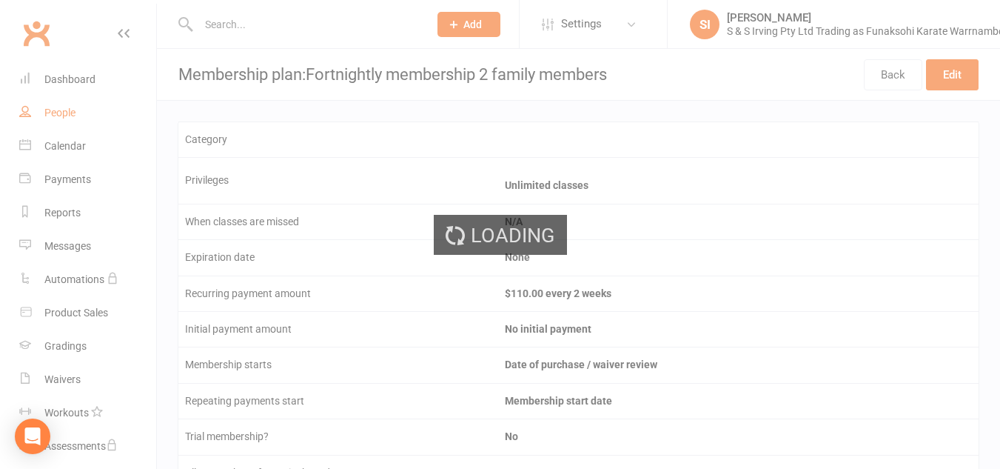
select select "100"
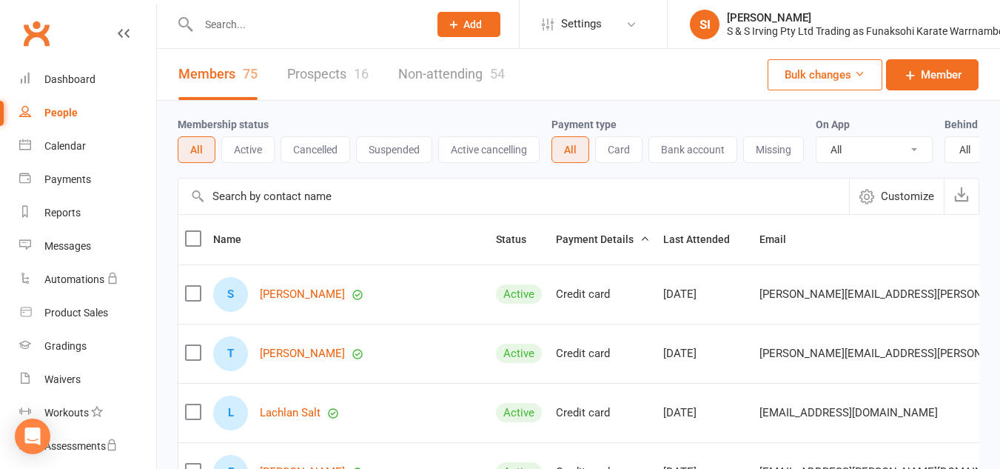
click at [304, 207] on input "text" at bounding box center [513, 196] width 671 height 36
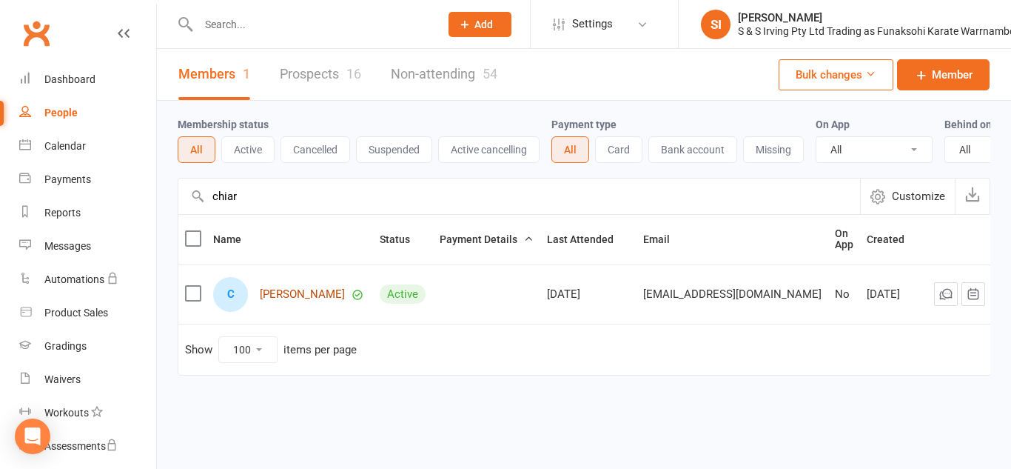
type input "chiar"
click at [286, 297] on link "[PERSON_NAME]" at bounding box center [302, 294] width 85 height 13
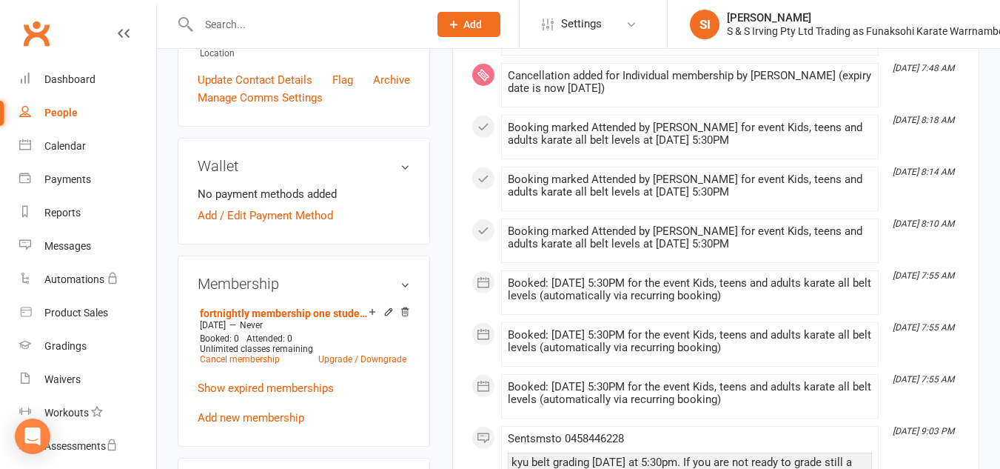
scroll to position [361, 0]
click at [286, 318] on link "fortnightly membership one student" at bounding box center [284, 312] width 169 height 12
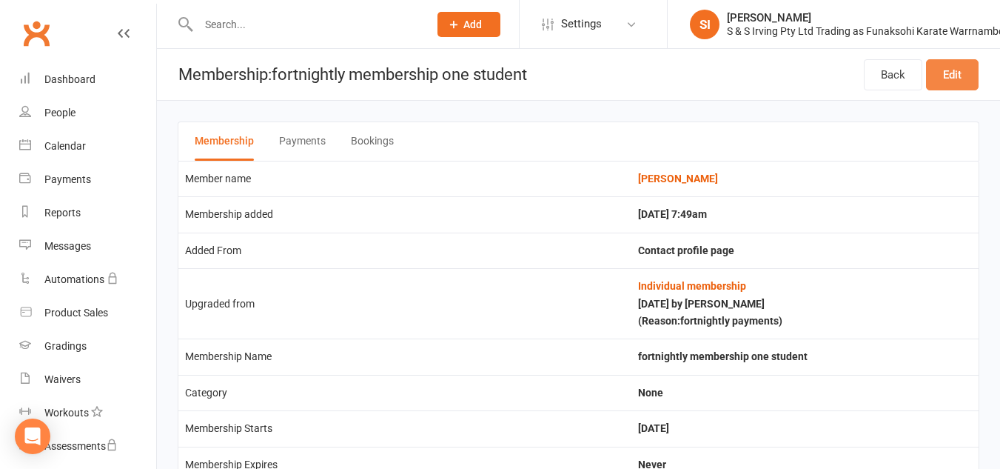
click at [949, 81] on link "Edit" at bounding box center [952, 74] width 53 height 31
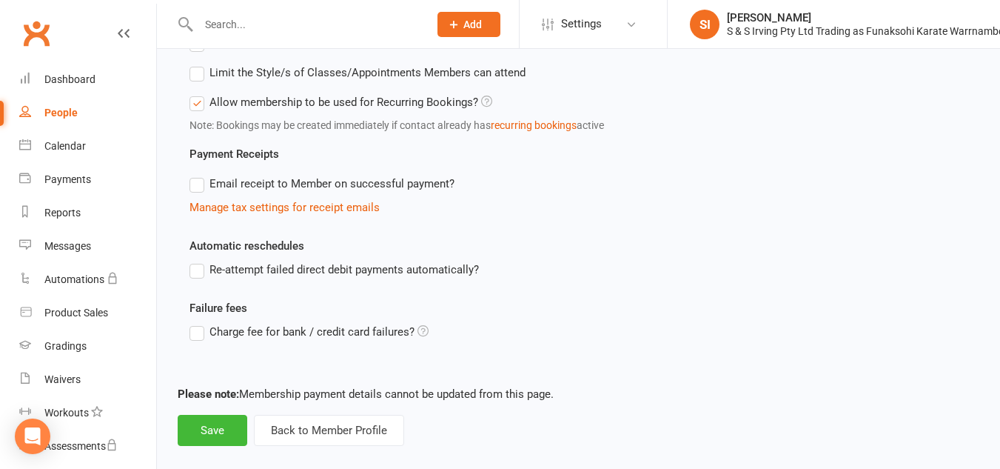
scroll to position [643, 0]
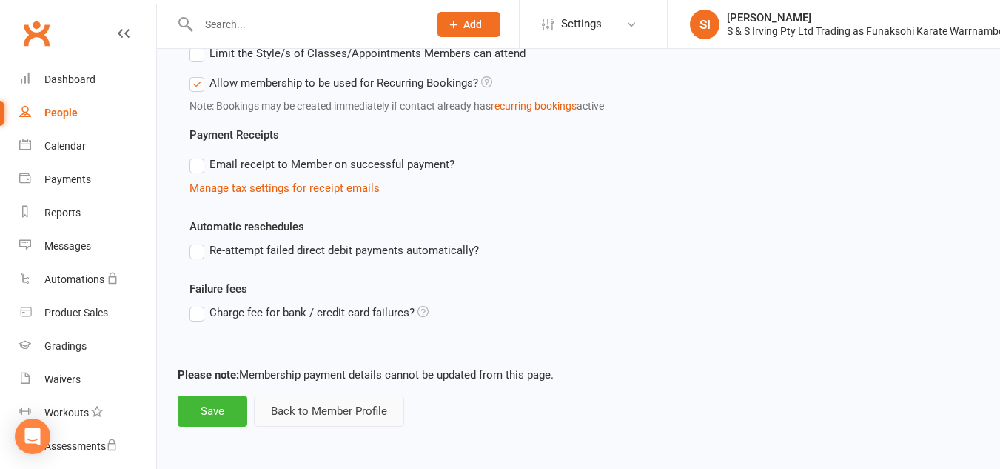
click at [340, 413] on button "Back to Member Profile" at bounding box center [329, 410] width 150 height 31
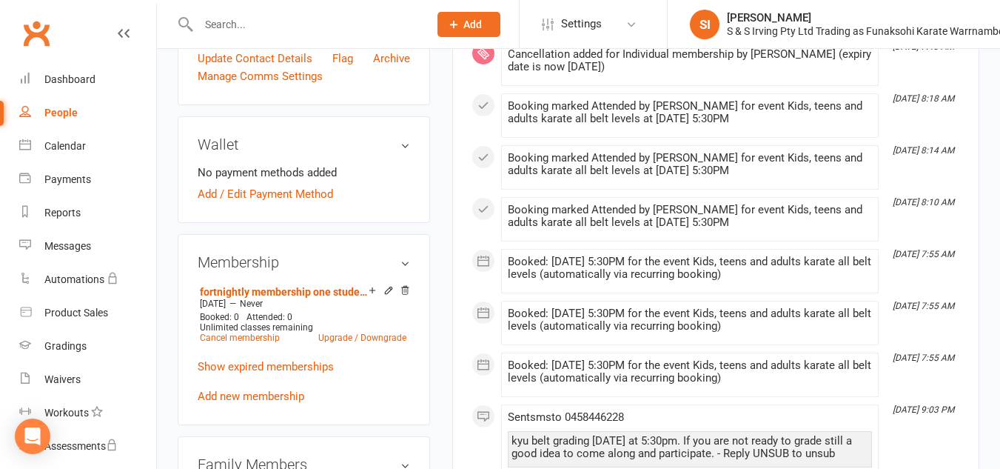
scroll to position [385, 0]
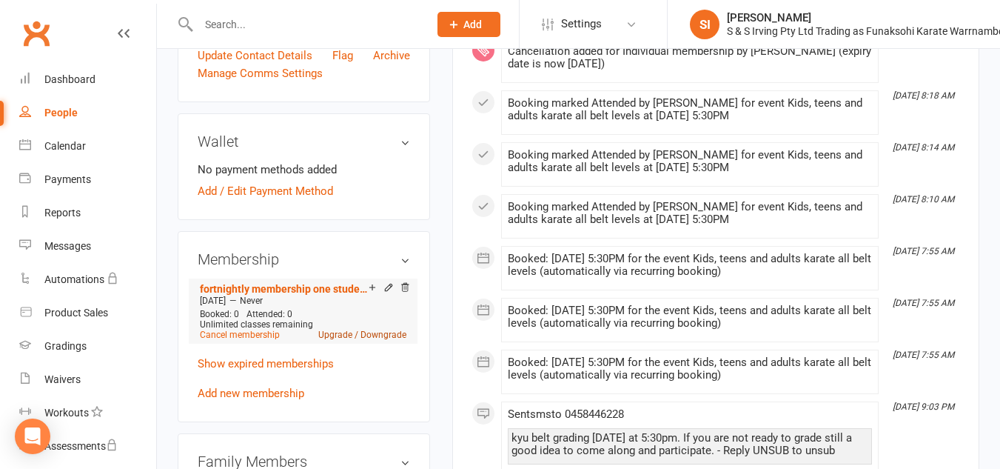
click at [346, 340] on link "Upgrade / Downgrade" at bounding box center [362, 334] width 88 height 10
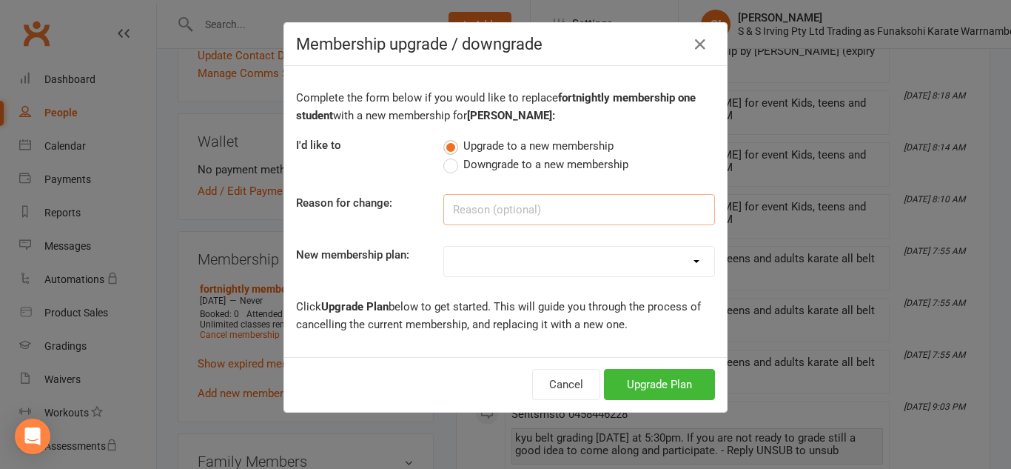
click at [460, 201] on input at bounding box center [579, 209] width 272 height 31
type input "fortnightly payments"
click at [697, 263] on select "Individual membership Family of 2 students membership Weekly individual members…" at bounding box center [579, 262] width 270 height 30
select select "7"
click at [444, 247] on select "Individual membership Family of 2 students membership Weekly individual members…" at bounding box center [579, 262] width 270 height 30
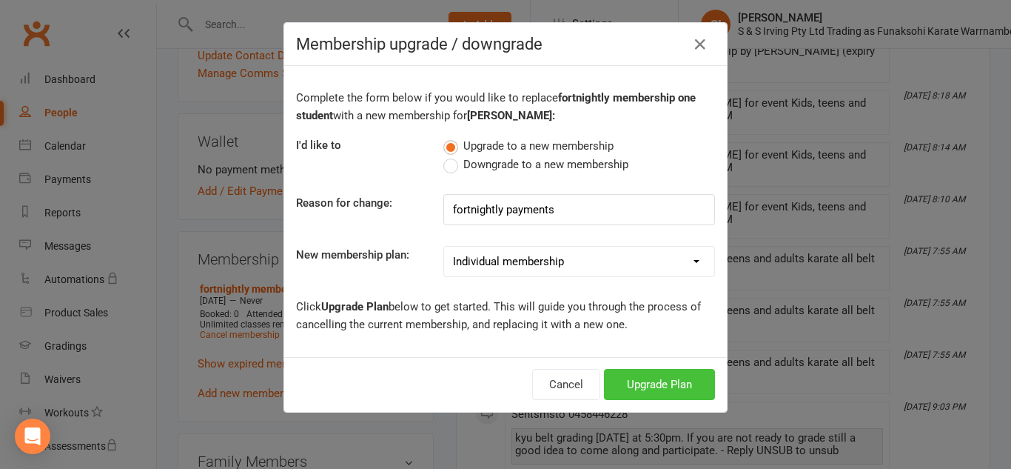
click at [637, 387] on button "Upgrade Plan" at bounding box center [659, 384] width 111 height 31
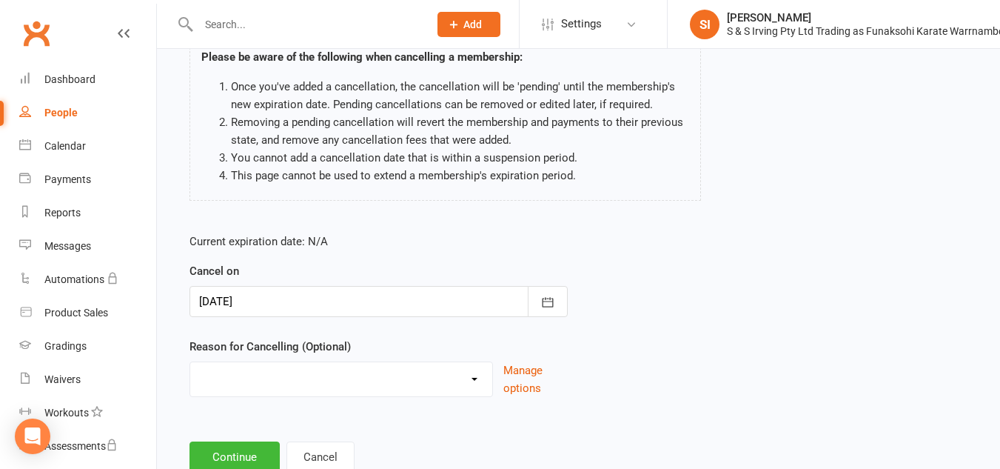
scroll to position [171, 0]
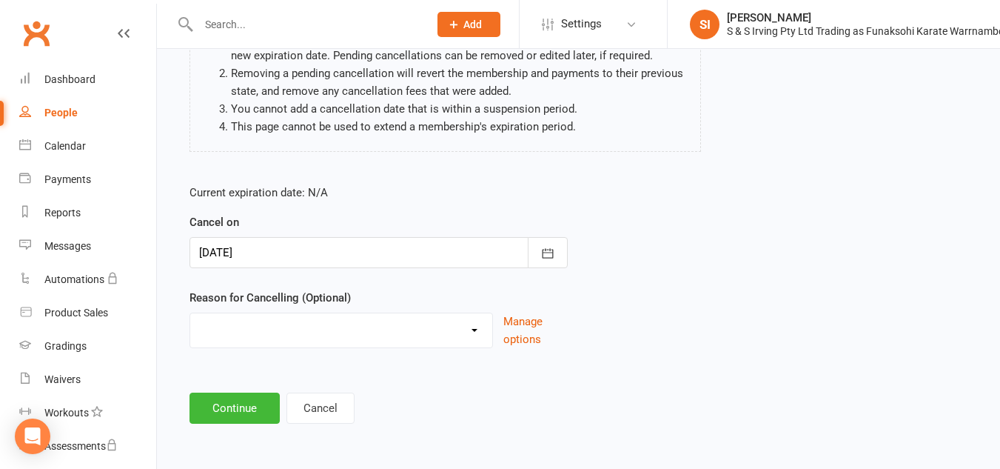
click at [480, 337] on select "Holiday Injury Other reason" at bounding box center [341, 328] width 302 height 30
select select "2"
click at [190, 313] on select "Holiday Injury Other reason" at bounding box center [341, 328] width 302 height 30
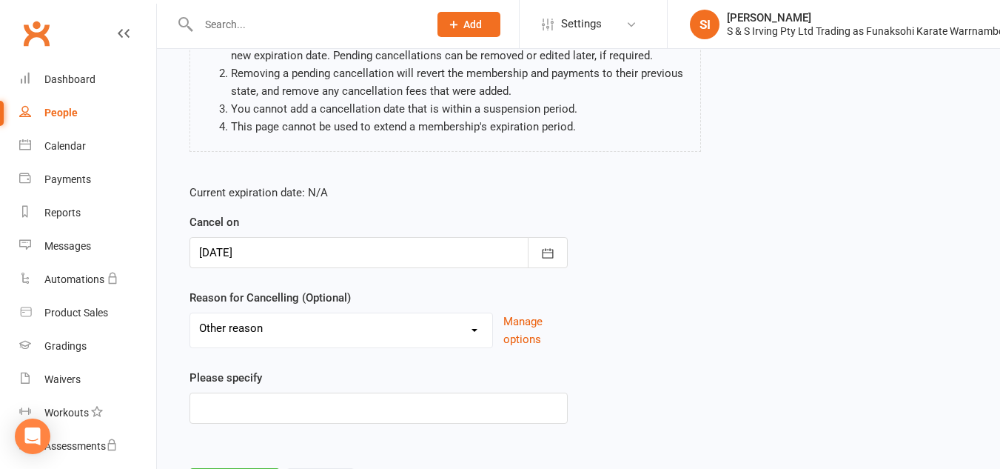
scroll to position [247, 0]
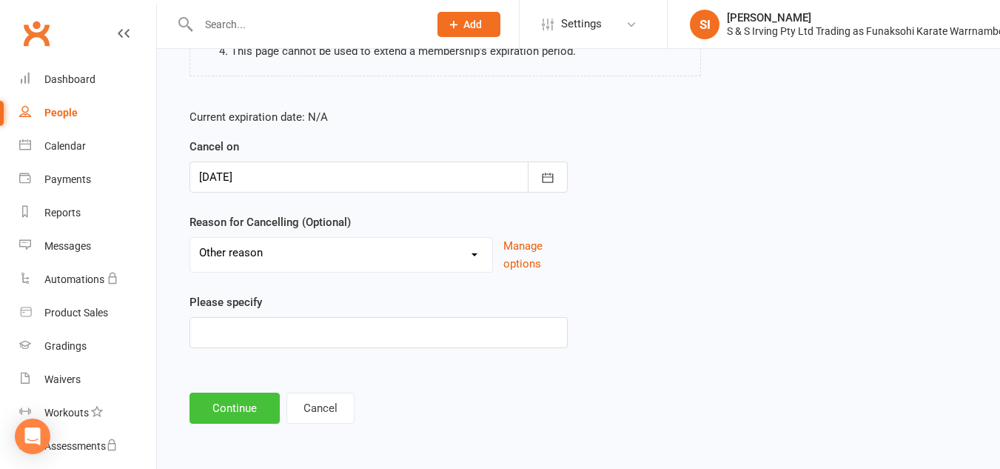
click at [232, 402] on button "Continue" at bounding box center [235, 407] width 90 height 31
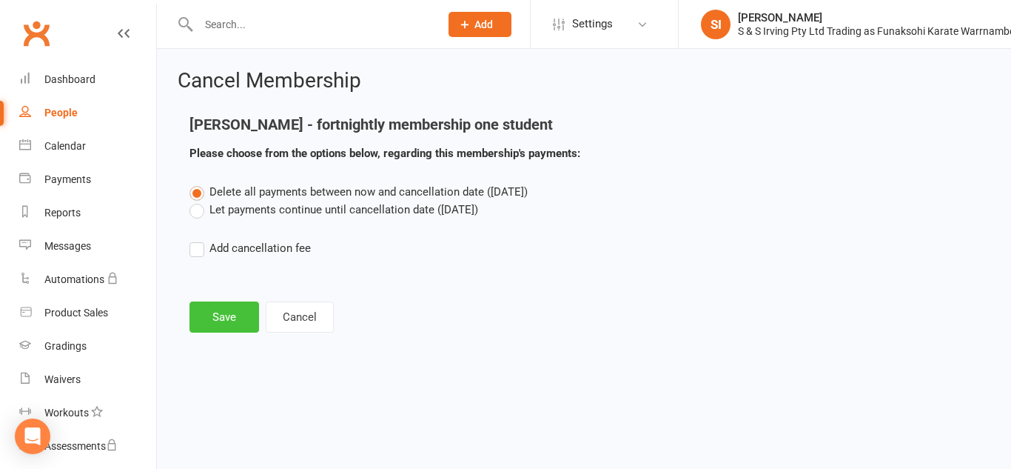
click at [222, 318] on button "Save" at bounding box center [225, 316] width 70 height 31
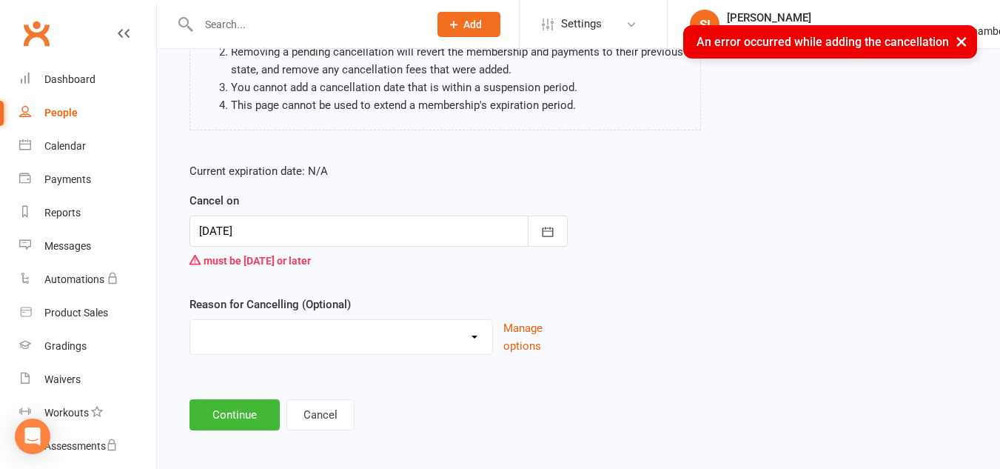
scroll to position [193, 0]
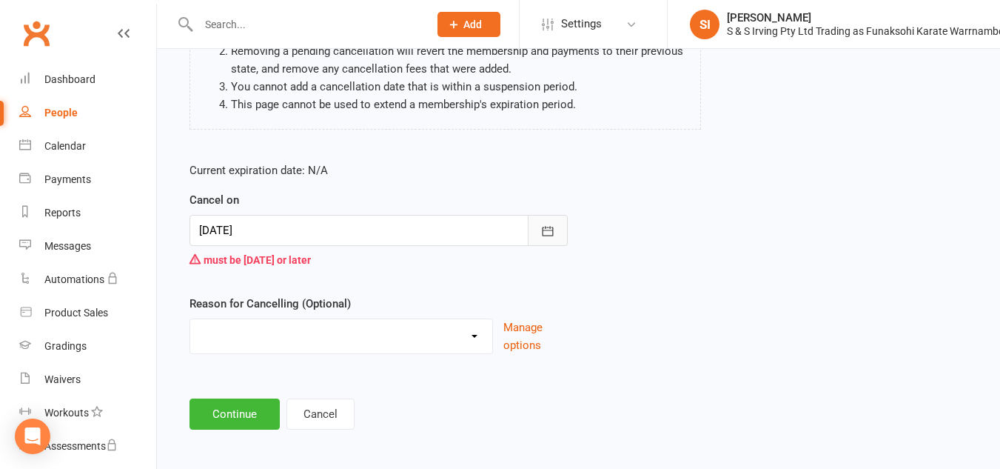
click at [549, 225] on icon "button" at bounding box center [547, 231] width 15 height 15
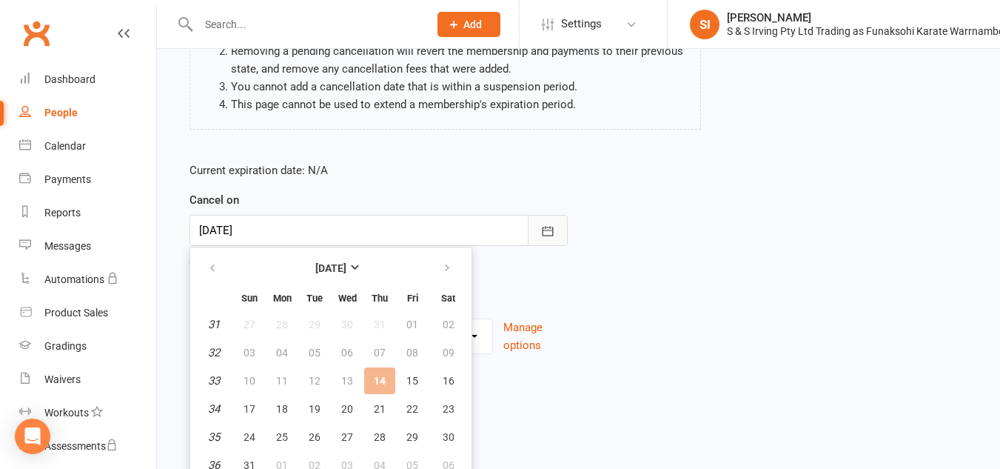
scroll to position [204, 0]
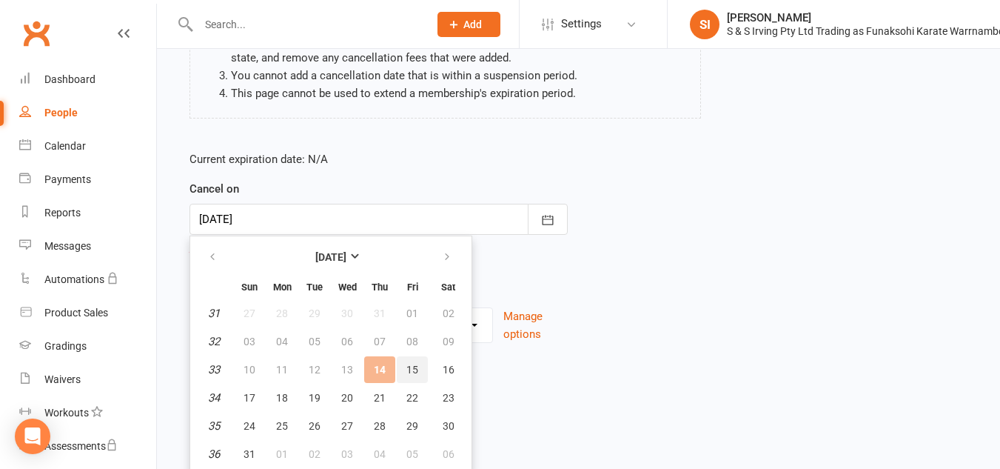
click at [414, 365] on span "15" at bounding box center [412, 369] width 12 height 12
type input "[DATE]"
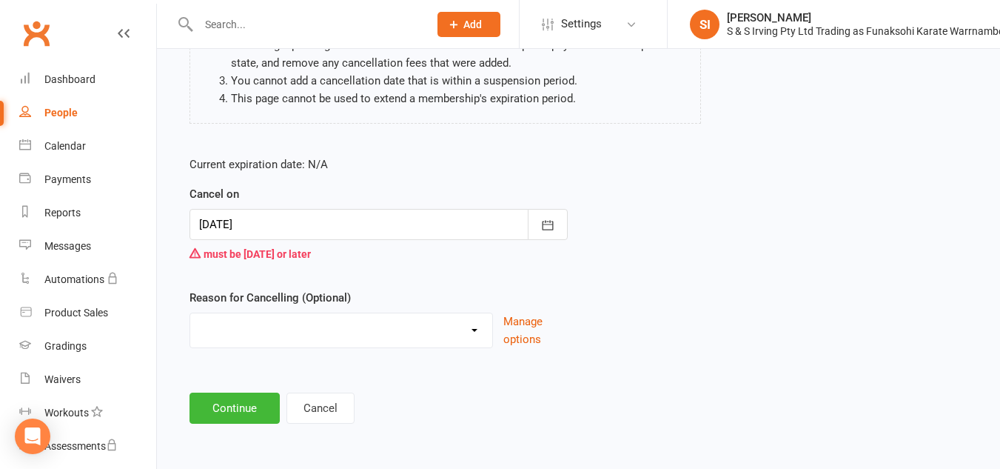
click at [238, 386] on main "[PERSON_NAME] - fortnightly membership one student Please be aware of the follo…" at bounding box center [579, 170] width 802 height 506
click at [238, 412] on button "Continue" at bounding box center [235, 407] width 90 height 31
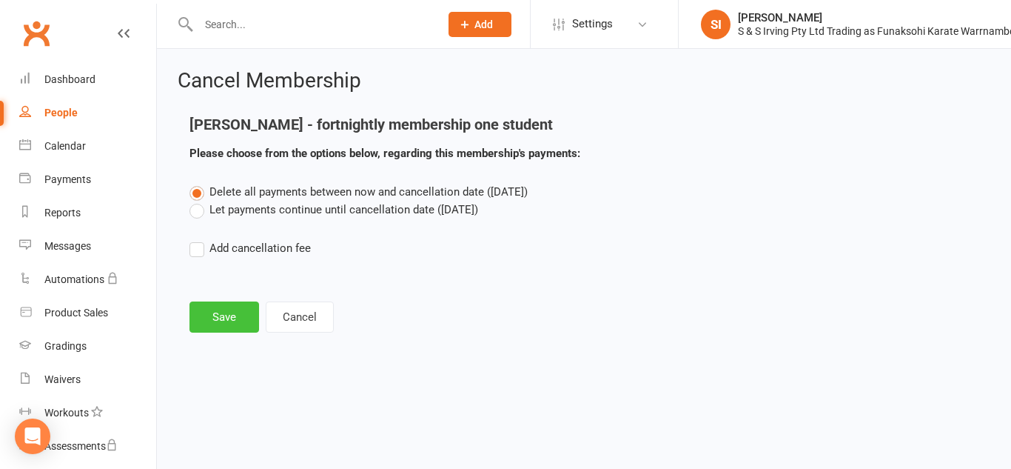
click at [230, 320] on button "Save" at bounding box center [225, 316] width 70 height 31
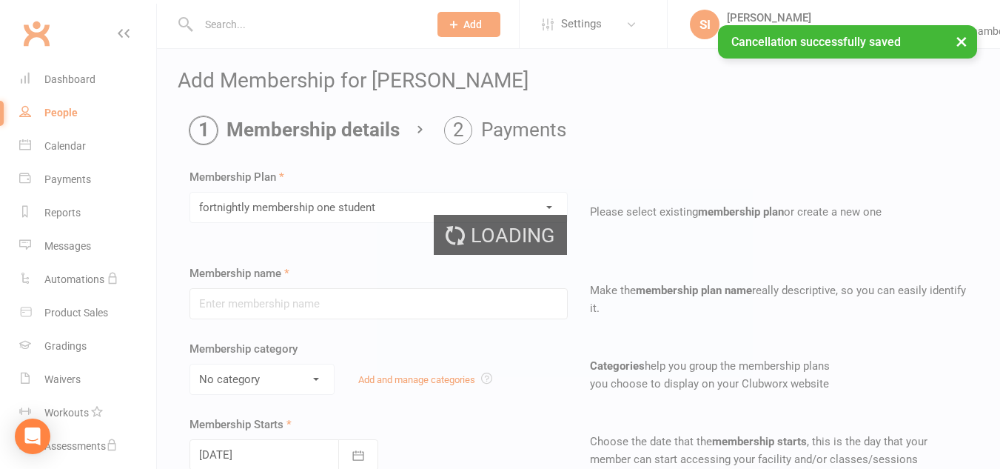
type input "fortnightly membership one student"
type input "0"
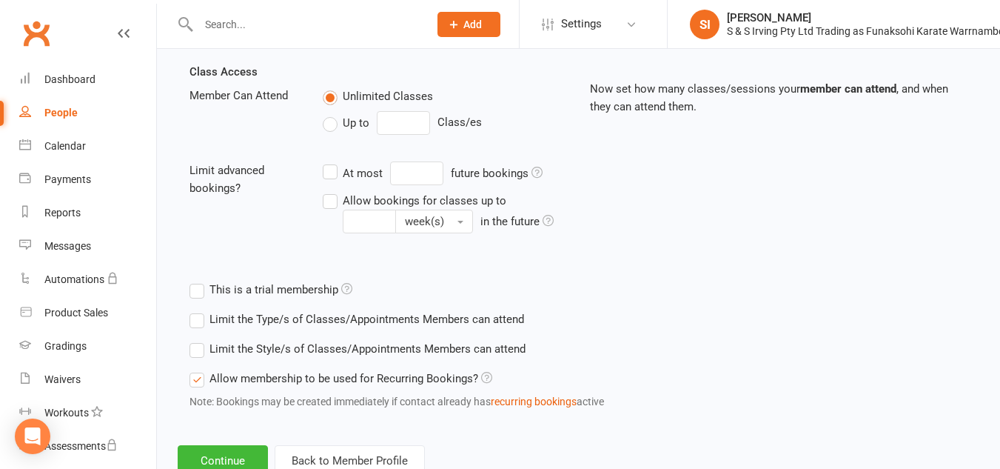
scroll to position [560, 0]
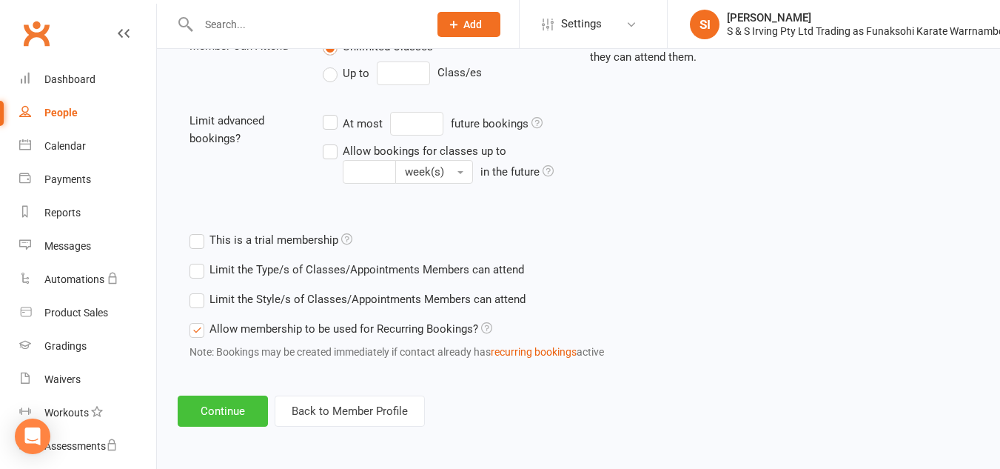
click at [251, 406] on button "Continue" at bounding box center [223, 410] width 90 height 31
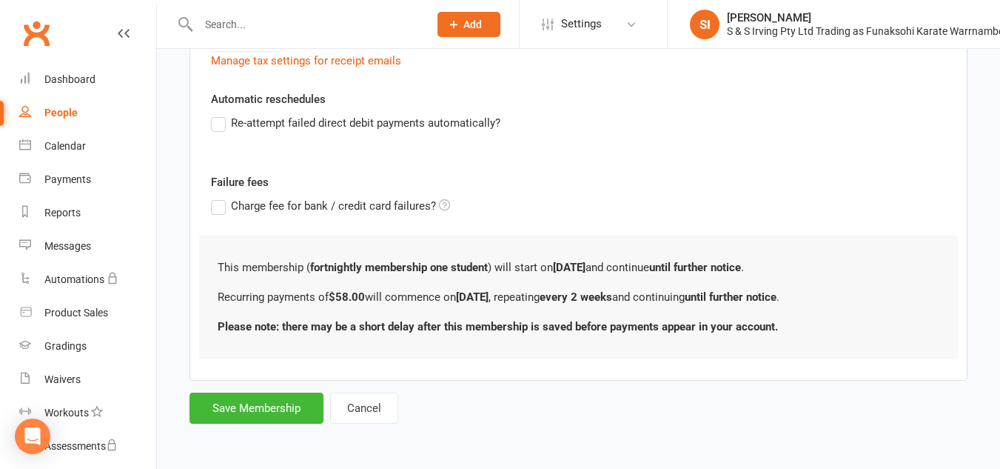
scroll to position [0, 0]
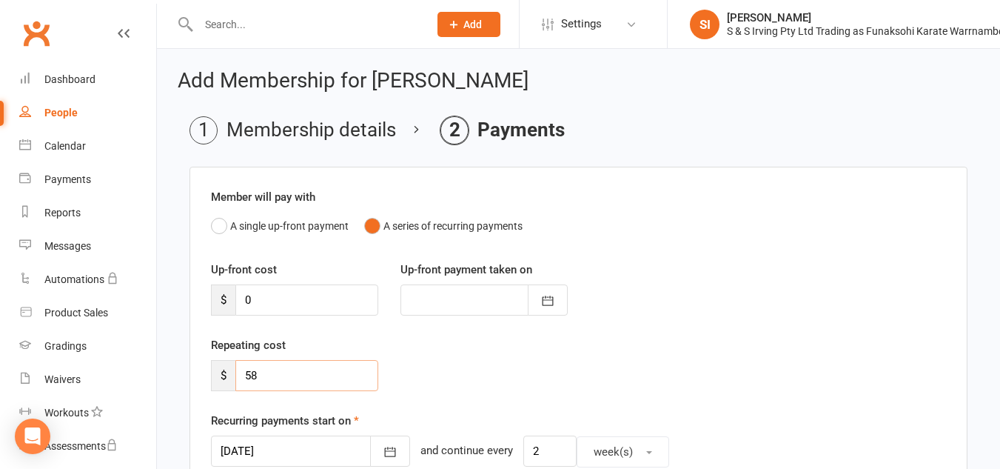
click at [261, 381] on input "58" at bounding box center [306, 375] width 143 height 31
type input "5"
type input "40"
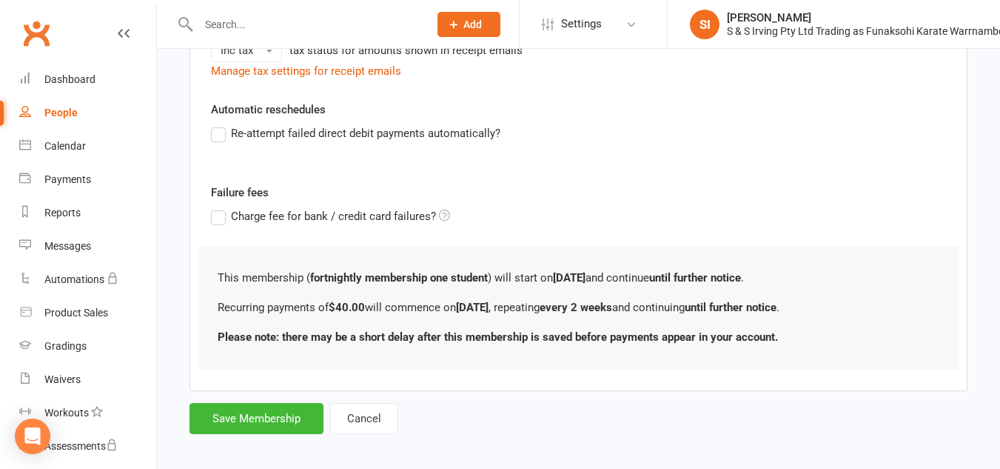
scroll to position [549, 0]
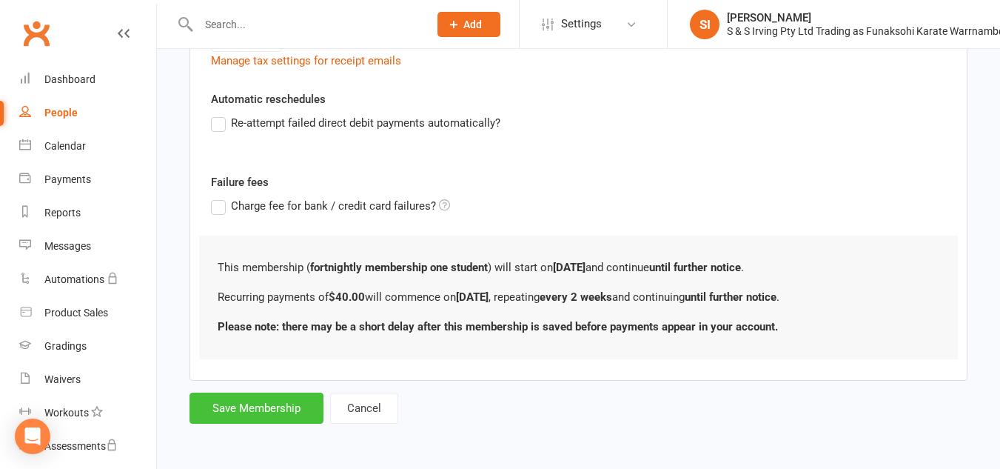
click at [258, 411] on button "Save Membership" at bounding box center [257, 407] width 134 height 31
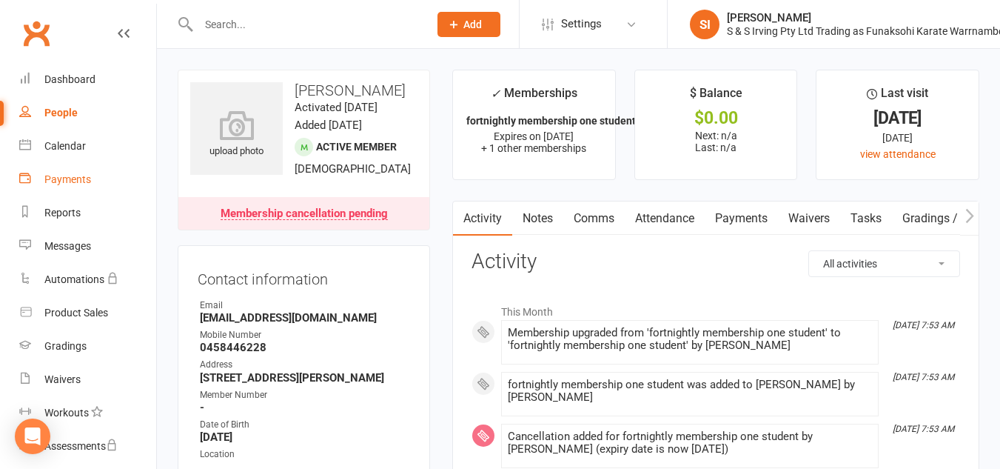
click at [72, 184] on div "Payments" at bounding box center [67, 179] width 47 height 12
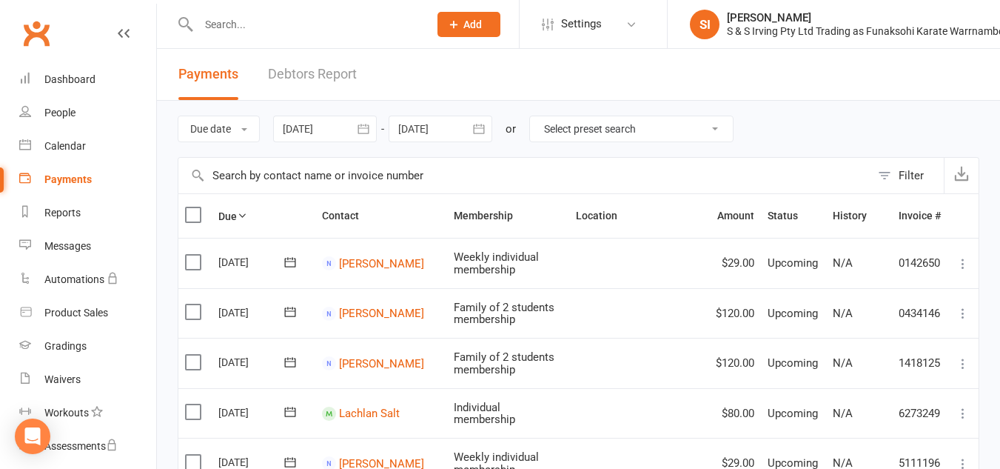
click at [338, 179] on input "text" at bounding box center [524, 176] width 692 height 36
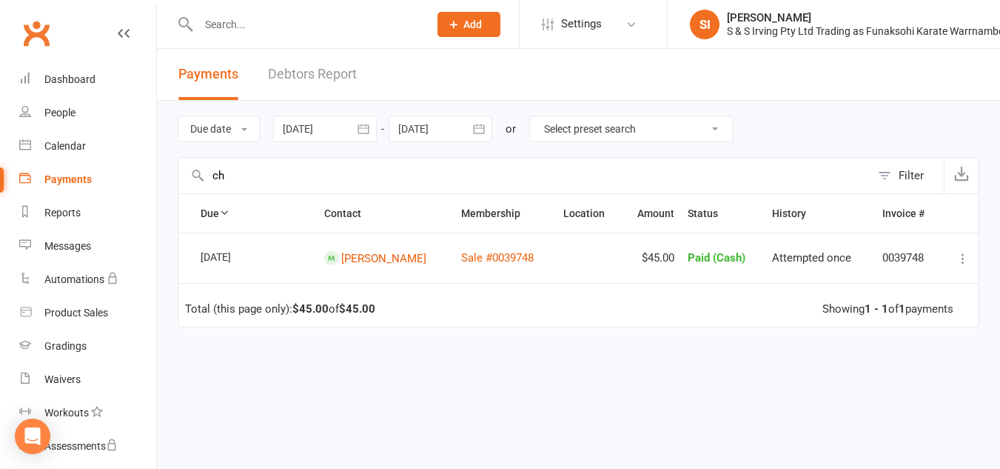
type input "c"
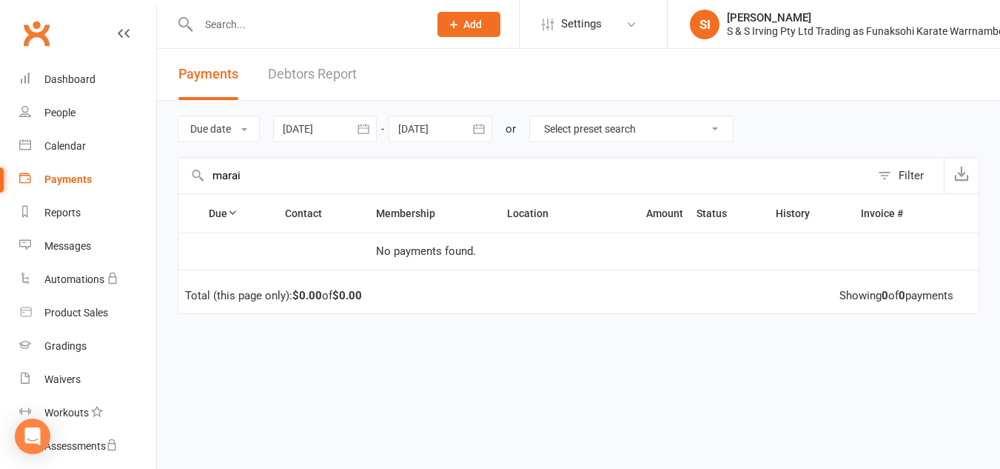
type input "marai"
click at [68, 184] on div "Payments" at bounding box center [67, 179] width 47 height 12
click at [66, 175] on div "Payments" at bounding box center [67, 179] width 47 height 12
click at [69, 81] on div "Dashboard" at bounding box center [69, 79] width 51 height 12
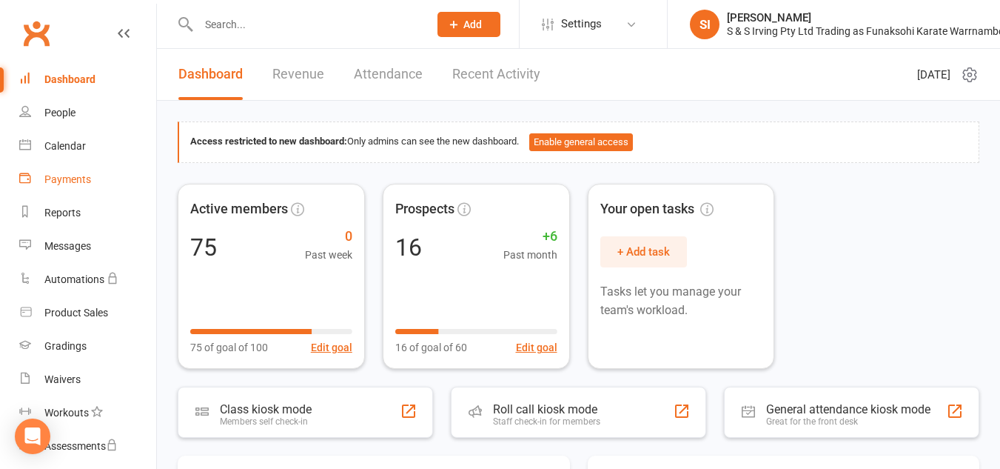
click at [73, 178] on div "Payments" at bounding box center [67, 179] width 47 height 12
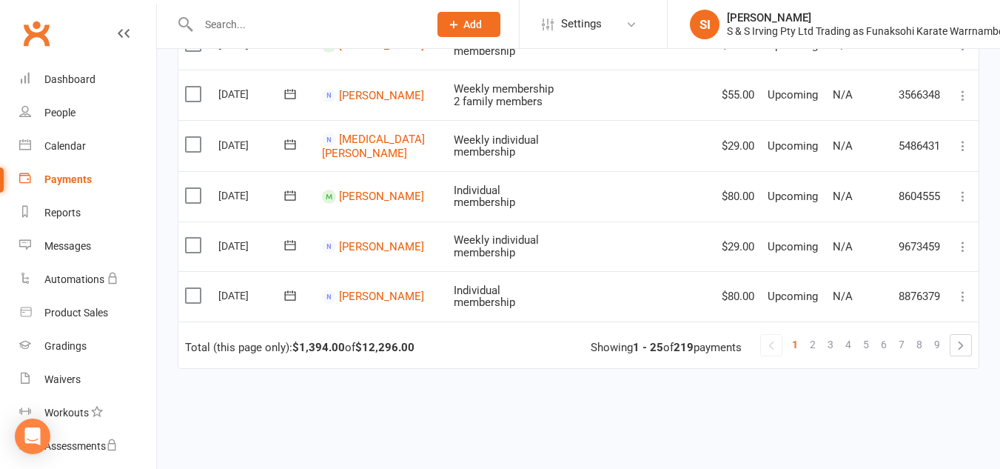
scroll to position [1310, 0]
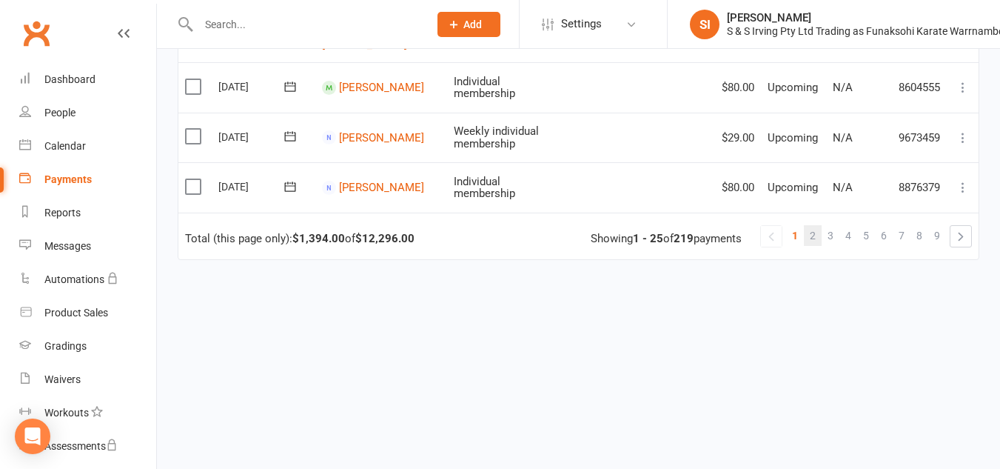
click at [816, 236] on span "2" at bounding box center [813, 235] width 6 height 21
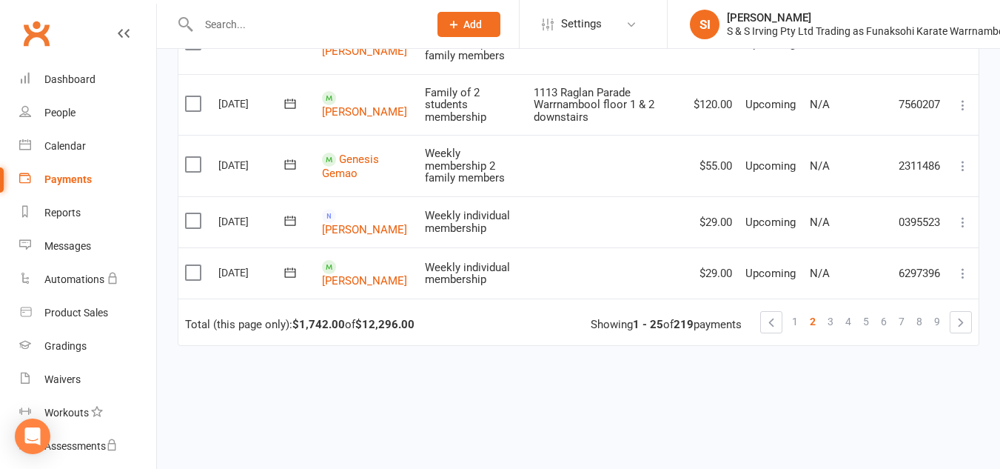
scroll to position [1324, 0]
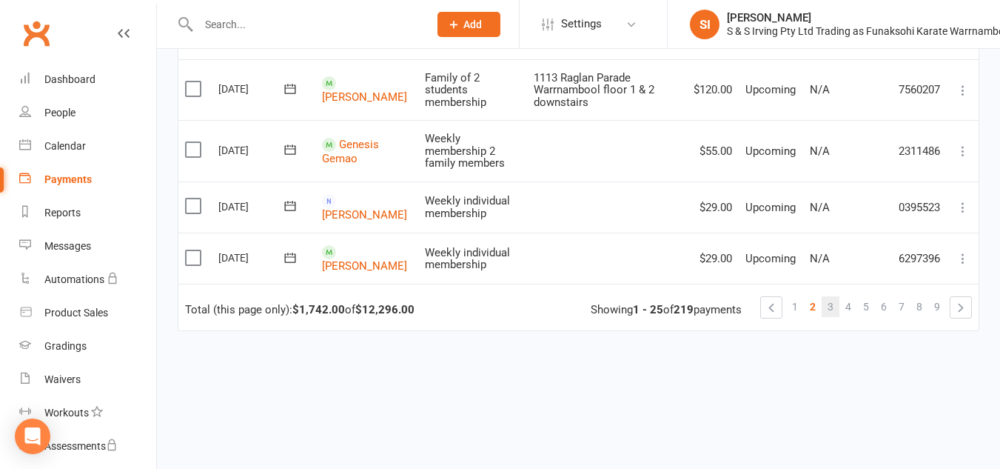
click at [835, 296] on link "3" at bounding box center [831, 306] width 18 height 21
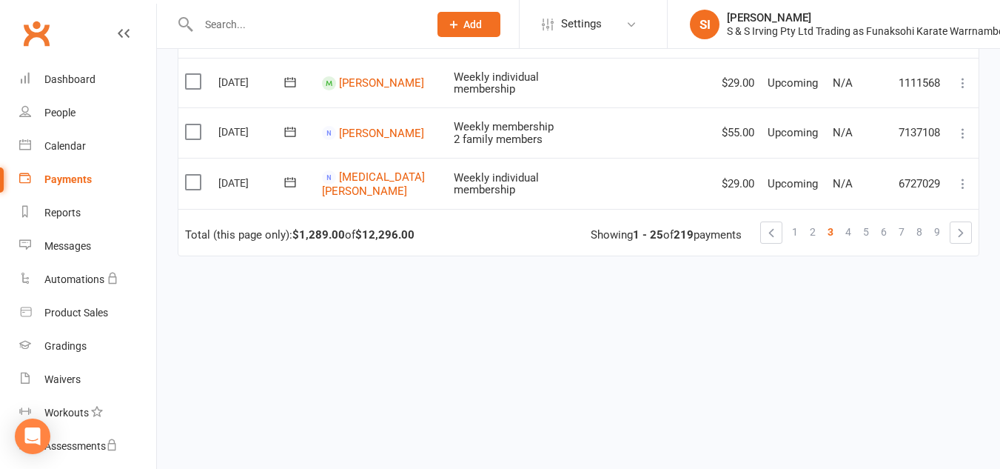
scroll to position [1301, 0]
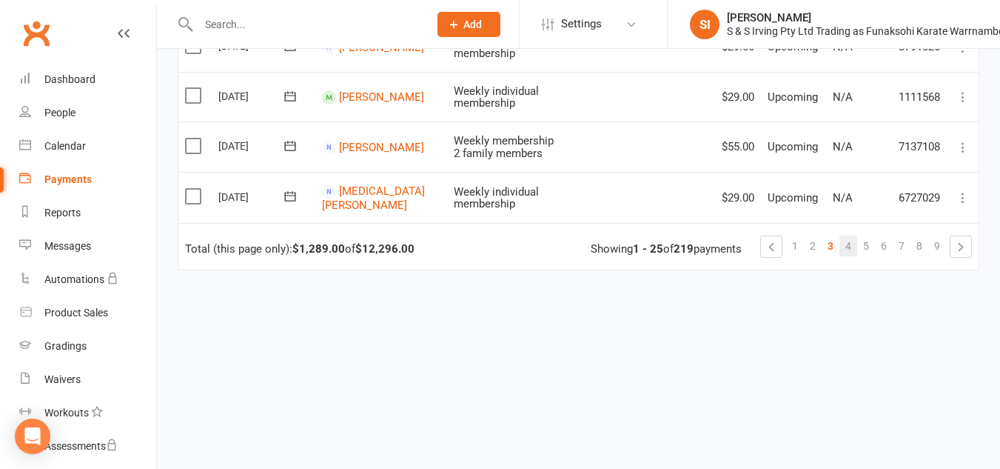
click at [851, 235] on span "4" at bounding box center [848, 245] width 6 height 21
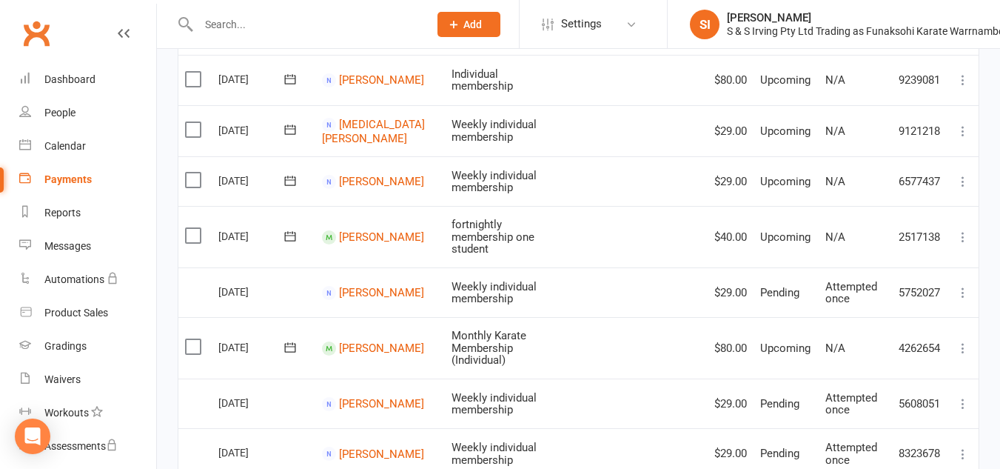
scroll to position [992, 0]
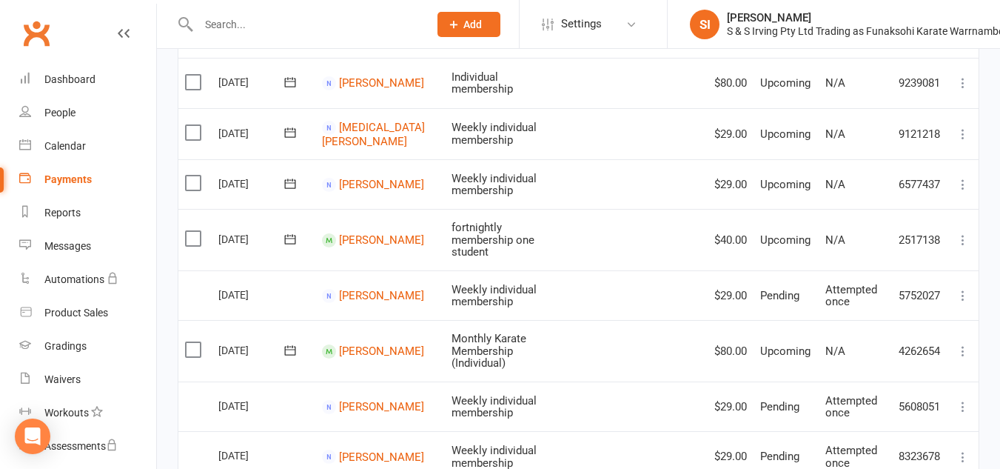
click at [960, 233] on icon at bounding box center [963, 239] width 15 height 15
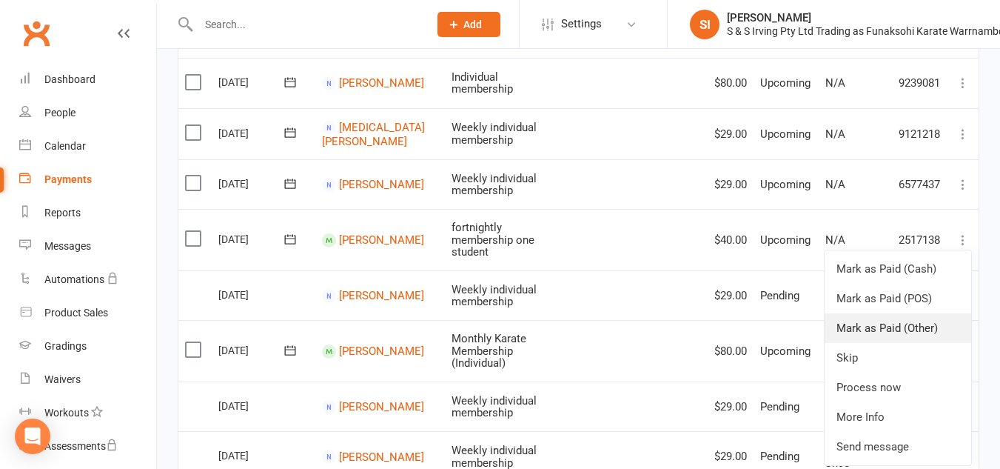
click at [908, 313] on link "Mark as Paid (Other)" at bounding box center [898, 328] width 147 height 30
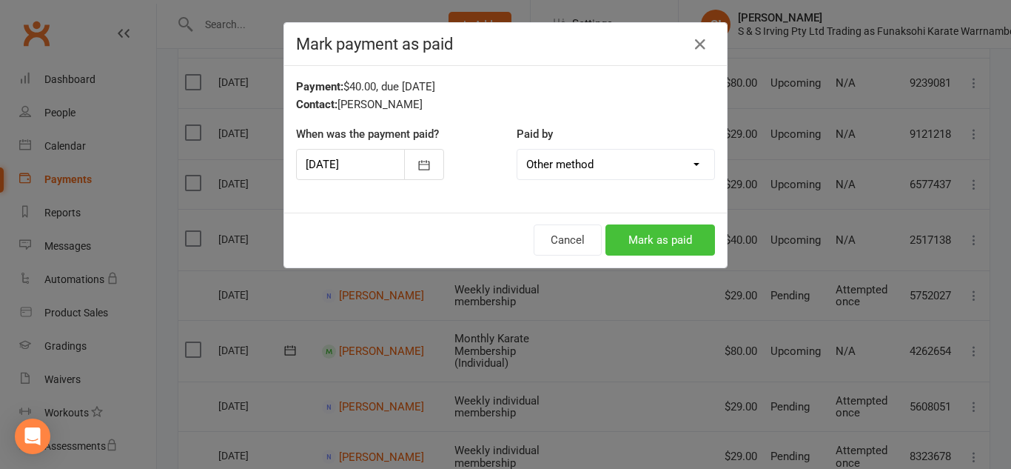
click at [652, 243] on button "Mark as paid" at bounding box center [661, 239] width 110 height 31
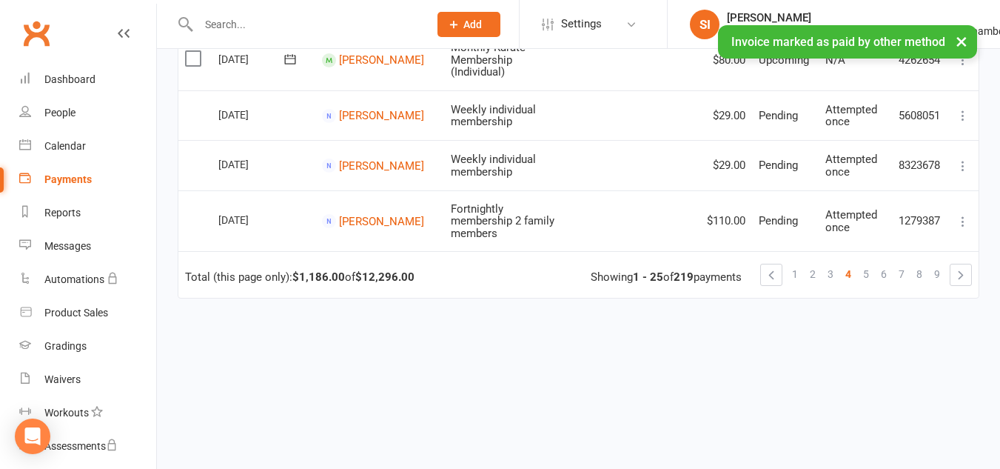
scroll to position [1302, 0]
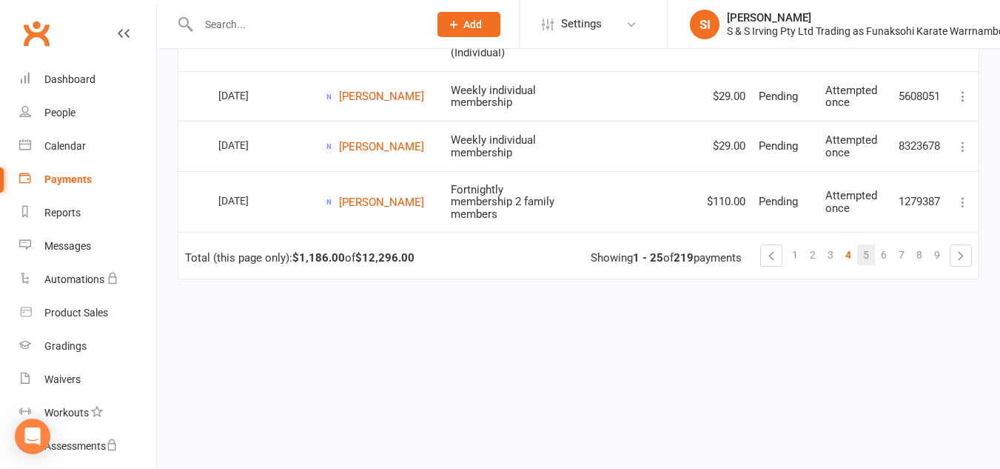
click at [859, 244] on link "5" at bounding box center [866, 254] width 18 height 21
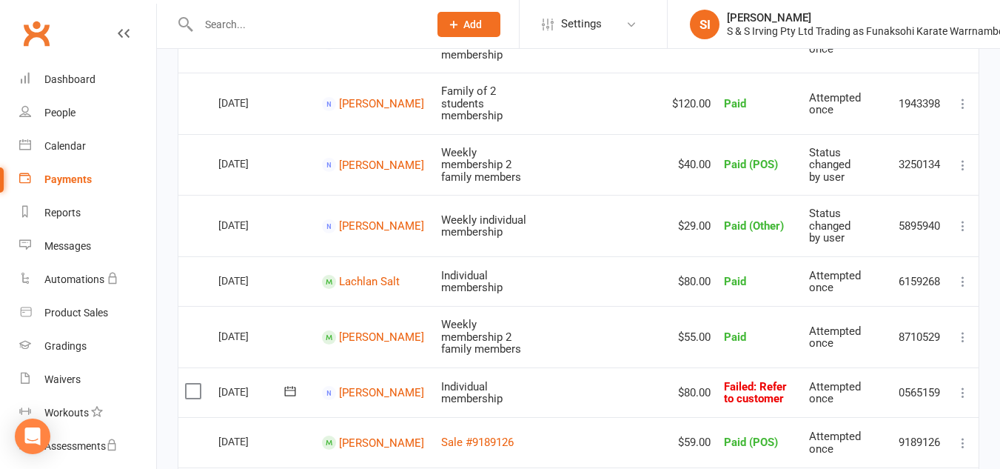
scroll to position [387, 0]
click at [771, 197] on td "Paid (Other)" at bounding box center [759, 225] width 85 height 61
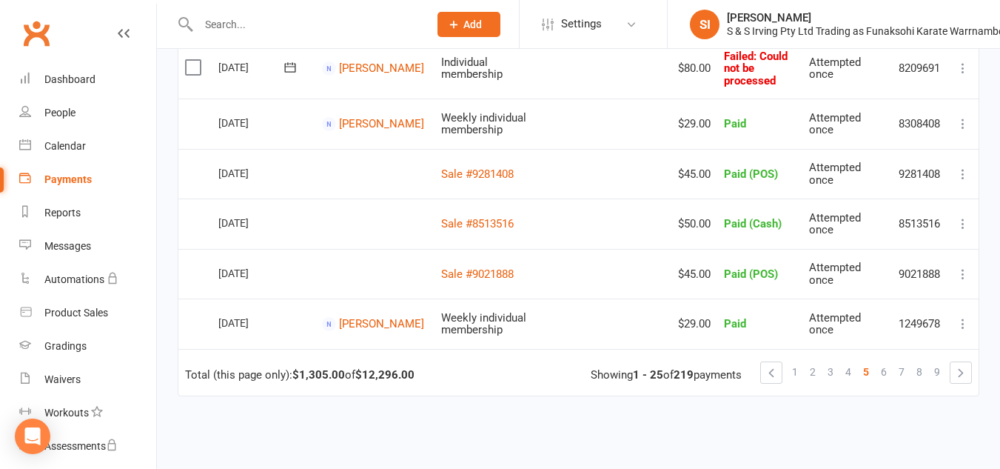
scroll to position [1230, 0]
click at [886, 361] on span "6" at bounding box center [884, 371] width 6 height 21
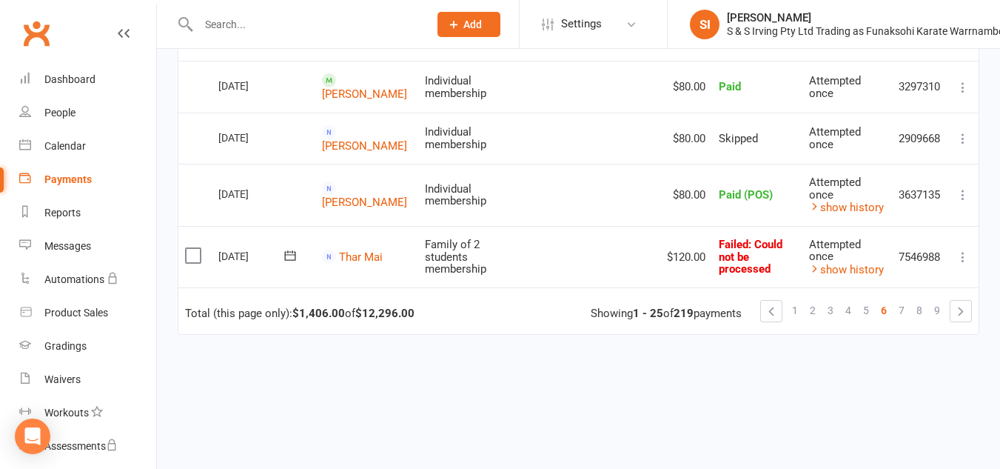
scroll to position [1332, 0]
click at [904, 299] on span "7" at bounding box center [902, 309] width 6 height 21
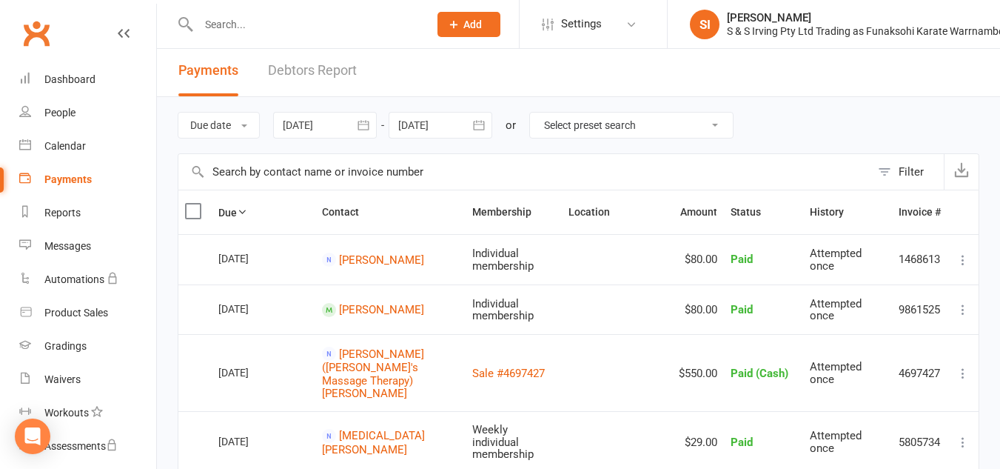
scroll to position [0, 0]
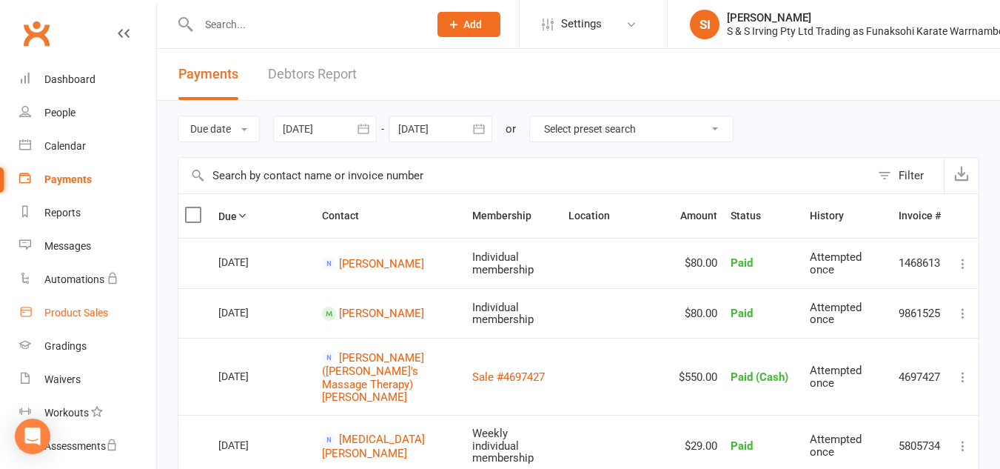
click at [93, 321] on link "Product Sales" at bounding box center [87, 312] width 137 height 33
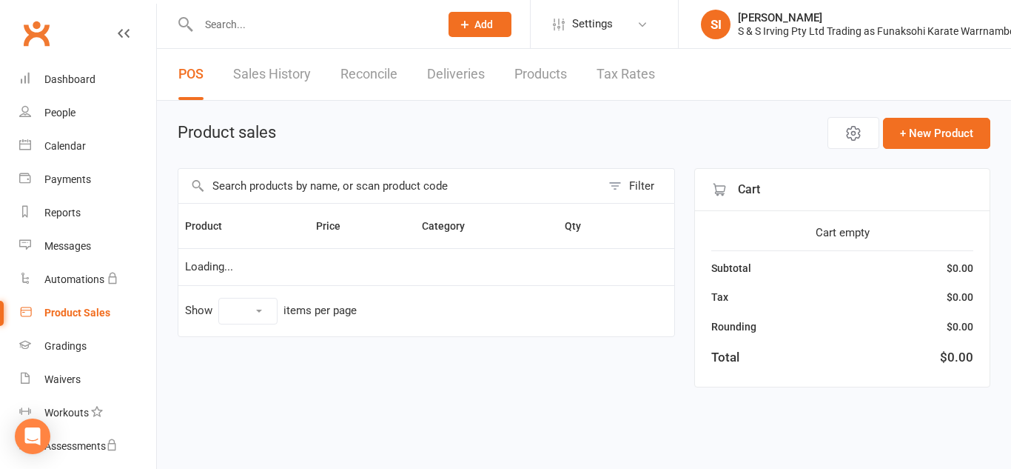
select select "10"
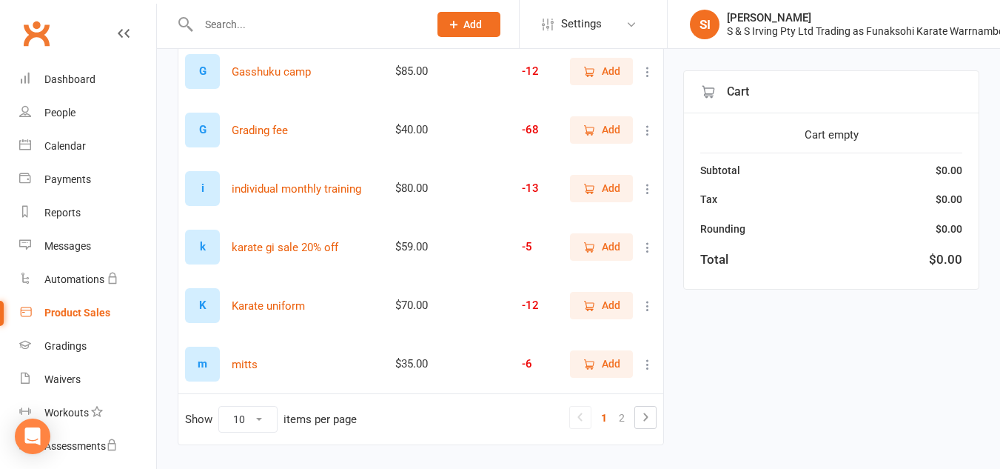
scroll to position [462, 0]
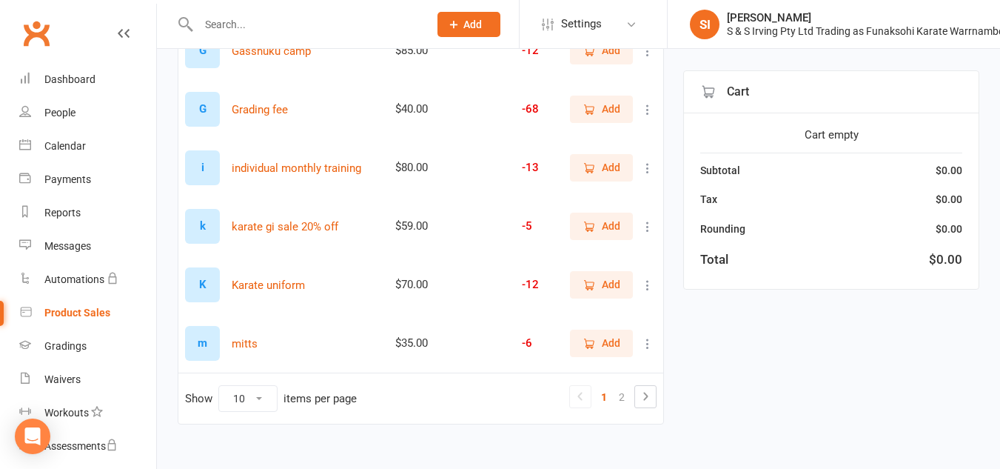
click at [600, 349] on span "Add" at bounding box center [602, 343] width 38 height 16
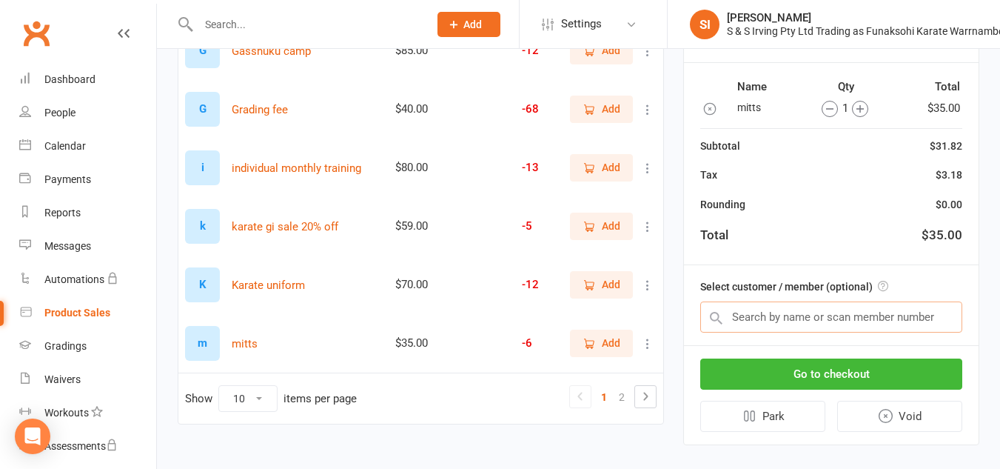
click at [800, 320] on input "text" at bounding box center [831, 316] width 262 height 31
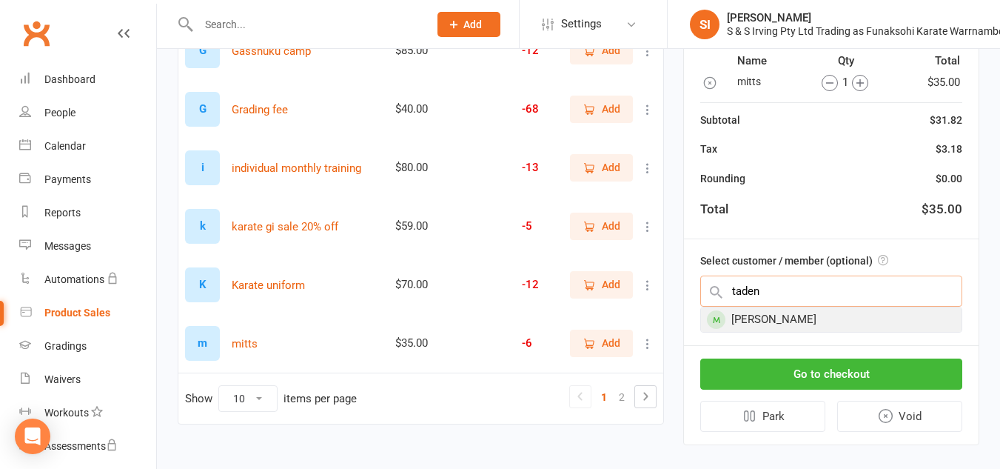
type input "taden"
click at [800, 329] on div "[PERSON_NAME]" at bounding box center [831, 319] width 261 height 24
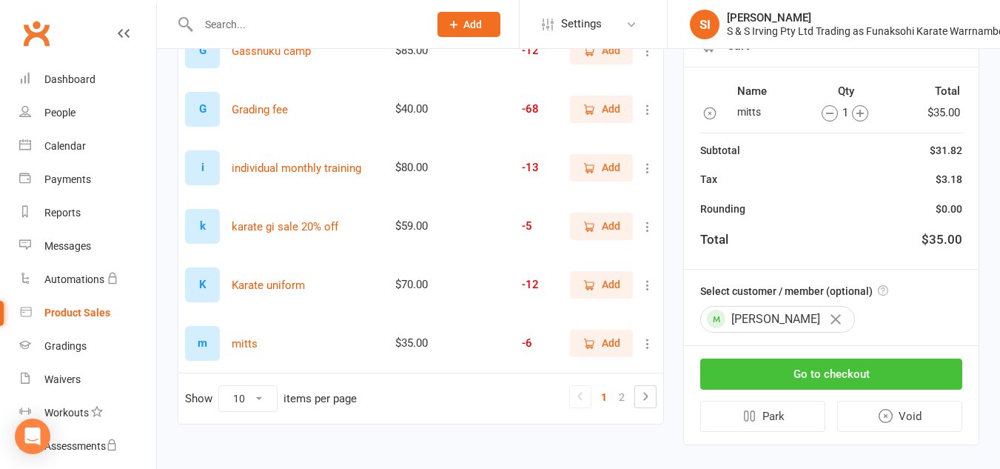
click at [804, 364] on button "Go to checkout" at bounding box center [831, 373] width 262 height 31
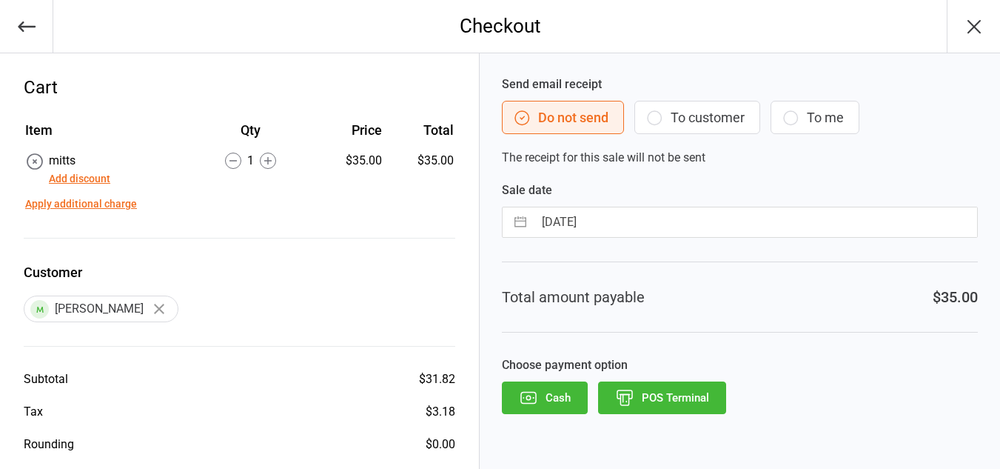
click at [657, 124] on icon "button" at bounding box center [655, 118] width 18 height 18
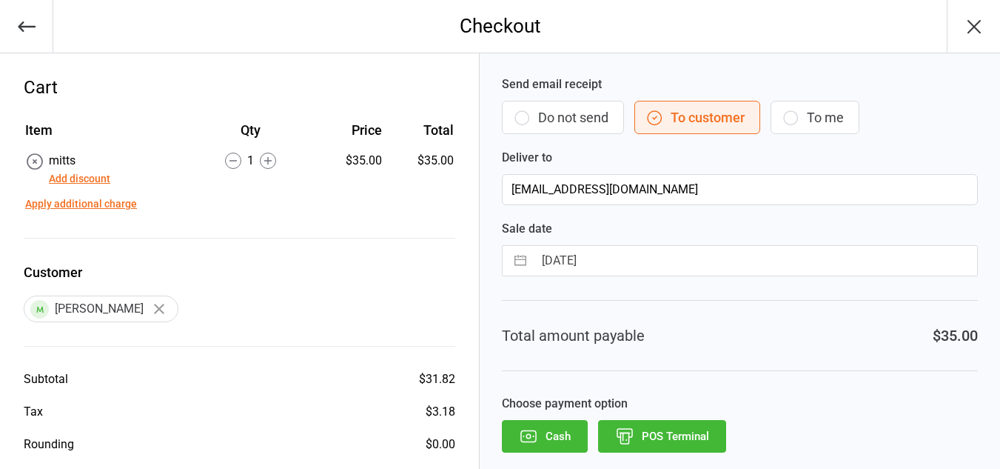
scroll to position [61, 0]
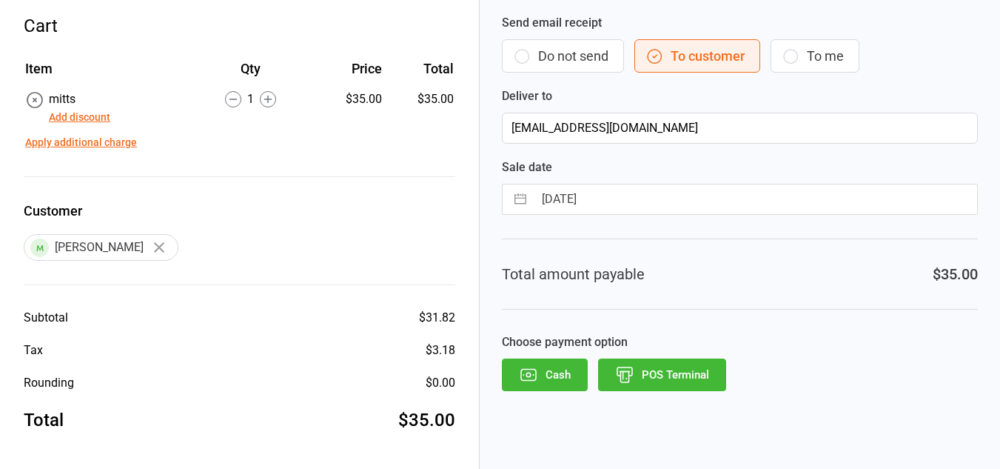
click at [543, 377] on button "Cash" at bounding box center [545, 374] width 86 height 33
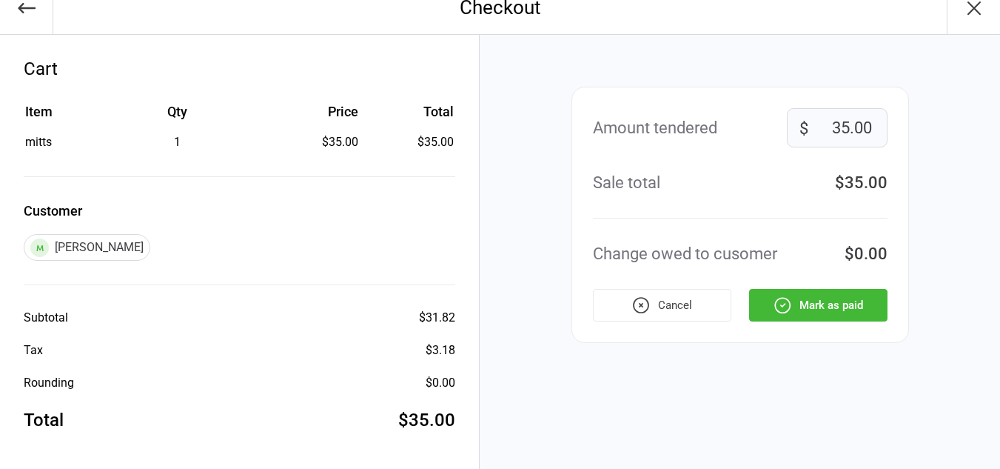
scroll to position [19, 0]
click at [829, 309] on button "Mark as paid" at bounding box center [818, 305] width 138 height 33
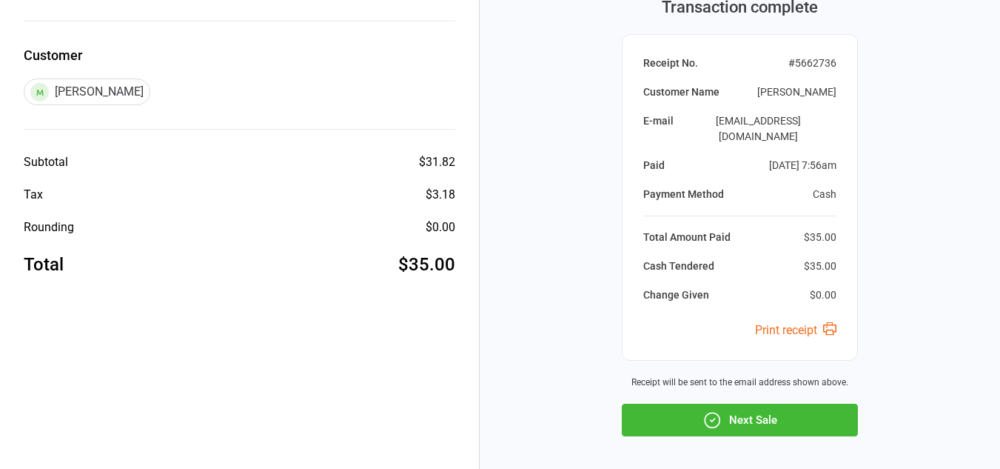
scroll to position [222, 0]
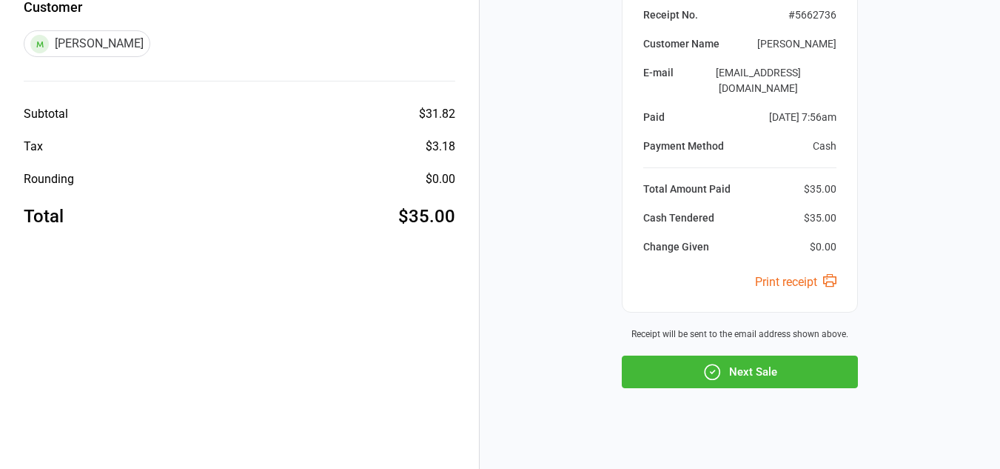
click at [675, 355] on button "Next Sale" at bounding box center [740, 371] width 236 height 33
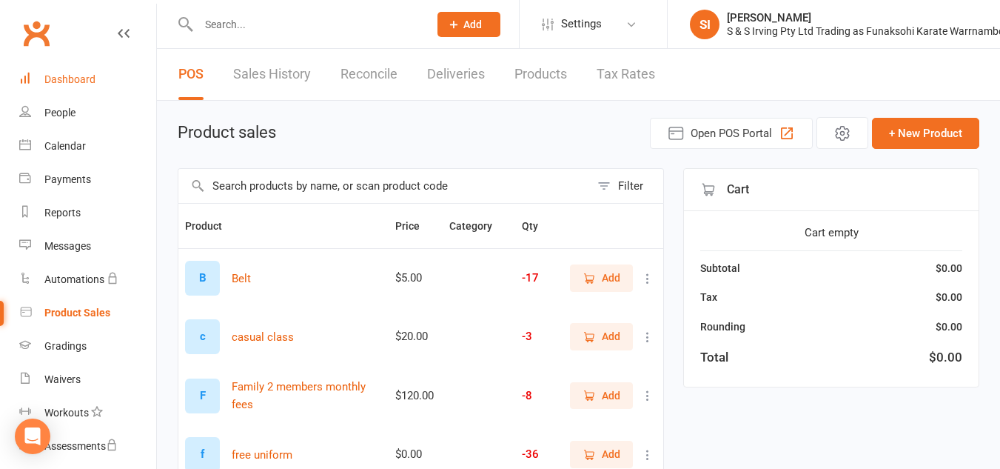
click at [76, 74] on div "Dashboard" at bounding box center [69, 79] width 51 height 12
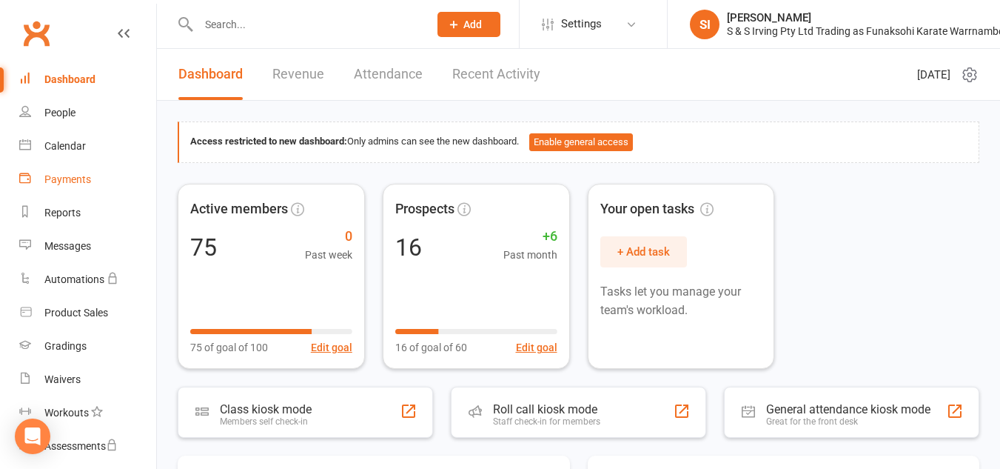
click at [78, 178] on div "Payments" at bounding box center [67, 179] width 47 height 12
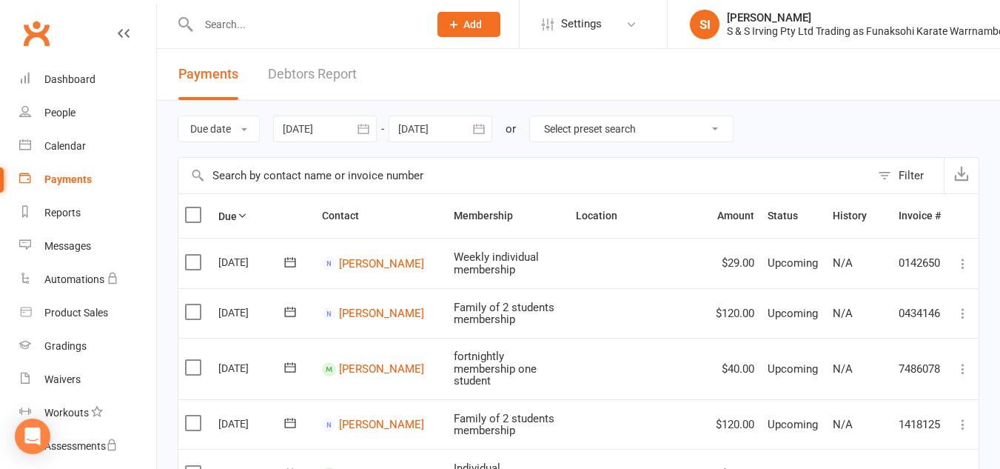
click at [366, 134] on icon "button" at bounding box center [363, 128] width 15 height 15
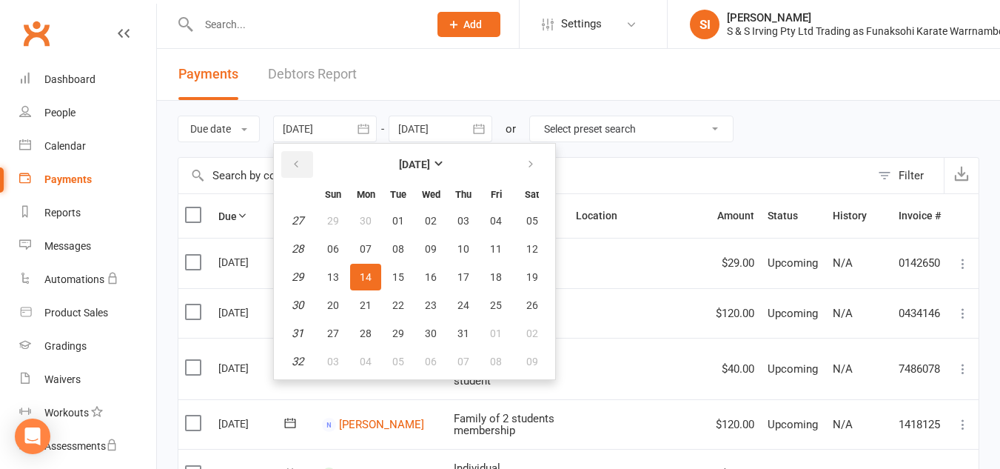
click at [301, 158] on icon "button" at bounding box center [296, 164] width 10 height 12
click at [326, 225] on button "01" at bounding box center [333, 220] width 31 height 27
type input "01 Jun 2025"
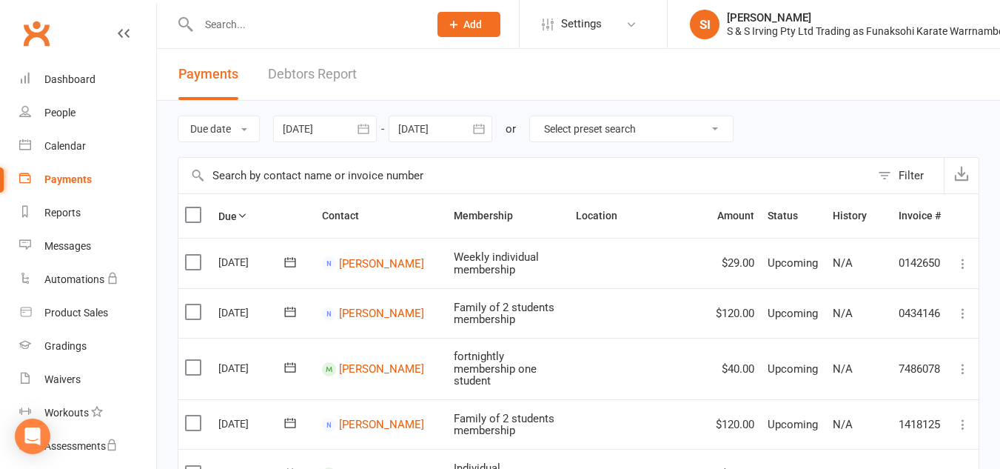
click at [720, 128] on select "Select preset search All failures All skipped payments All pending payments Suc…" at bounding box center [631, 128] width 203 height 25
select select "0"
click at [541, 116] on select "Select preset search All failures All skipped payments All pending payments Suc…" at bounding box center [631, 128] width 203 height 25
type input "[DATE]"
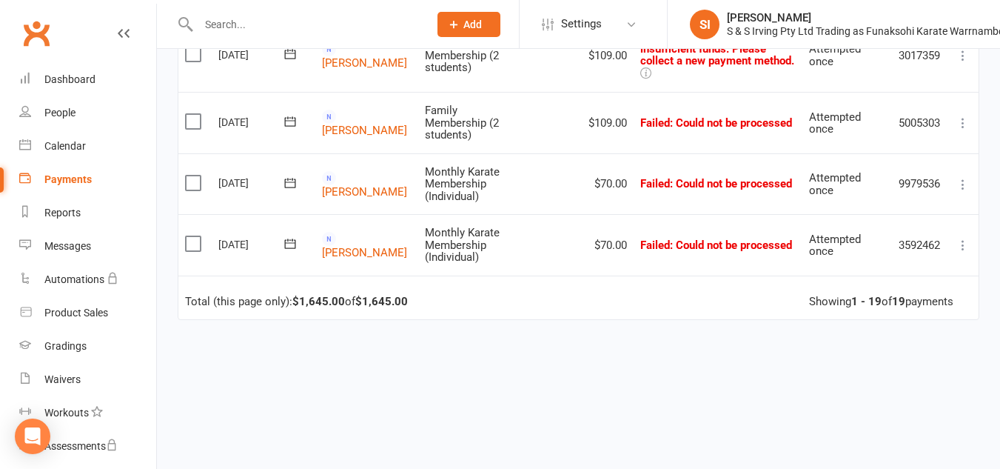
scroll to position [1212, 0]
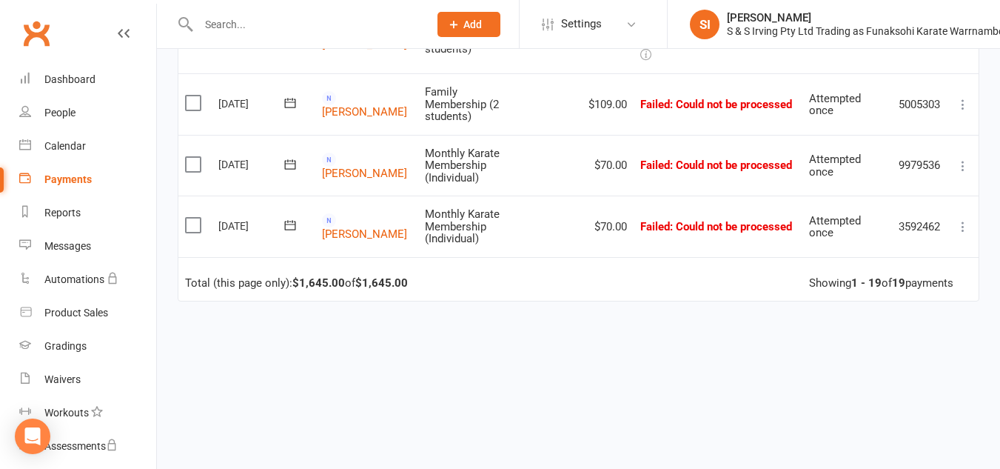
click at [967, 219] on icon at bounding box center [963, 226] width 15 height 15
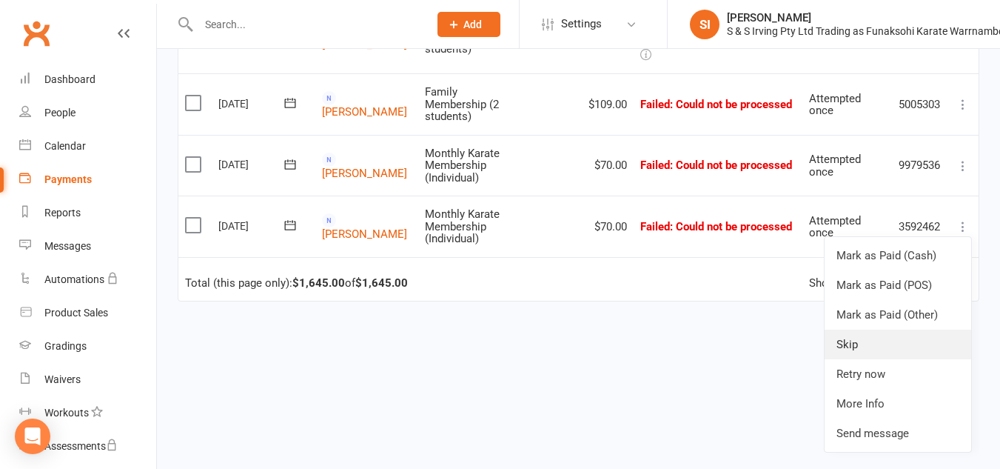
click at [902, 329] on link "Skip" at bounding box center [898, 344] width 147 height 30
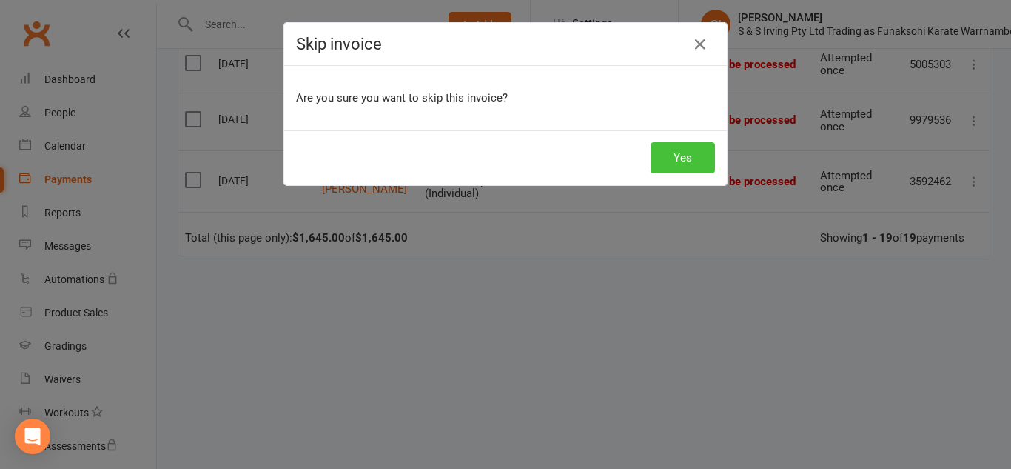
click at [684, 162] on button "Yes" at bounding box center [683, 157] width 64 height 31
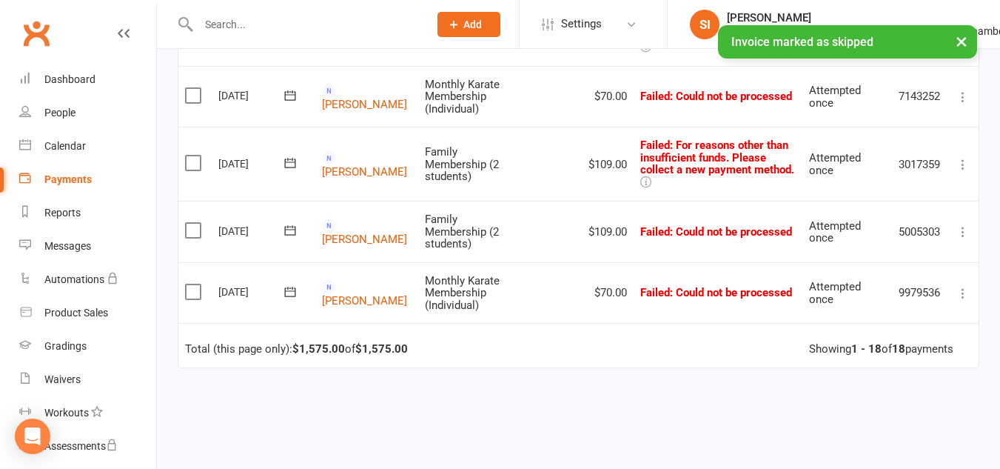
scroll to position [1049, 0]
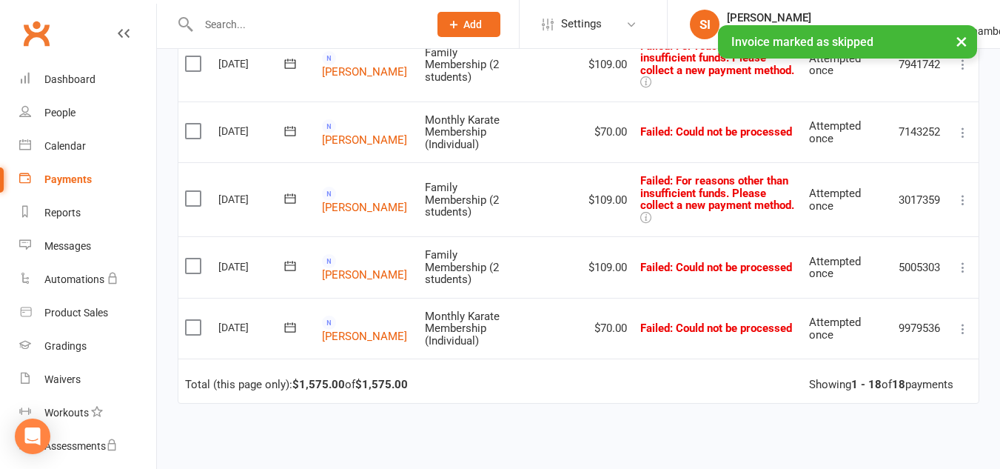
click at [959, 321] on icon at bounding box center [963, 328] width 15 height 15
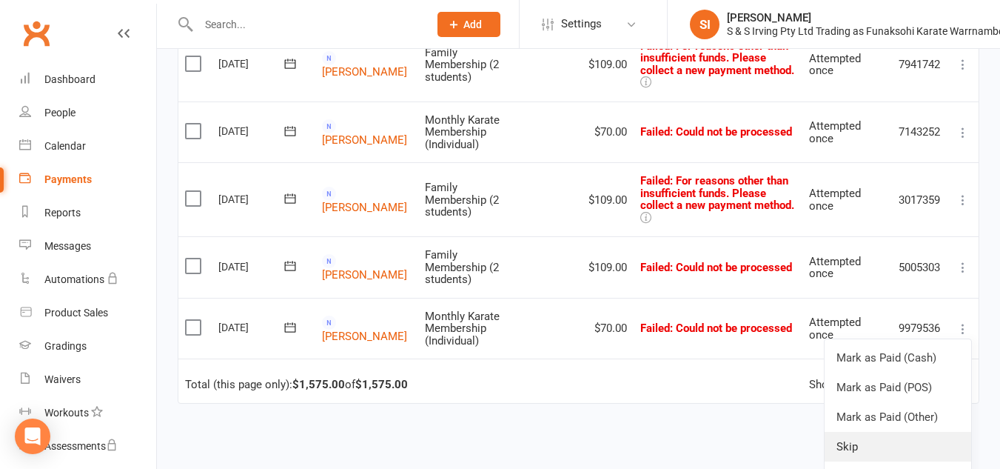
click at [877, 432] on link "Skip" at bounding box center [898, 447] width 147 height 30
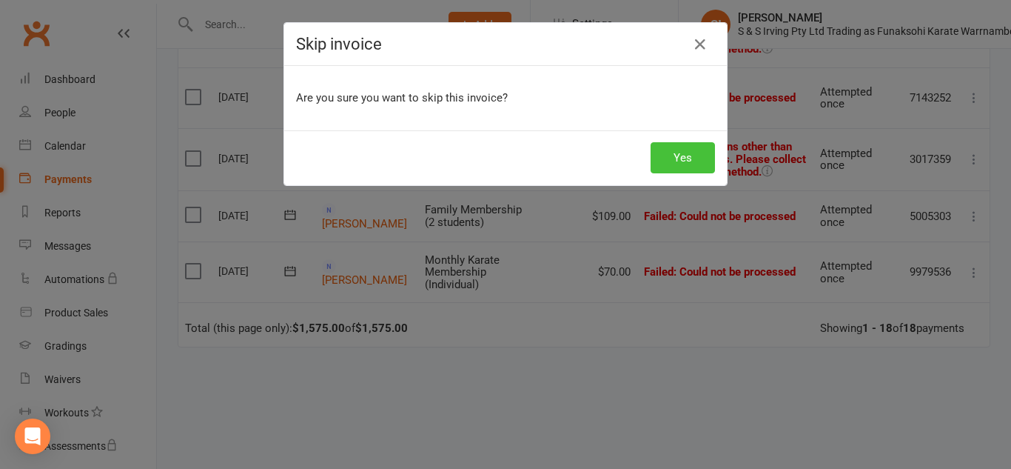
click at [688, 156] on button "Yes" at bounding box center [683, 157] width 64 height 31
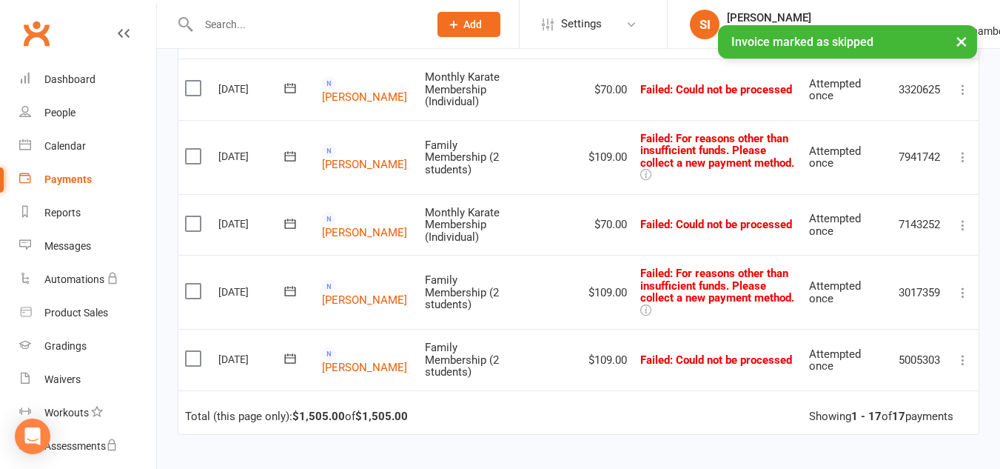
scroll to position [956, 0]
click at [965, 353] on icon at bounding box center [963, 360] width 15 height 15
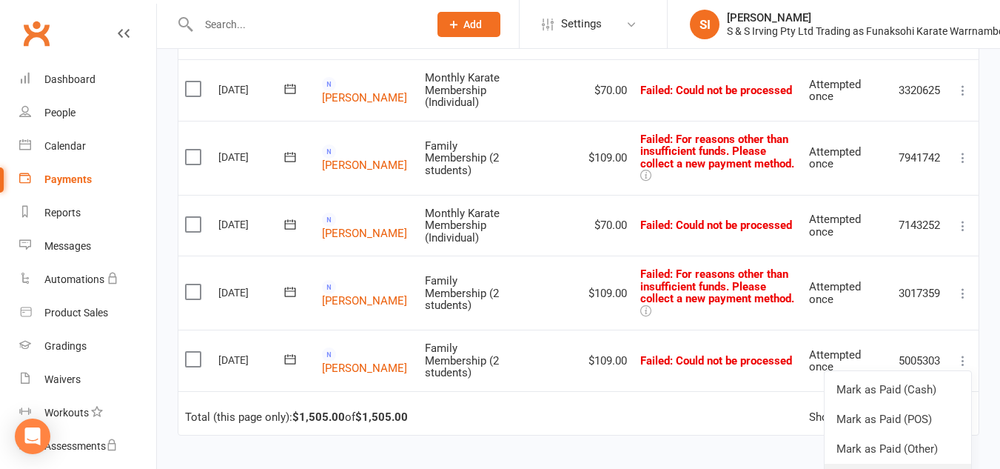
click at [865, 463] on link "Skip" at bounding box center [898, 478] width 147 height 30
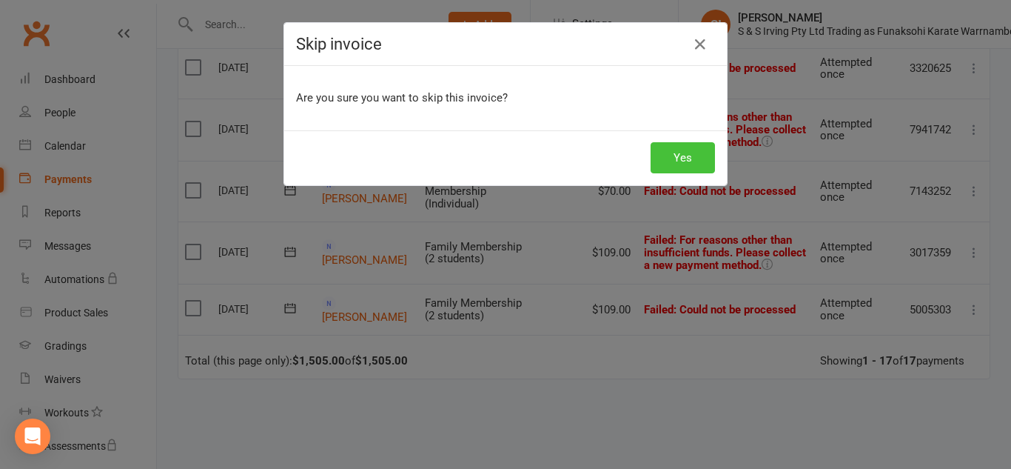
click at [694, 152] on button "Yes" at bounding box center [683, 157] width 64 height 31
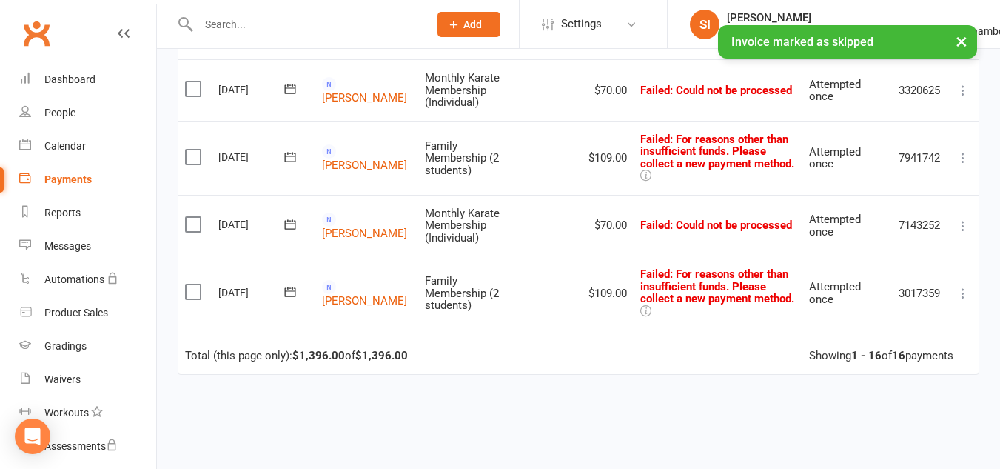
click at [968, 286] on icon at bounding box center [963, 293] width 15 height 15
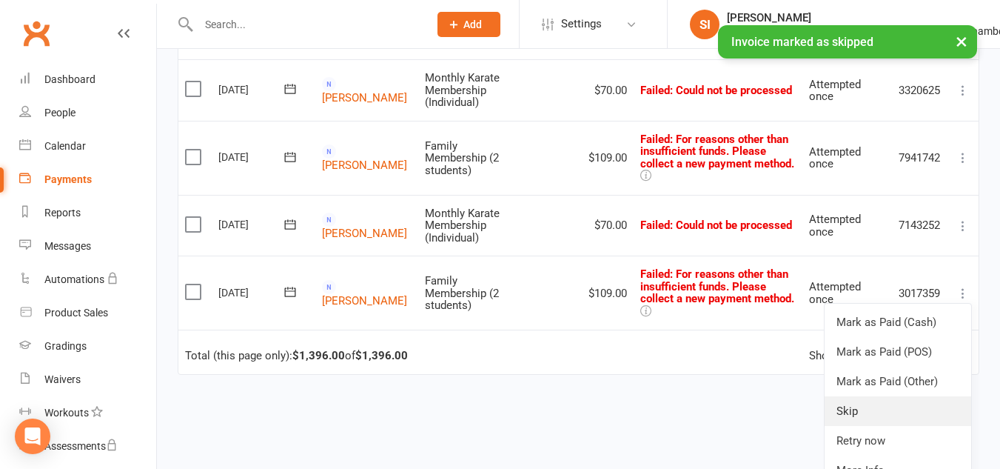
click at [869, 396] on link "Skip" at bounding box center [898, 411] width 147 height 30
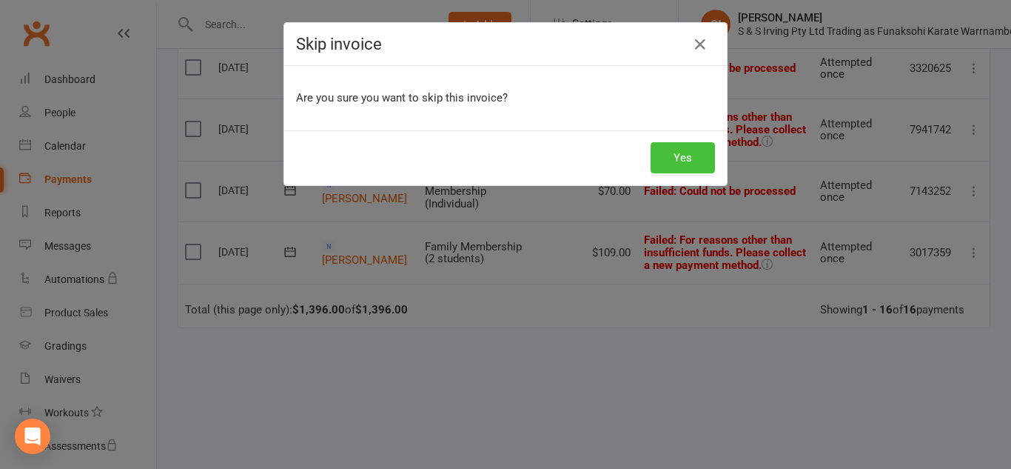
click at [689, 164] on button "Yes" at bounding box center [683, 157] width 64 height 31
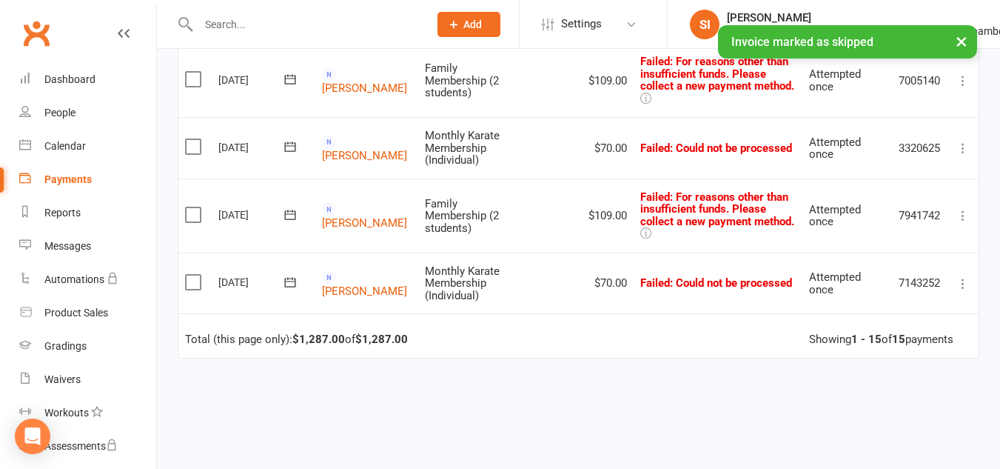
scroll to position [897, 0]
click at [962, 275] on button at bounding box center [963, 284] width 18 height 18
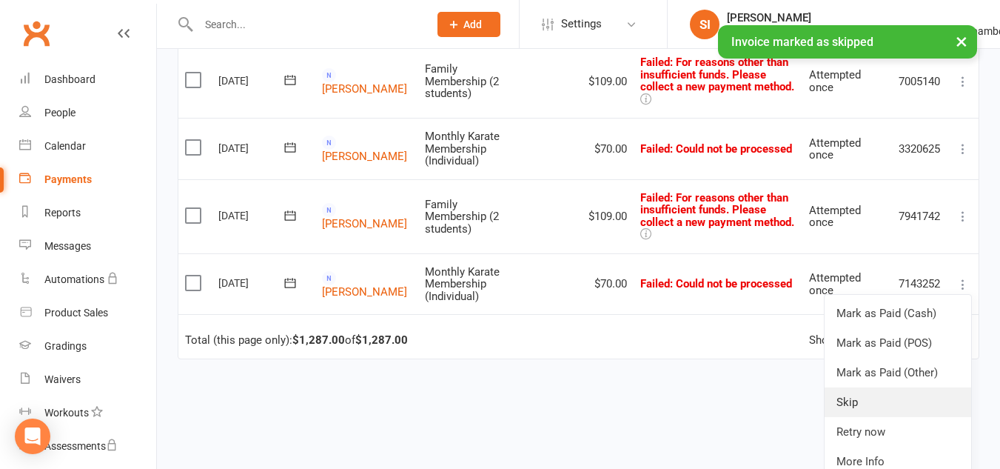
click at [863, 387] on link "Skip" at bounding box center [898, 402] width 147 height 30
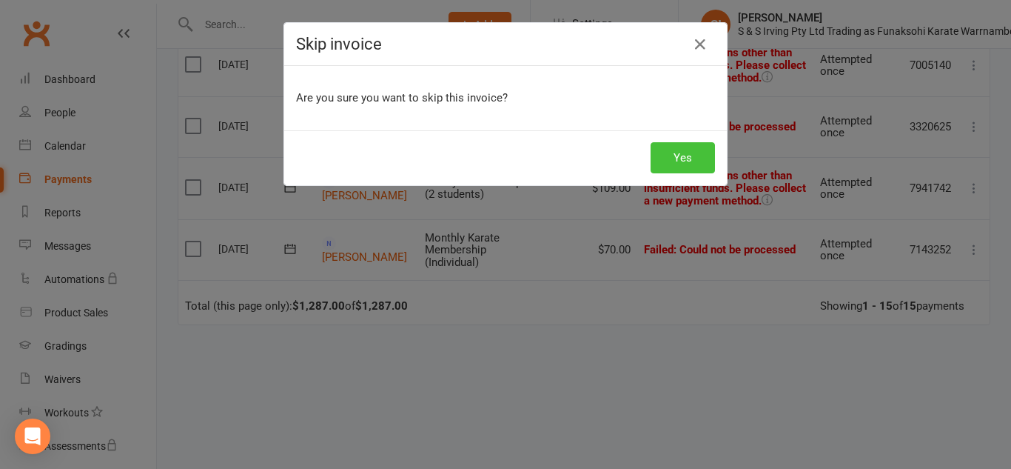
click at [671, 152] on button "Yes" at bounding box center [683, 157] width 64 height 31
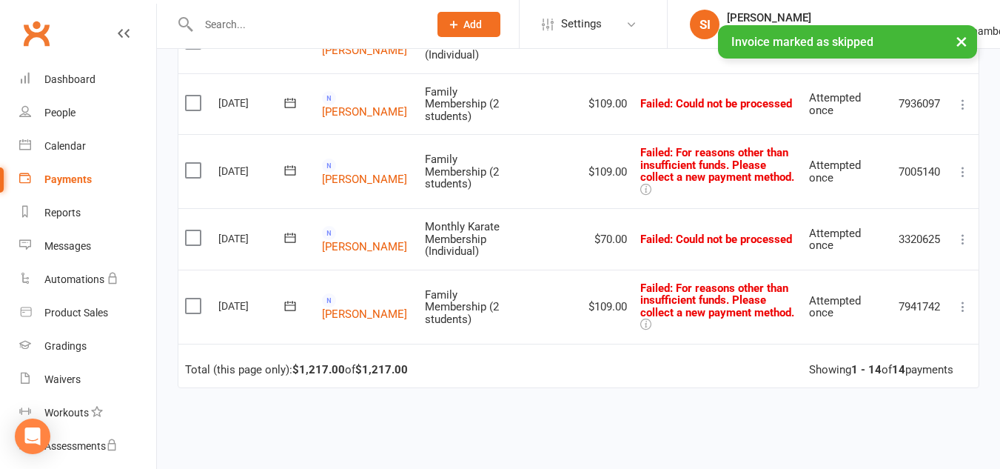
scroll to position [805, 0]
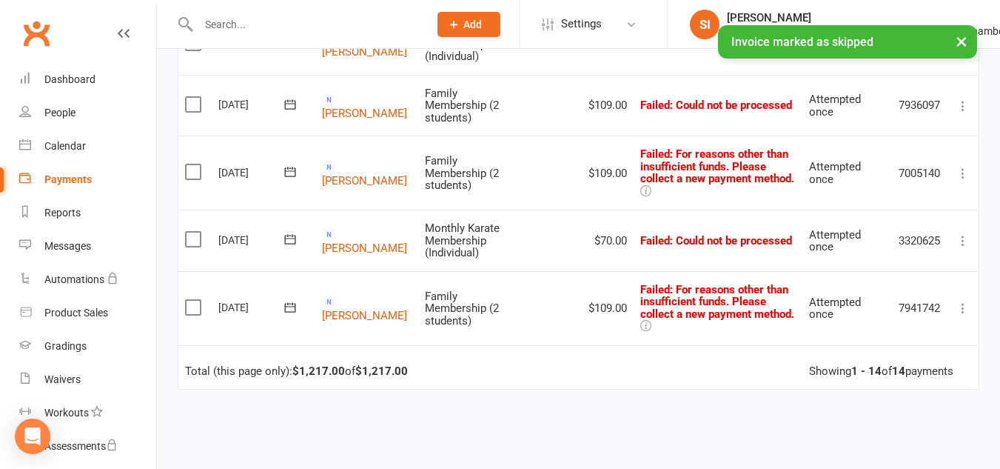
click at [962, 301] on icon at bounding box center [963, 308] width 15 height 15
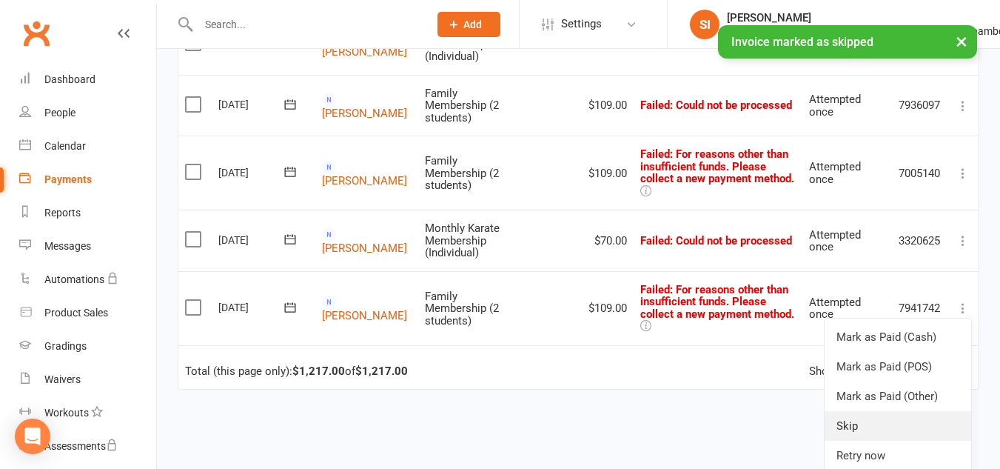
click at [858, 411] on link "Skip" at bounding box center [898, 426] width 147 height 30
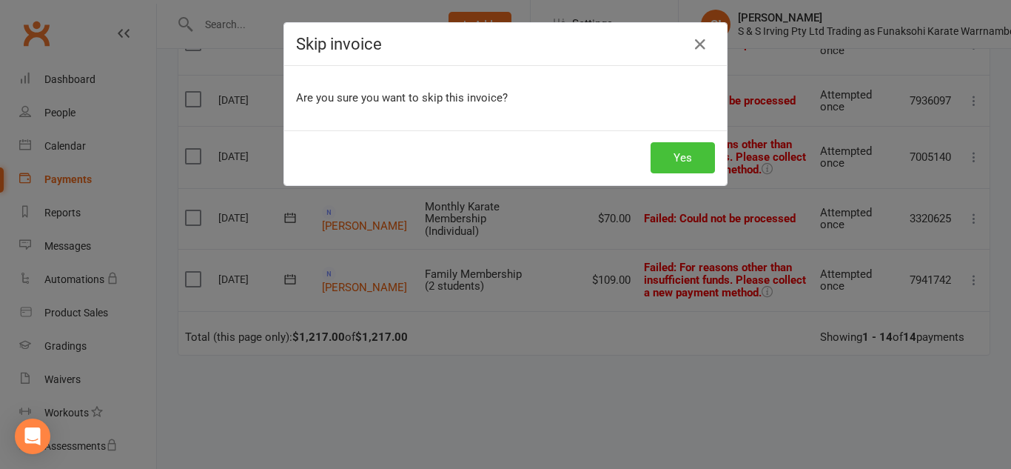
click at [661, 155] on button "Yes" at bounding box center [683, 157] width 64 height 31
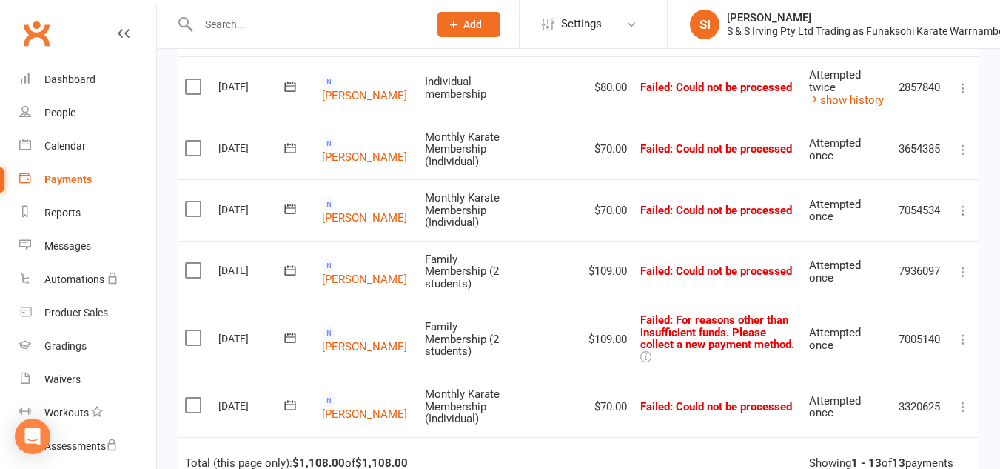
scroll to position [691, 0]
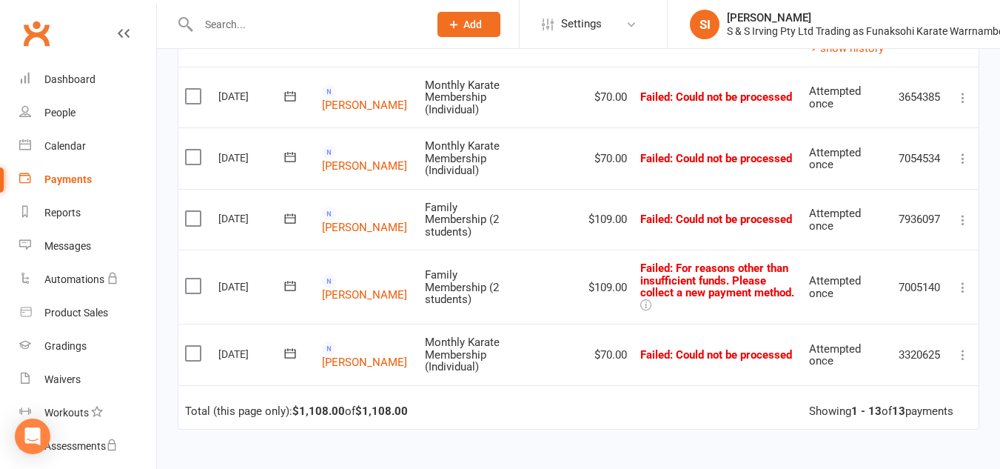
click at [963, 347] on icon at bounding box center [963, 354] width 15 height 15
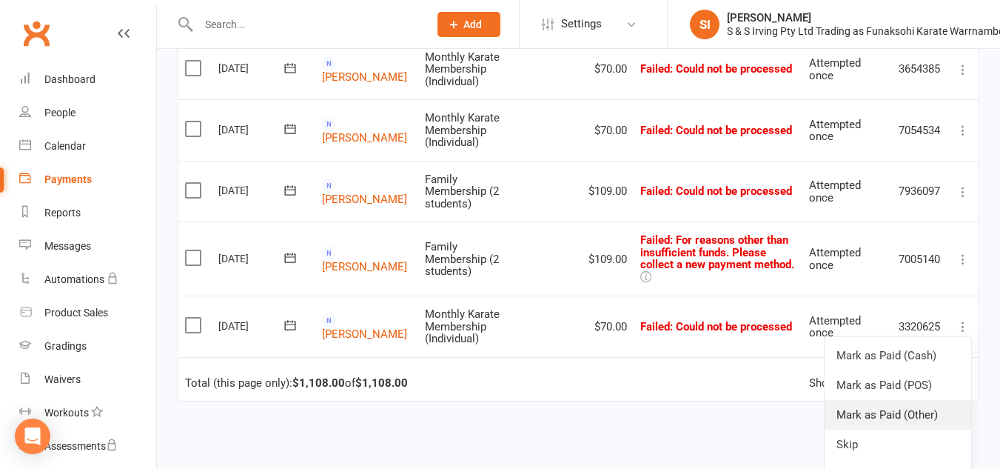
scroll to position [720, 0]
click at [891, 435] on link "Skip" at bounding box center [898, 444] width 147 height 30
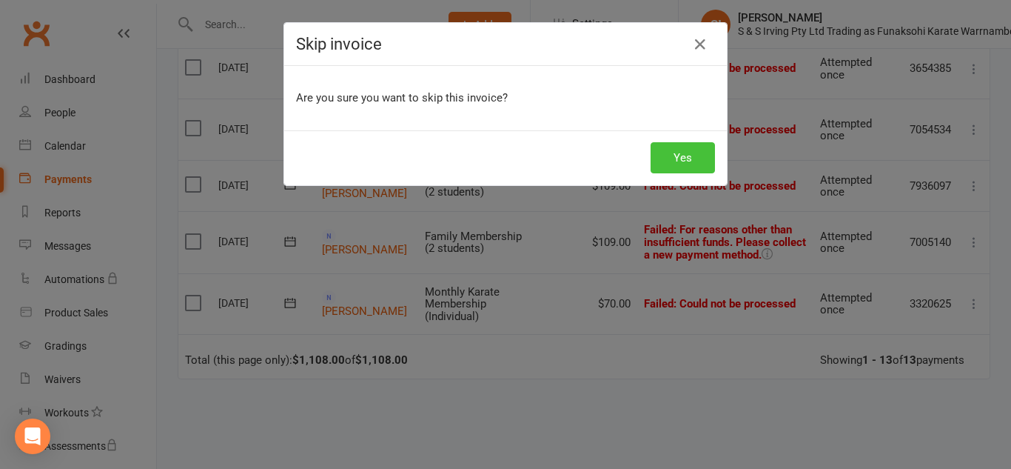
click at [672, 159] on button "Yes" at bounding box center [683, 157] width 64 height 31
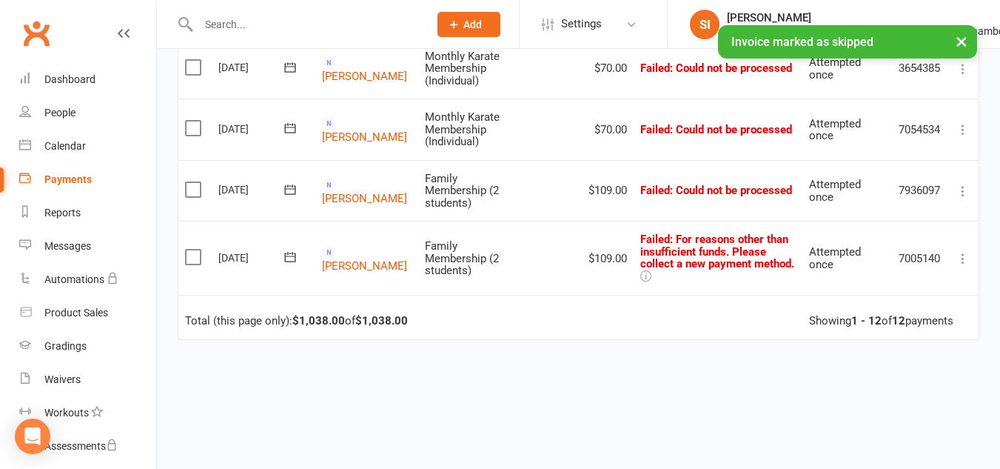
click at [965, 256] on icon at bounding box center [963, 258] width 15 height 15
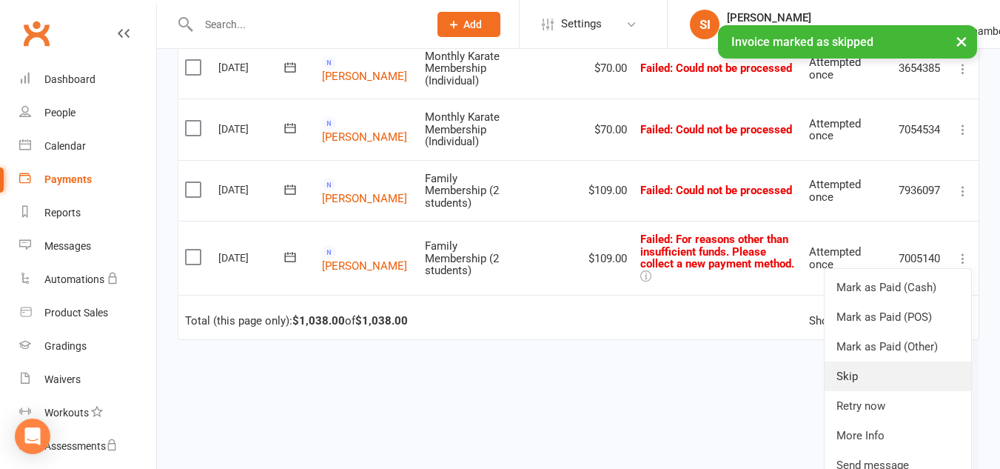
click at [856, 378] on link "Skip" at bounding box center [898, 376] width 147 height 30
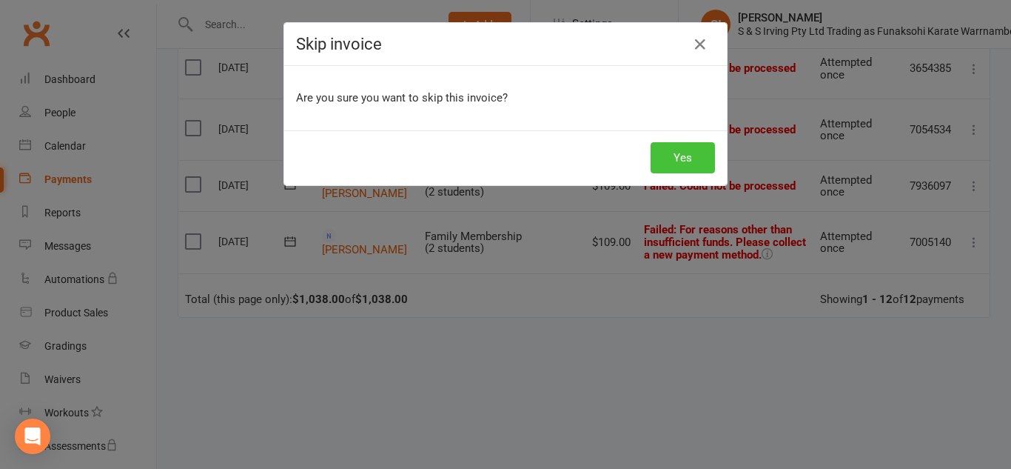
click at [669, 153] on button "Yes" at bounding box center [683, 157] width 64 height 31
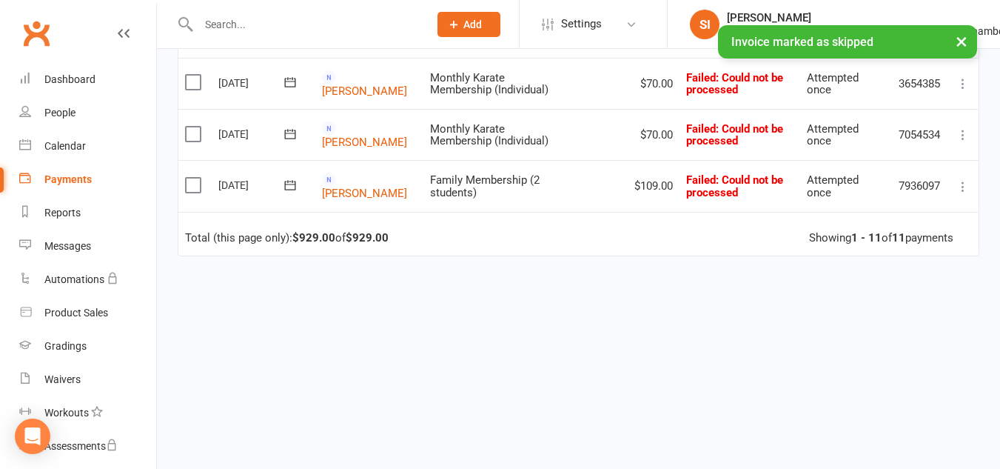
scroll to position [686, 0]
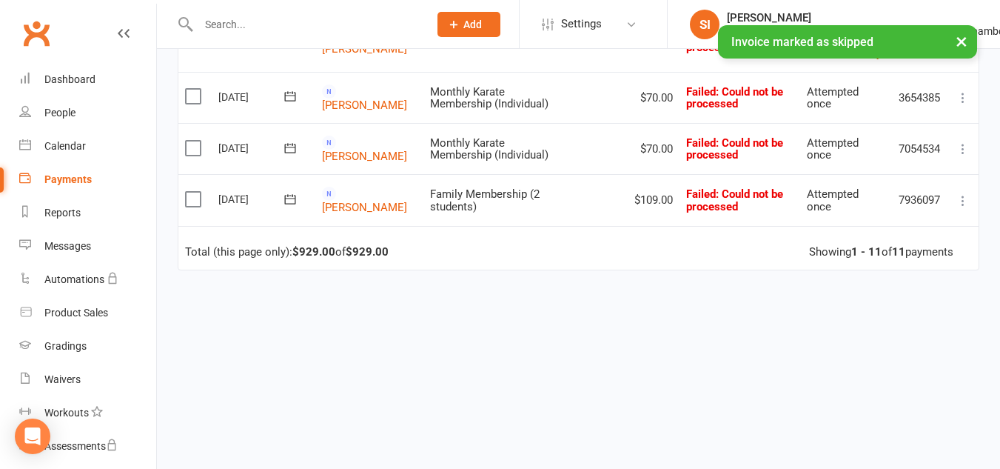
click at [962, 193] on icon at bounding box center [963, 200] width 15 height 15
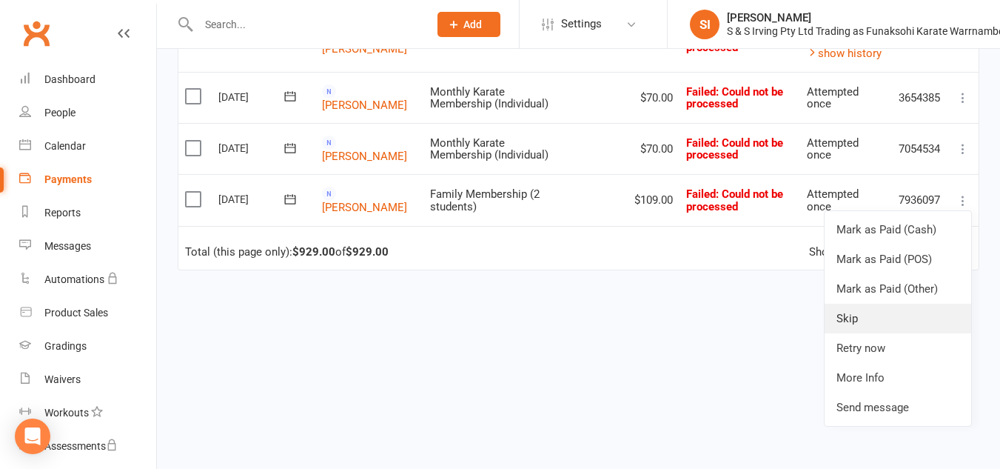
click at [874, 310] on link "Skip" at bounding box center [898, 319] width 147 height 30
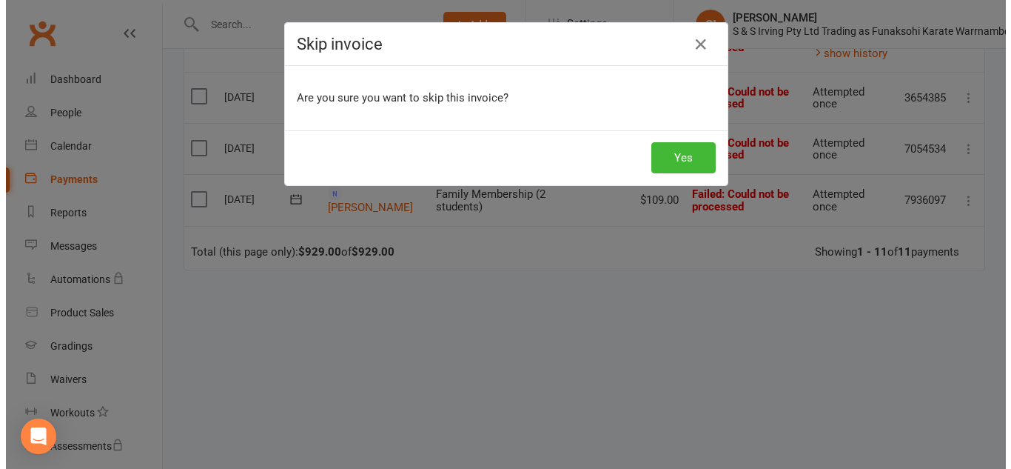
scroll to position [683, 0]
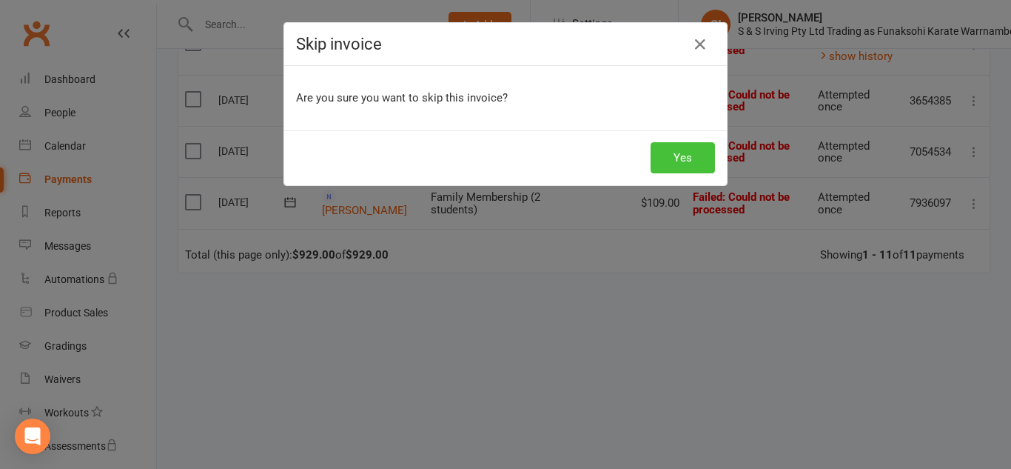
click at [683, 155] on button "Yes" at bounding box center [683, 157] width 64 height 31
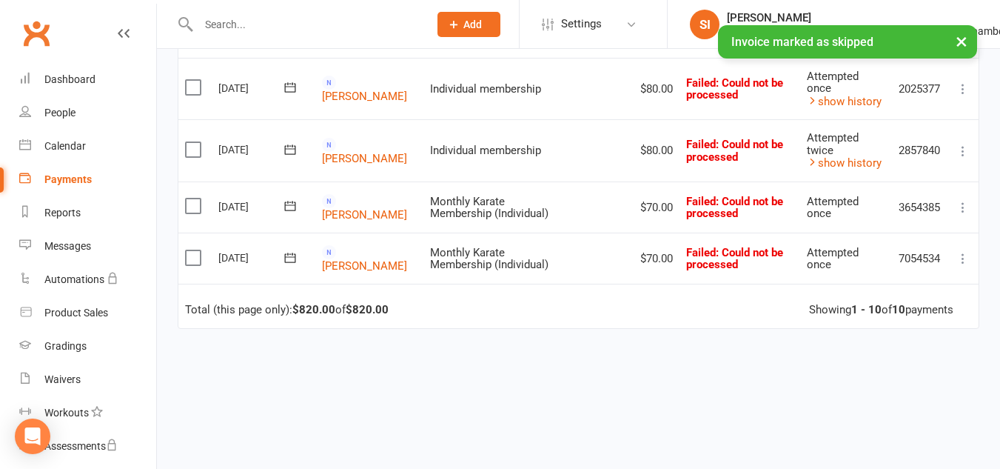
scroll to position [575, 0]
click at [965, 252] on icon at bounding box center [963, 259] width 15 height 15
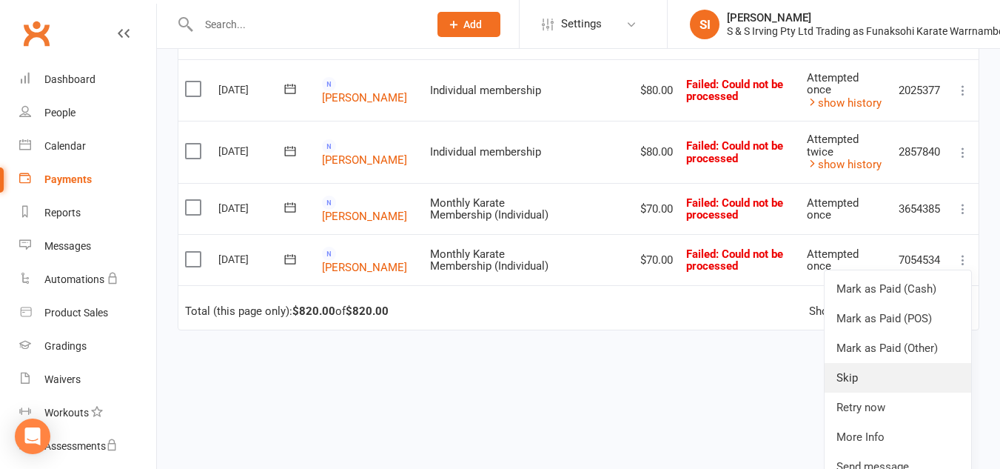
click at [848, 363] on link "Skip" at bounding box center [898, 378] width 147 height 30
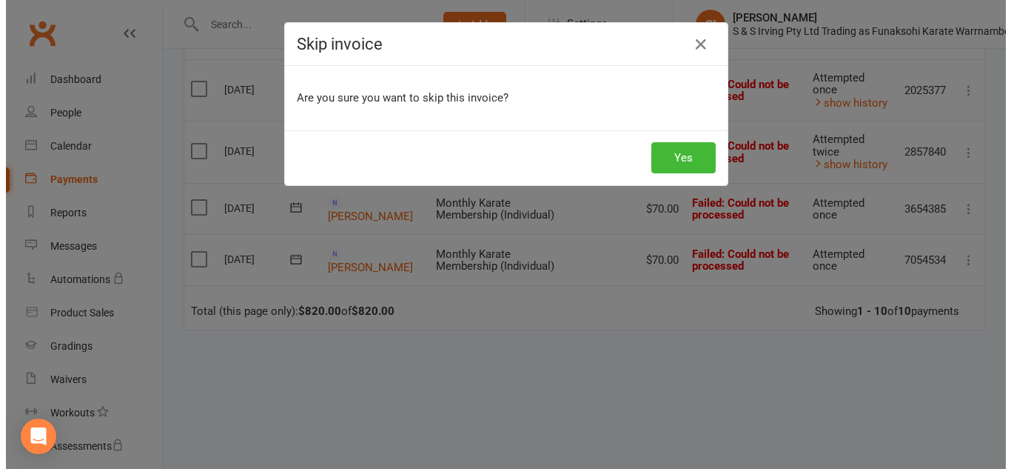
scroll to position [573, 0]
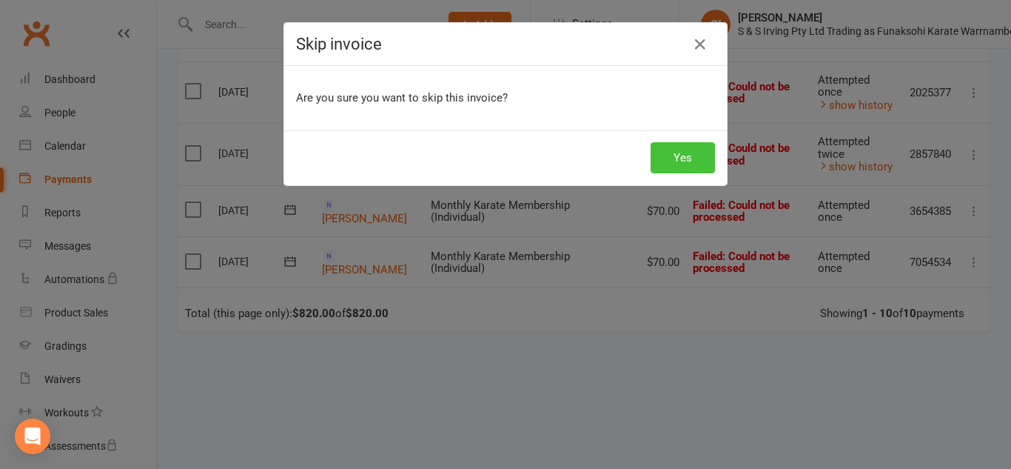
click at [699, 160] on button "Yes" at bounding box center [683, 157] width 64 height 31
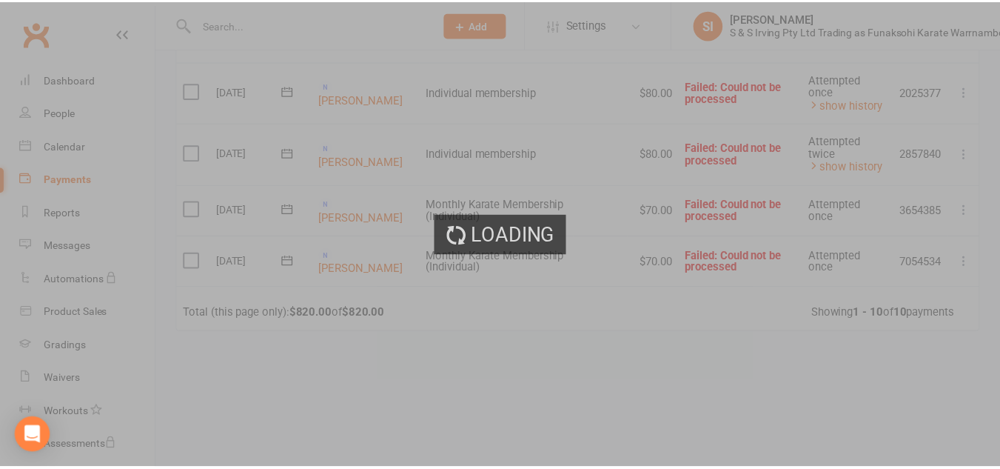
scroll to position [575, 0]
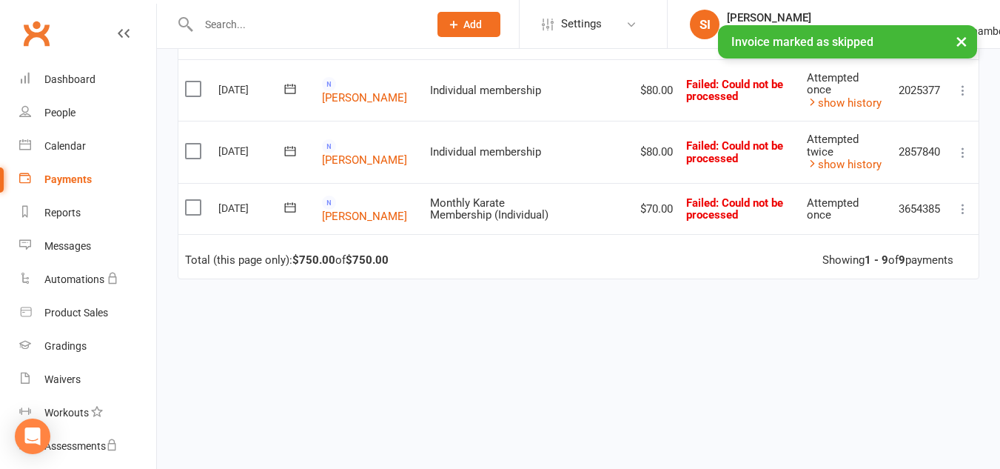
click at [963, 201] on icon at bounding box center [963, 208] width 15 height 15
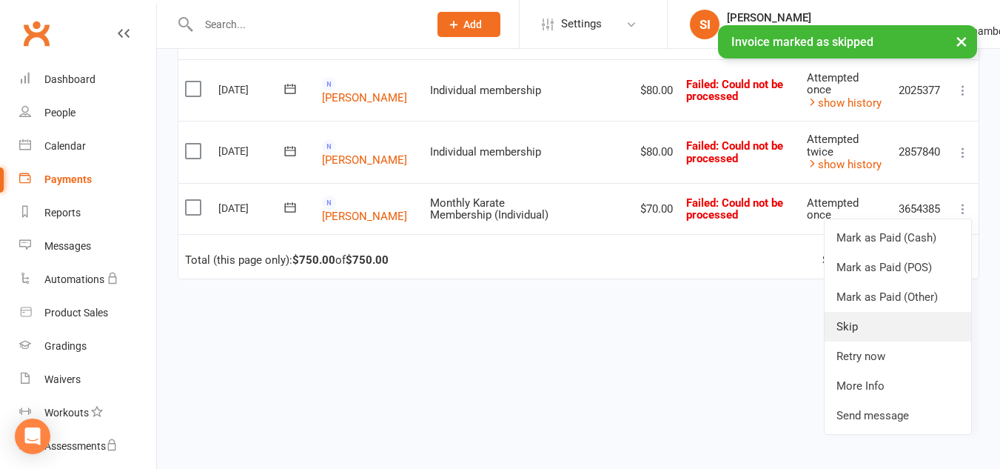
click at [879, 312] on link "Skip" at bounding box center [898, 327] width 147 height 30
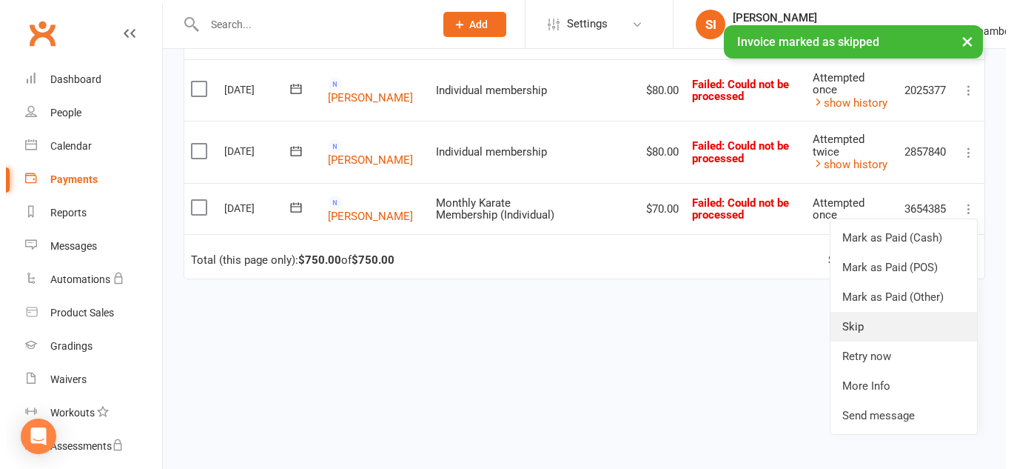
scroll to position [573, 0]
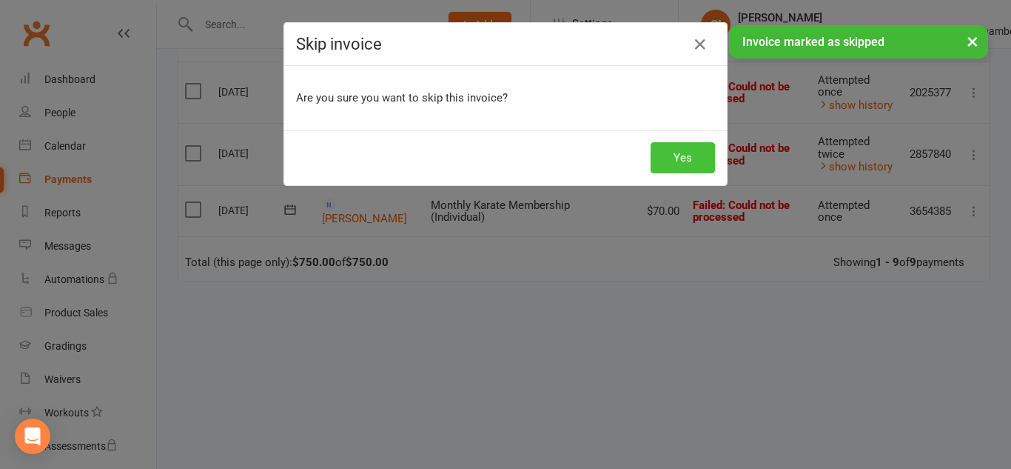
click at [679, 164] on button "Yes" at bounding box center [683, 157] width 64 height 31
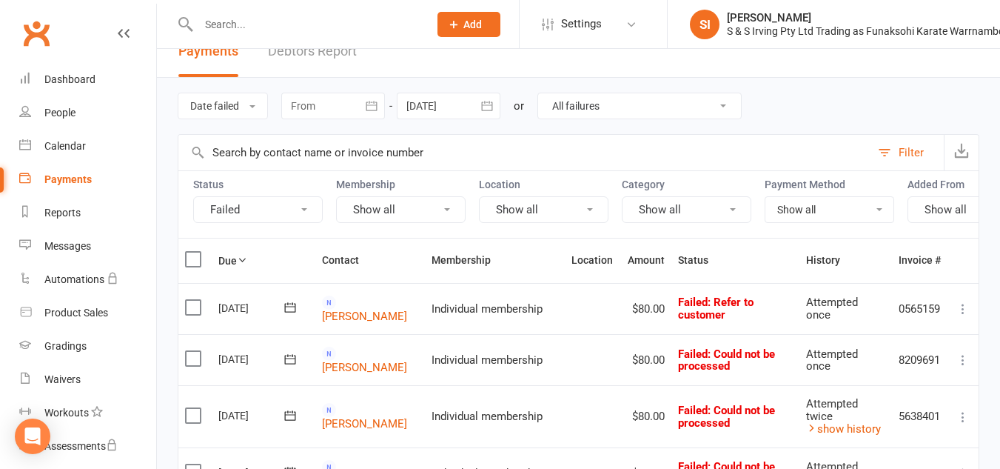
scroll to position [0, 0]
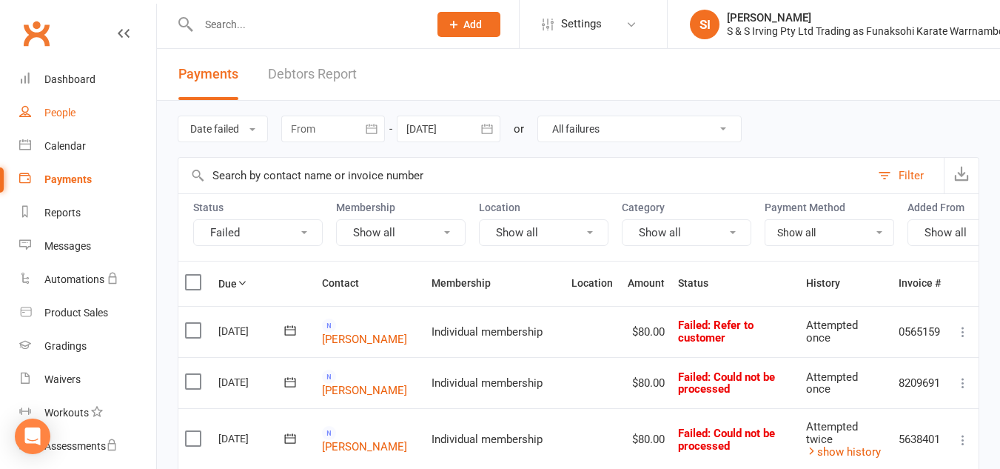
click at [80, 112] on link "People" at bounding box center [87, 112] width 137 height 33
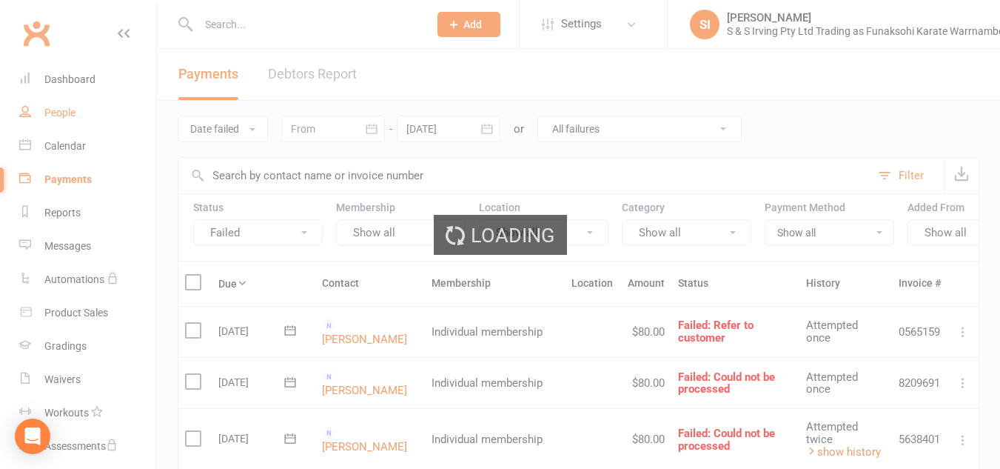
select select "100"
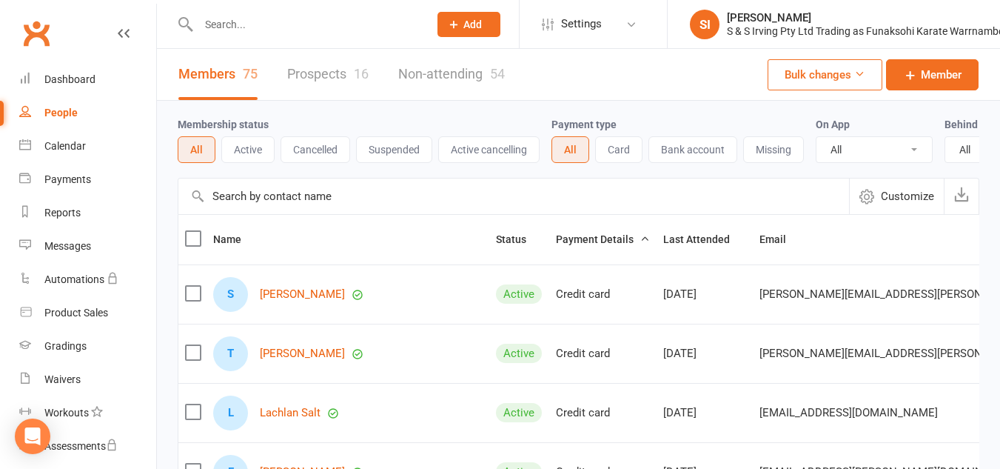
click at [295, 214] on input "text" at bounding box center [513, 196] width 671 height 36
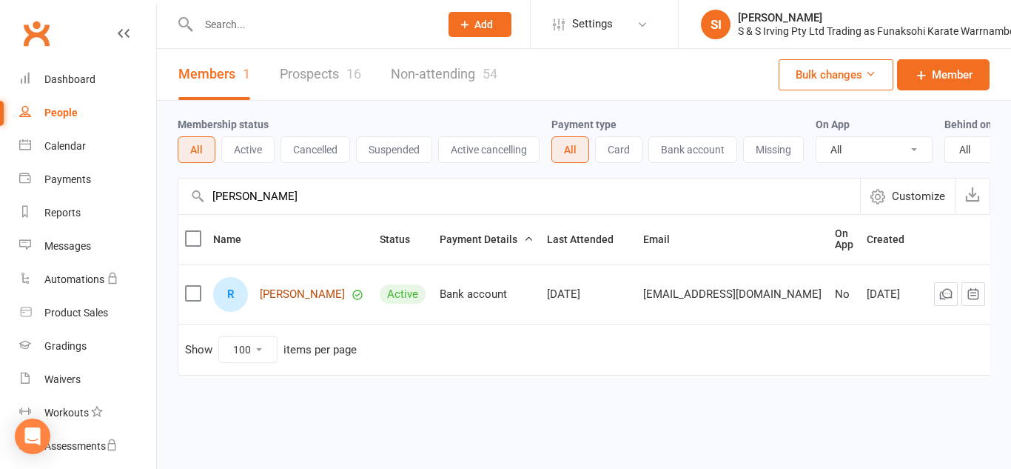
type input "roy"
click at [284, 301] on link "[PERSON_NAME]" at bounding box center [302, 294] width 85 height 13
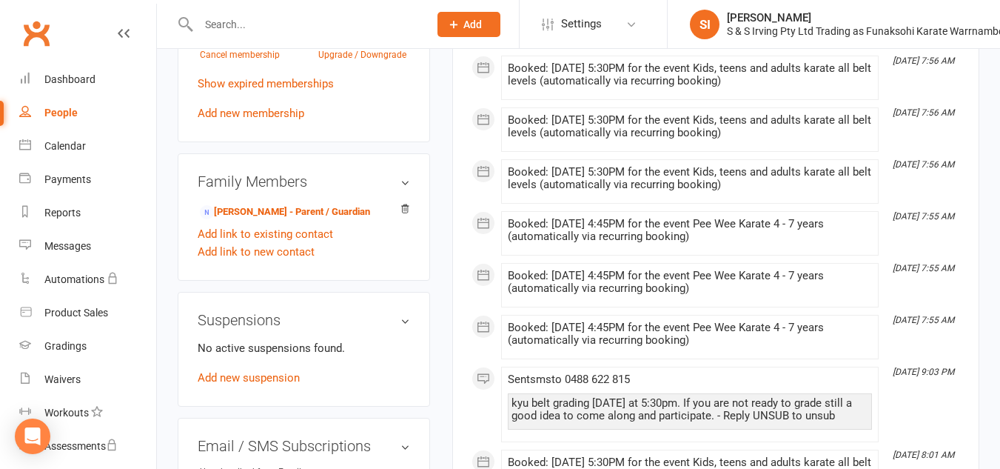
scroll to position [728, 0]
click at [268, 214] on link "Victoria Davies - Parent / Guardian" at bounding box center [285, 212] width 170 height 16
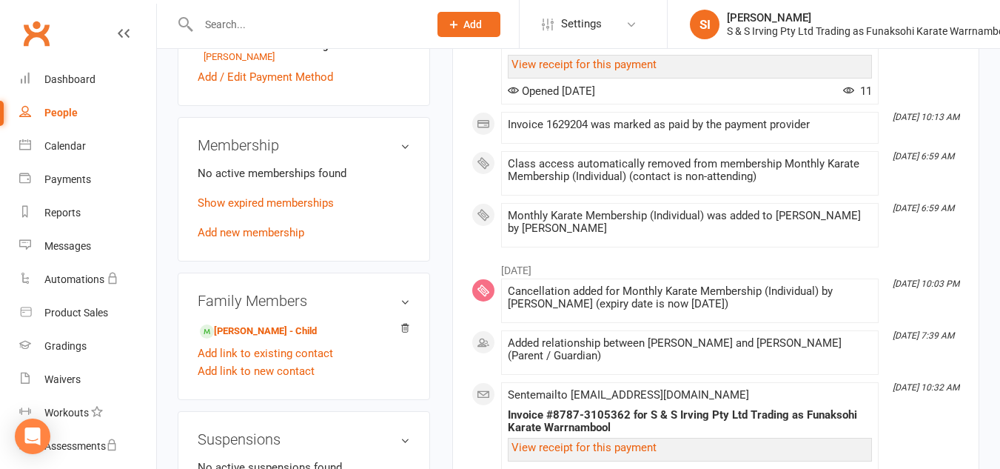
scroll to position [505, 0]
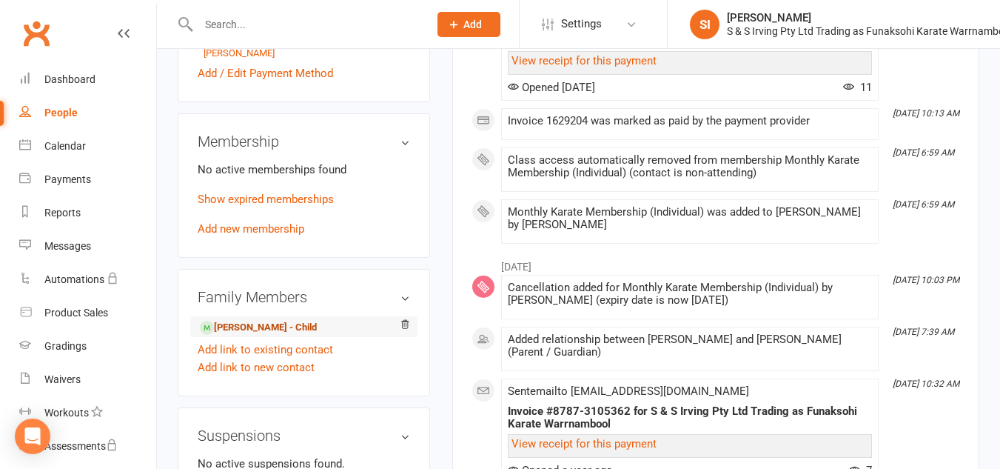
click at [260, 328] on link "Roy Davies - Child" at bounding box center [258, 328] width 117 height 16
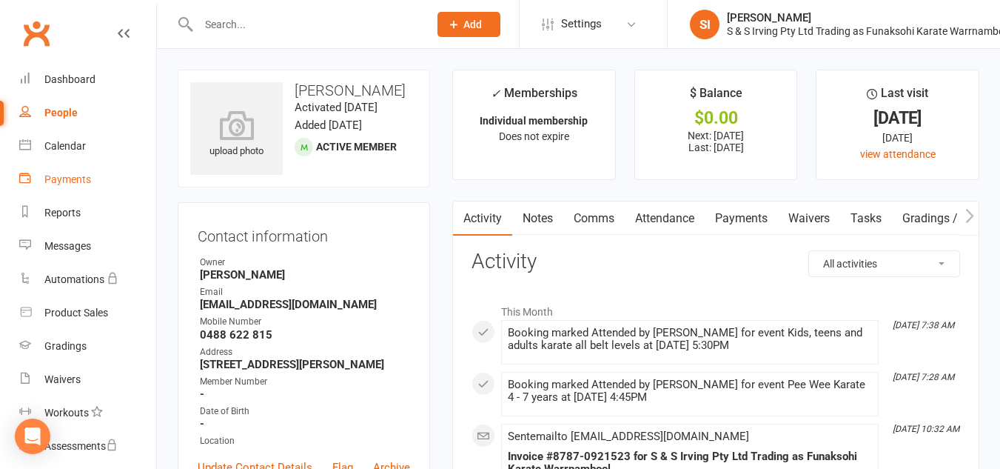
click at [76, 178] on div "Payments" at bounding box center [67, 179] width 47 height 12
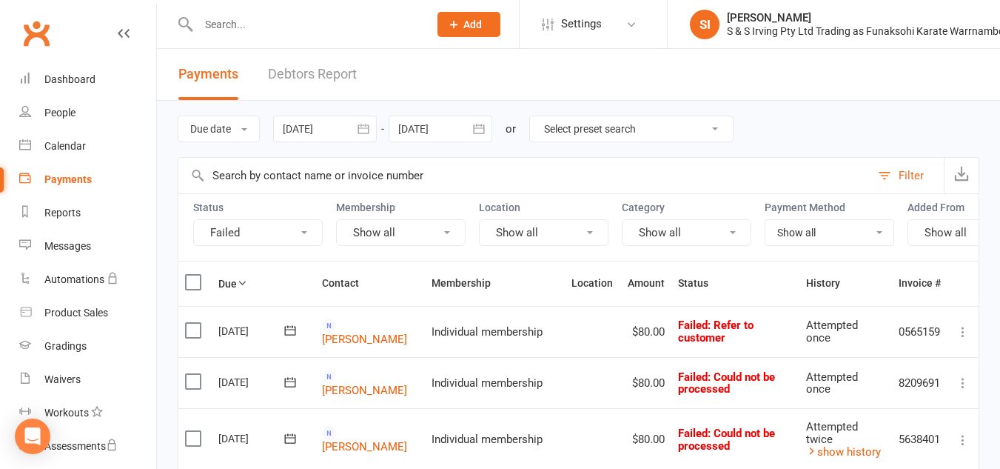
click at [722, 130] on select "Select preset search All failures All skipped payments All pending payments Suc…" at bounding box center [631, 128] width 203 height 25
click at [532, 116] on select "Select preset search All failures All skipped payments All pending payments Suc…" at bounding box center [631, 128] width 203 height 25
click at [646, 124] on select "Select preset search All failures All skipped payments All pending payments Suc…" at bounding box center [631, 128] width 203 height 25
click at [532, 116] on select "Select preset search All failures All skipped payments All pending payments Suc…" at bounding box center [631, 128] width 203 height 25
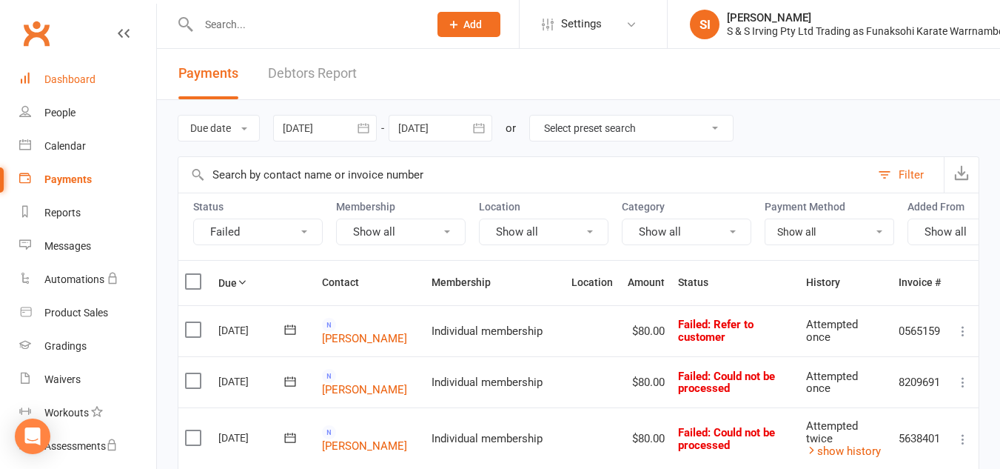
click at [81, 81] on div "Dashboard" at bounding box center [69, 79] width 51 height 12
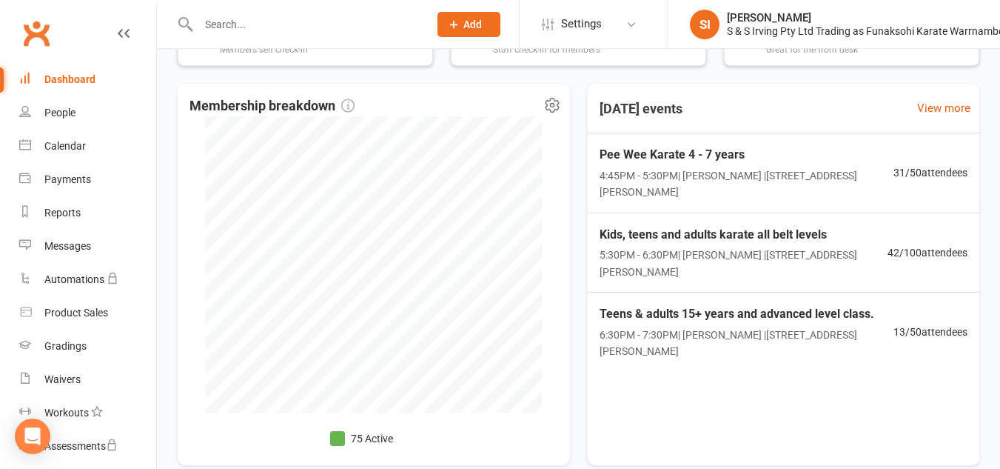
scroll to position [446, 0]
